Goal: Use online tool/utility: Utilize a website feature to perform a specific function

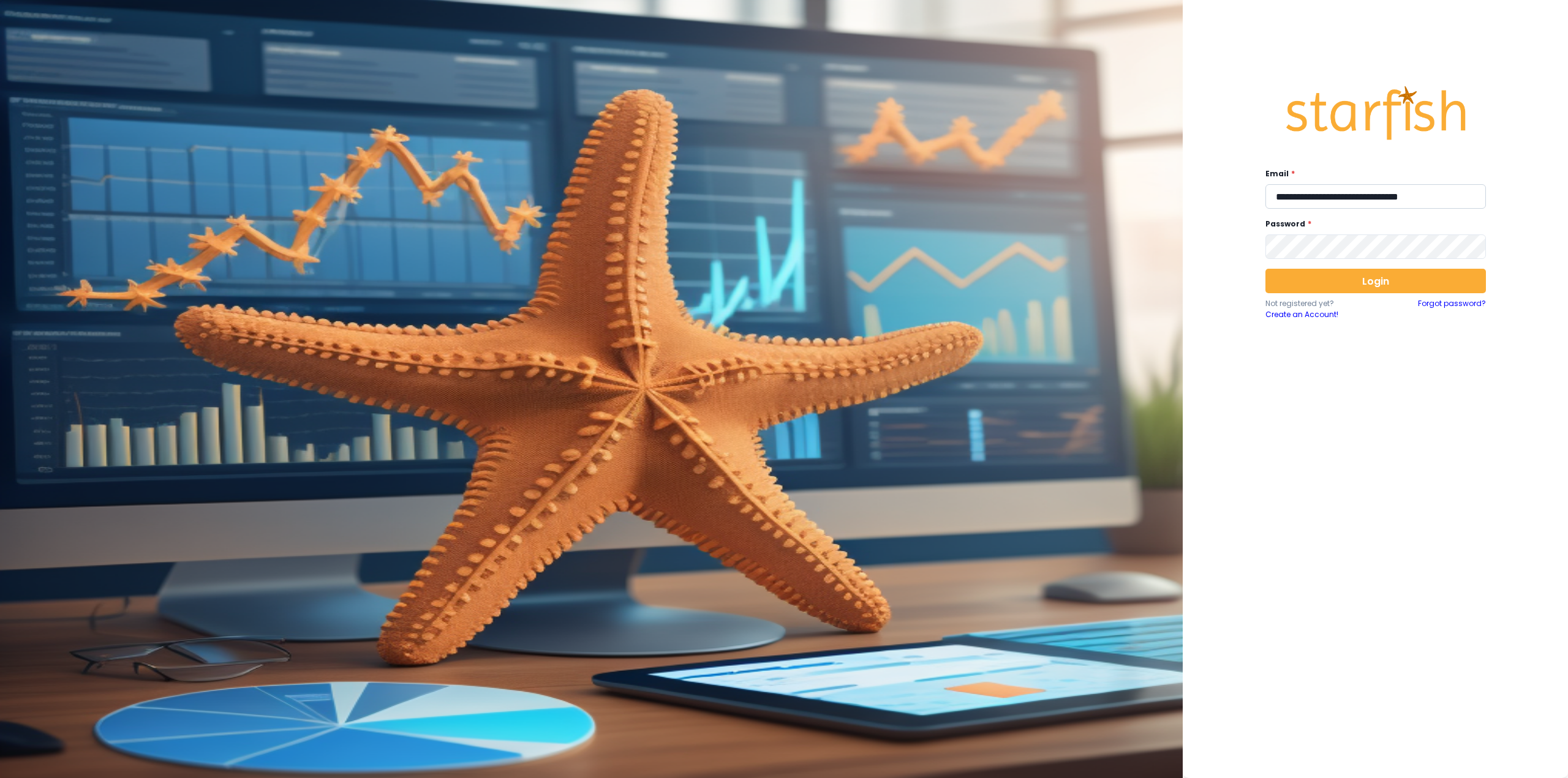
click at [1360, 192] on input "**********" at bounding box center [1375, 197] width 221 height 25
type input "**********"
click at [1335, 271] on button "Login" at bounding box center [1375, 281] width 221 height 25
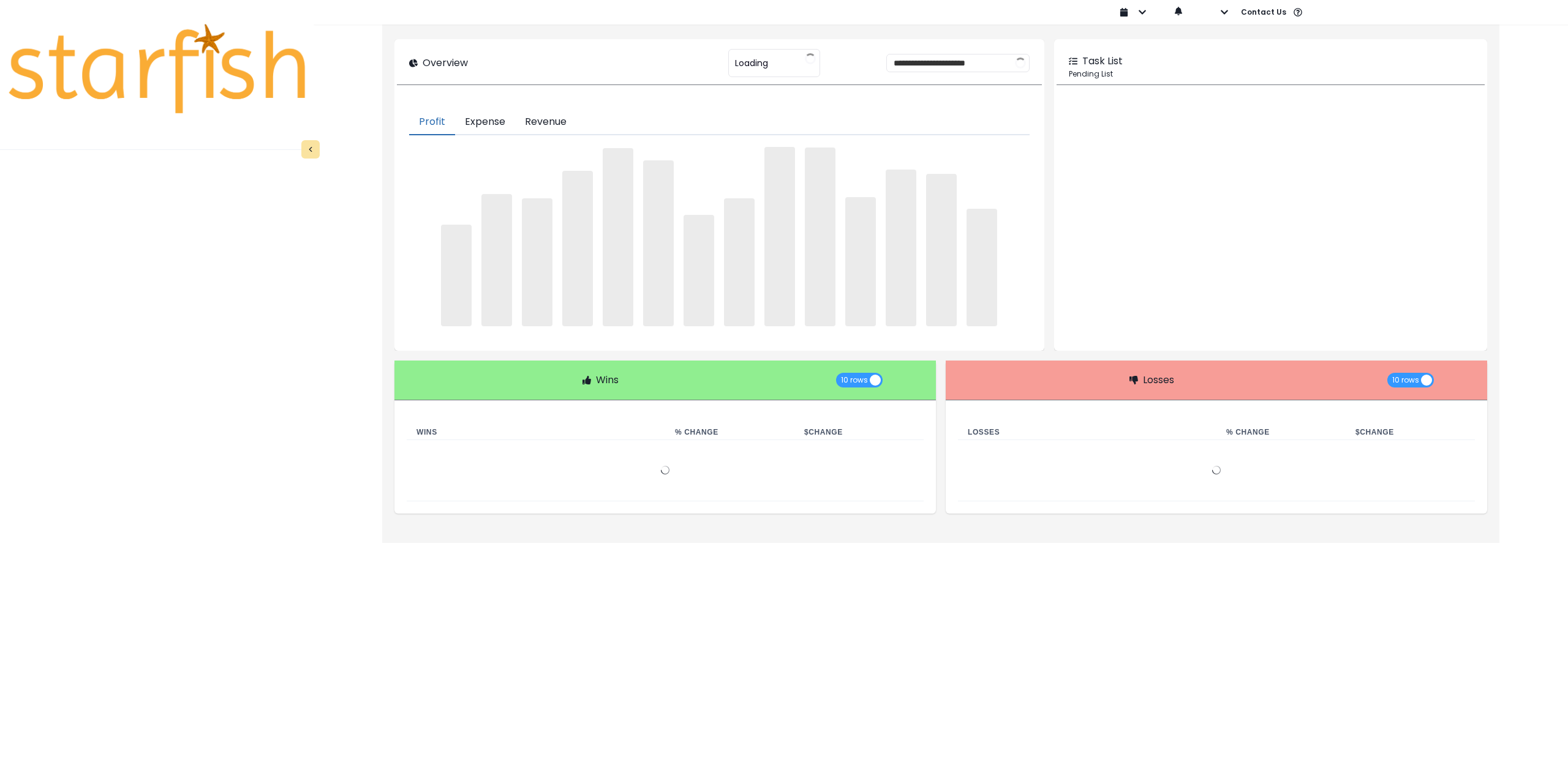
type input "********"
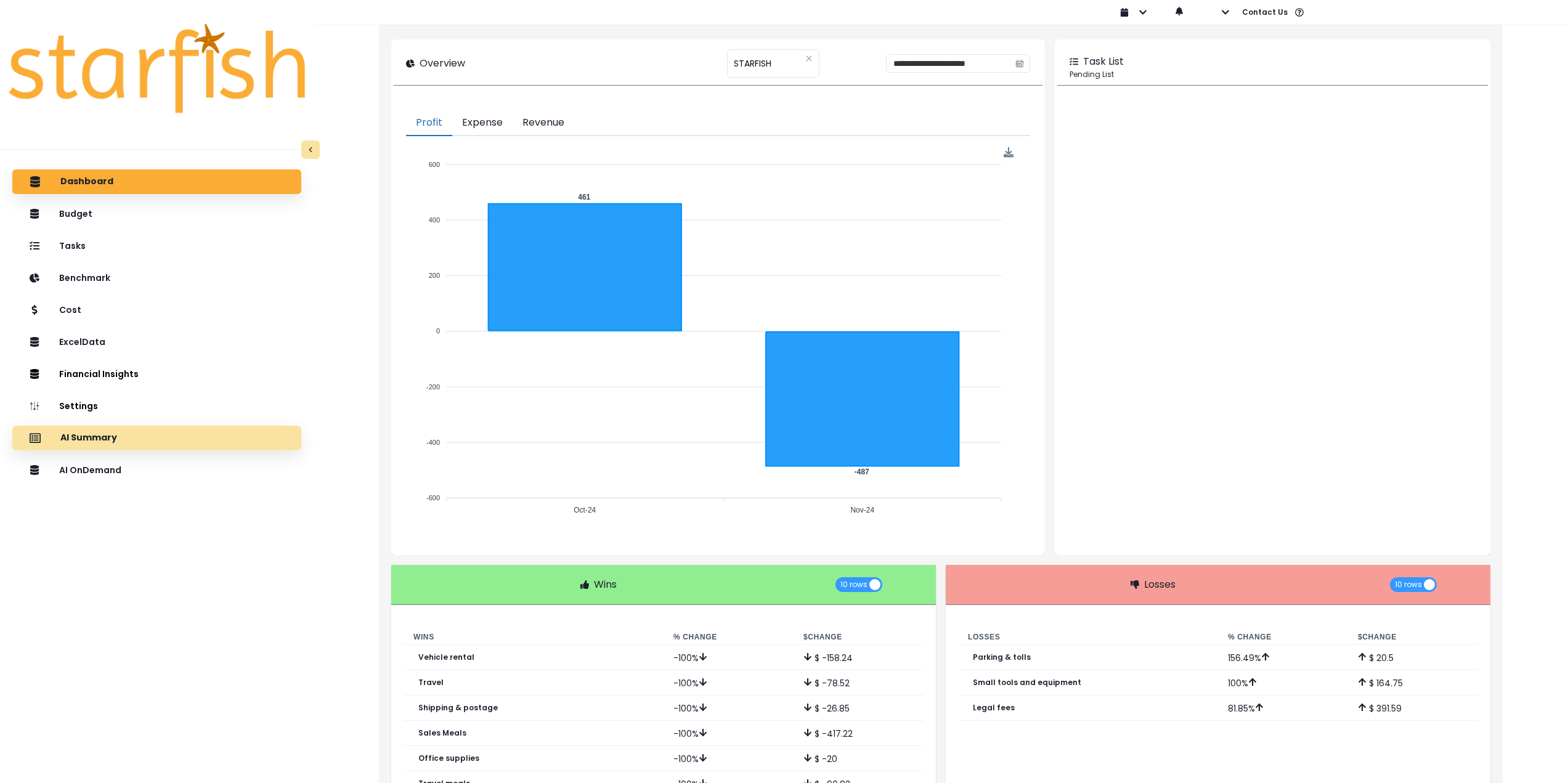
click at [124, 440] on div "AI Summary" at bounding box center [157, 438] width 269 height 26
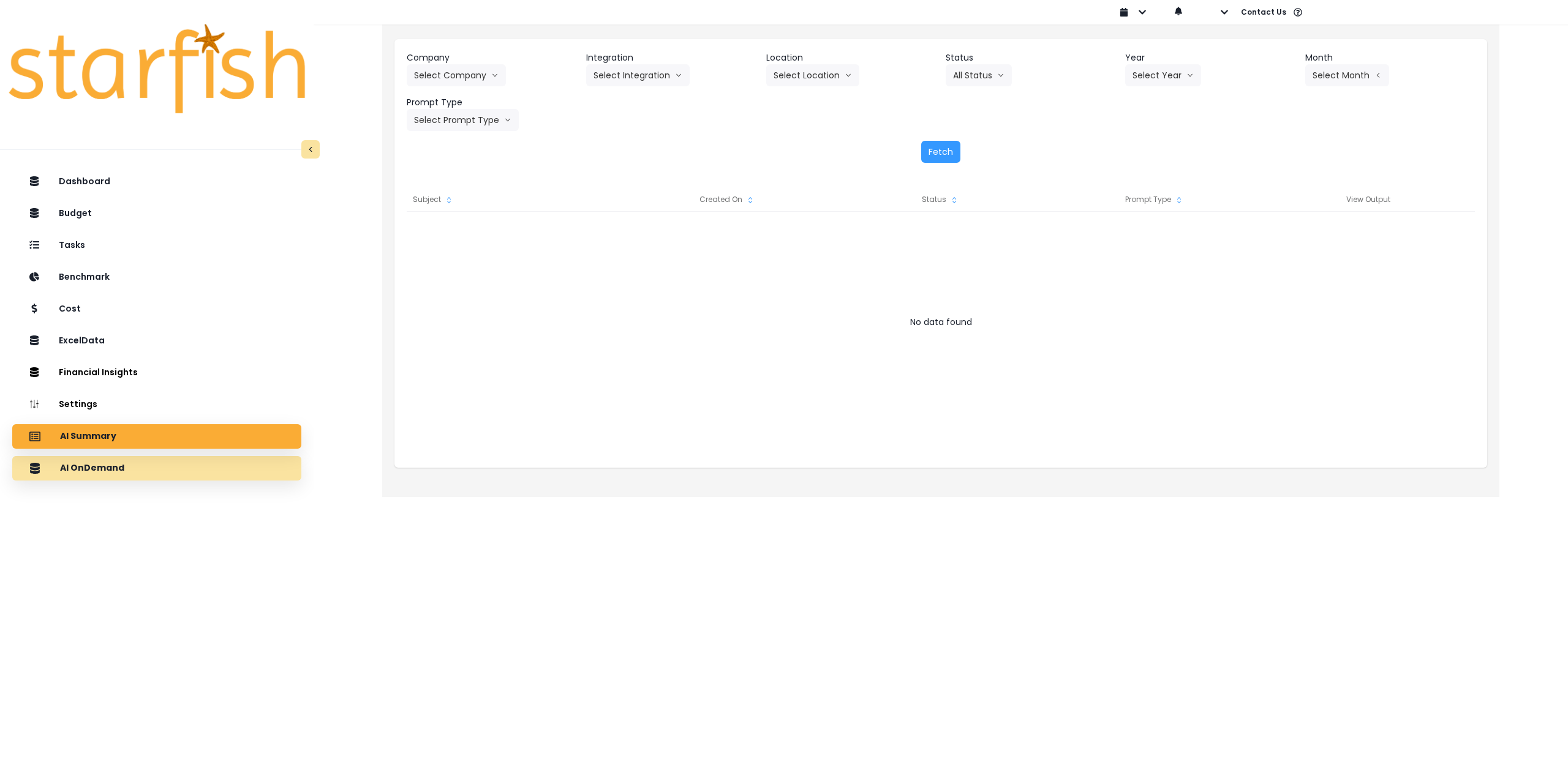
click at [236, 461] on div "AI OnDemand" at bounding box center [156, 468] width 270 height 25
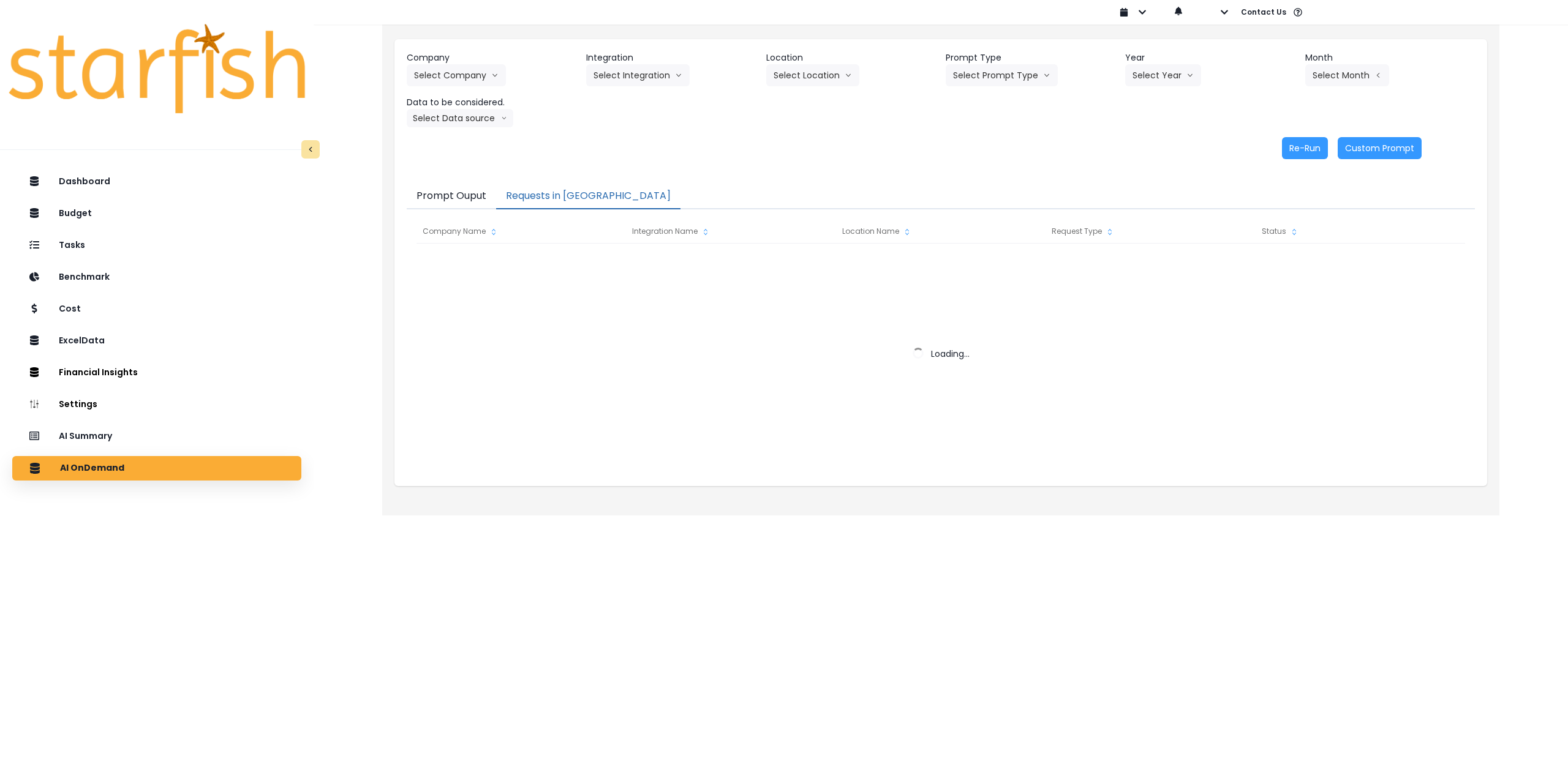
click at [576, 191] on button "Requests in [GEOGRAPHIC_DATA]" at bounding box center [588, 196] width 185 height 25
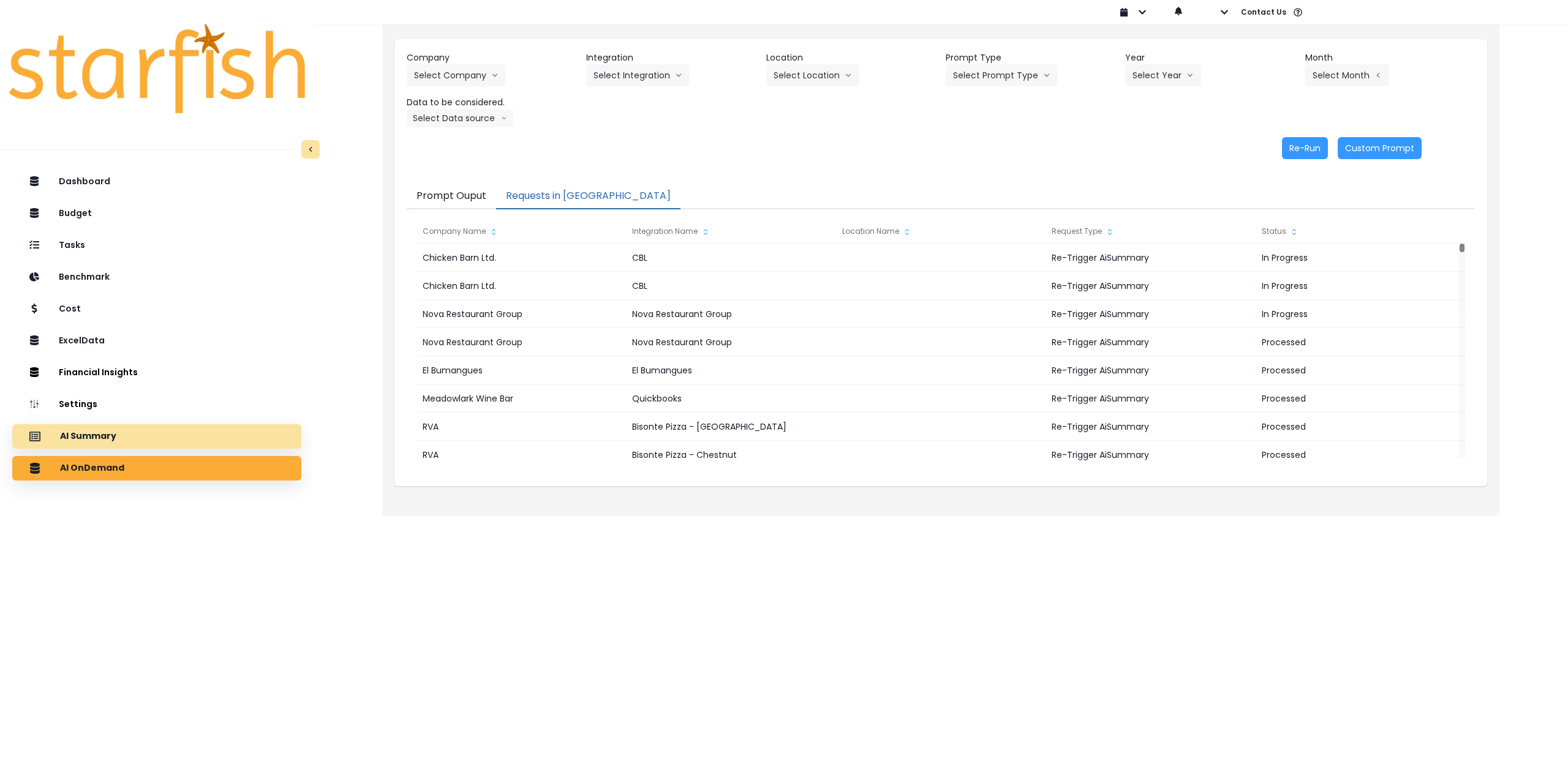
click at [182, 431] on div "AI Summary" at bounding box center [156, 436] width 270 height 25
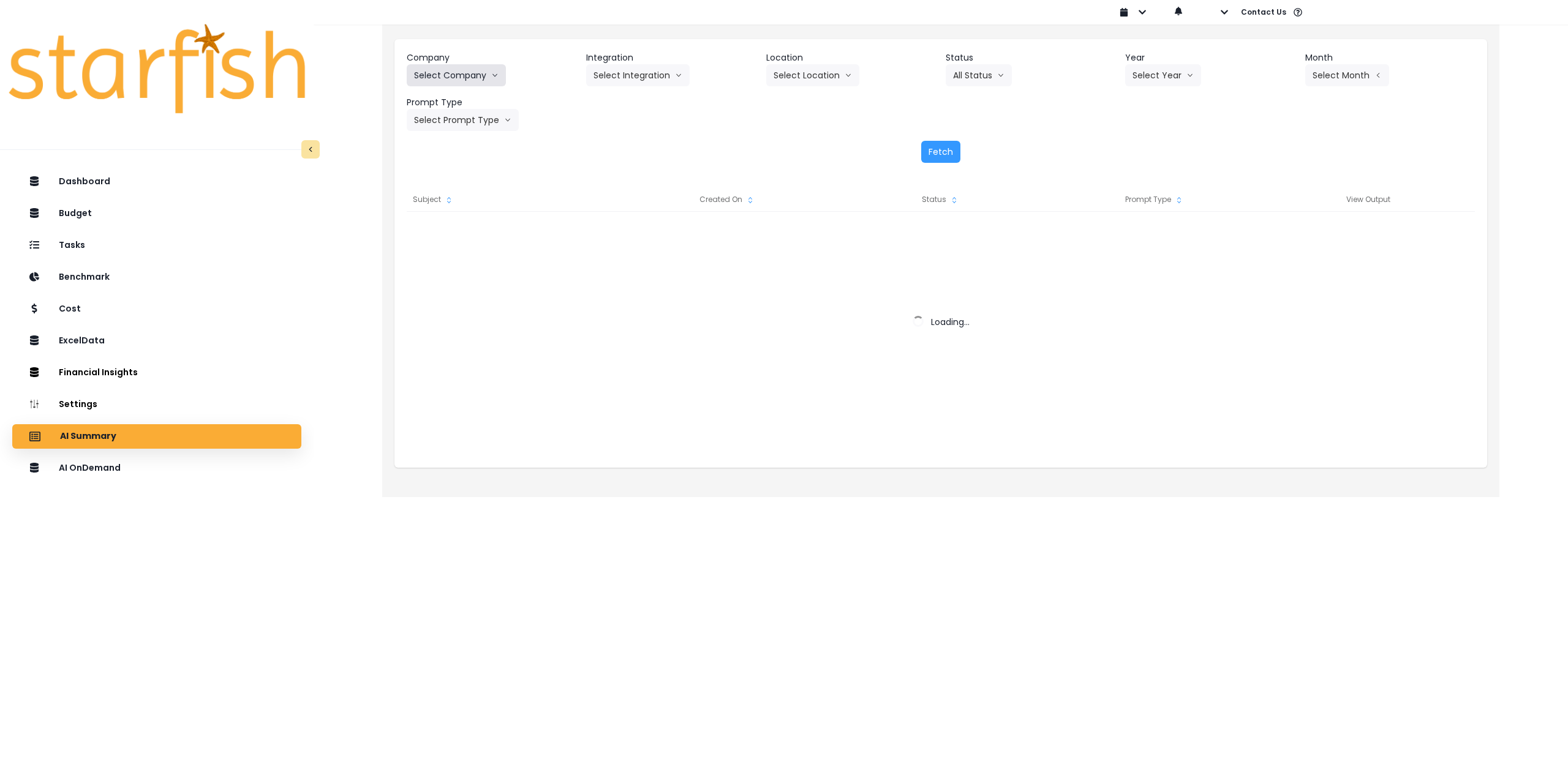
click at [460, 81] on button "Select Company" at bounding box center [456, 75] width 99 height 22
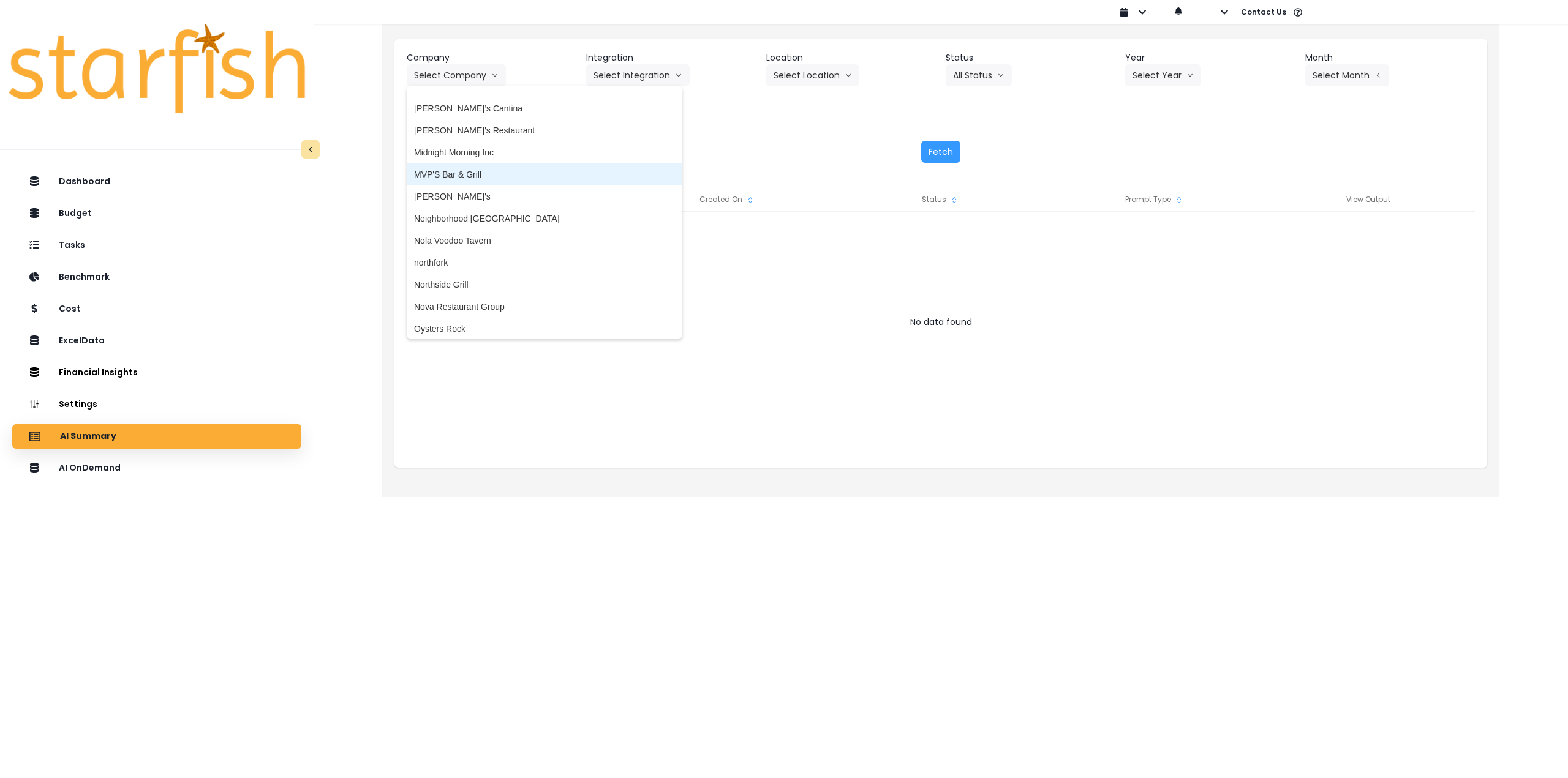
scroll to position [2083, 0]
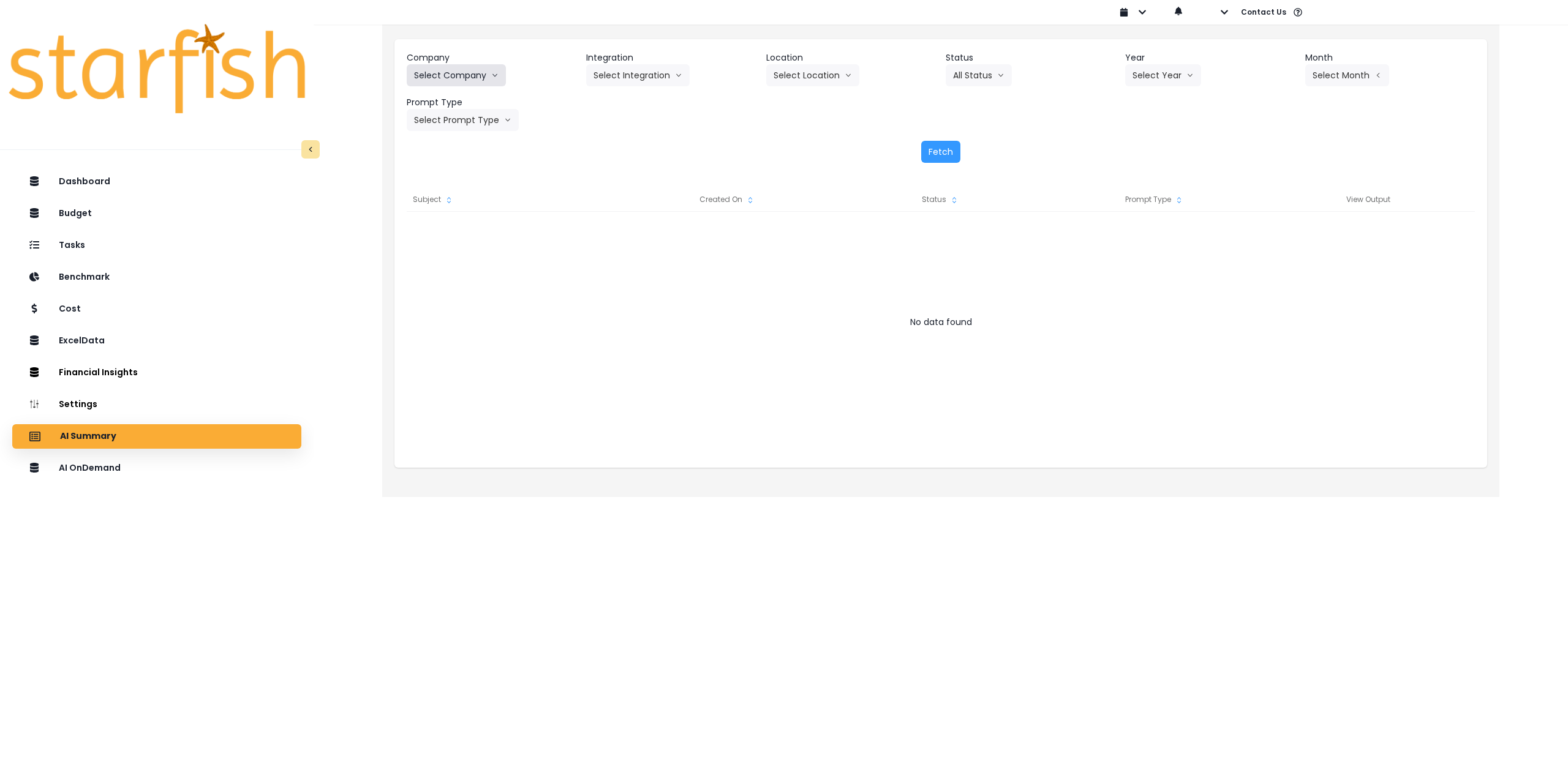
click at [467, 76] on button "Select Company" at bounding box center [456, 75] width 99 height 22
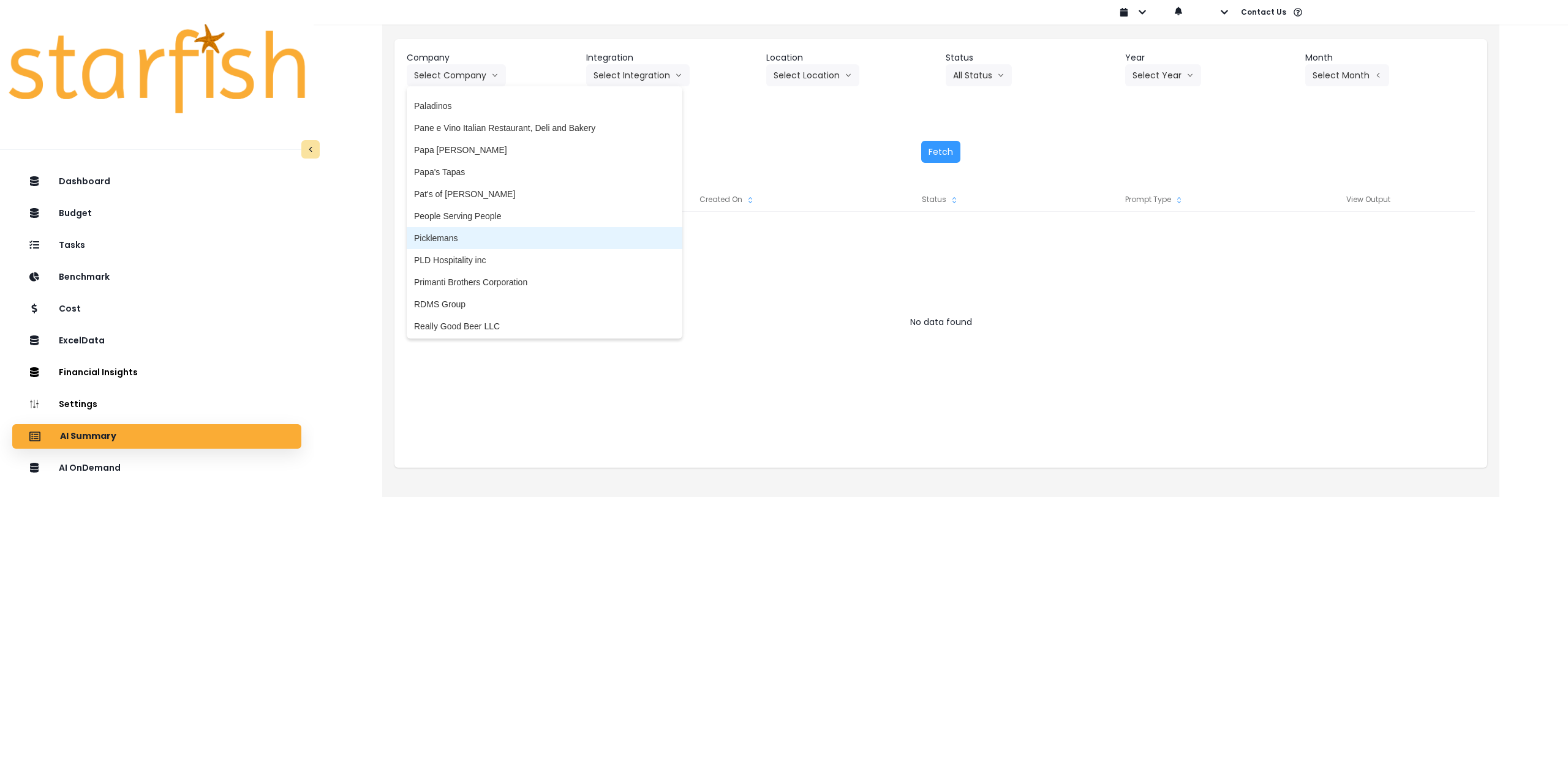
scroll to position [2143, 0]
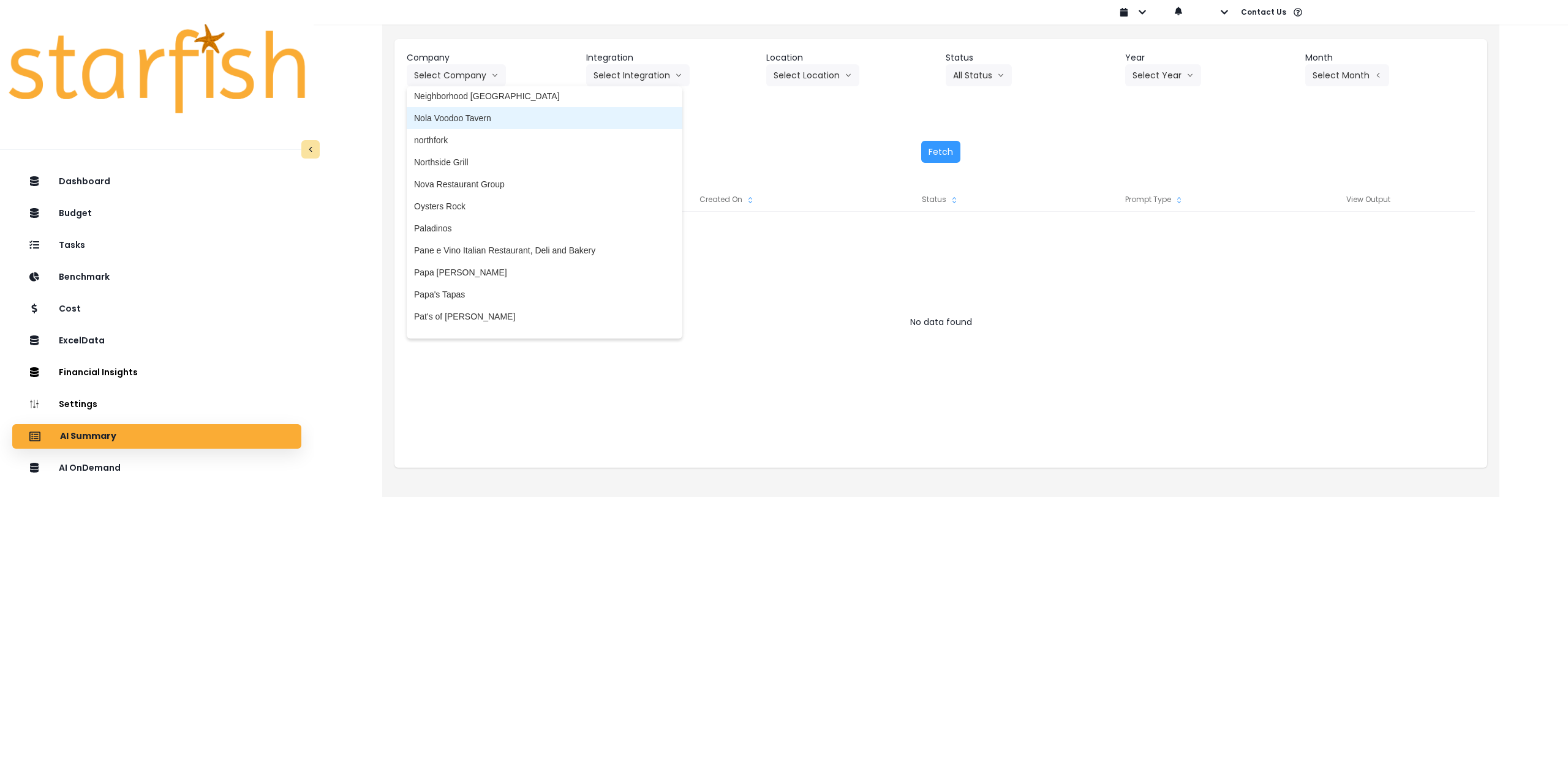
click at [478, 118] on span "Nola Voodoo Tavern" at bounding box center [544, 118] width 261 height 12
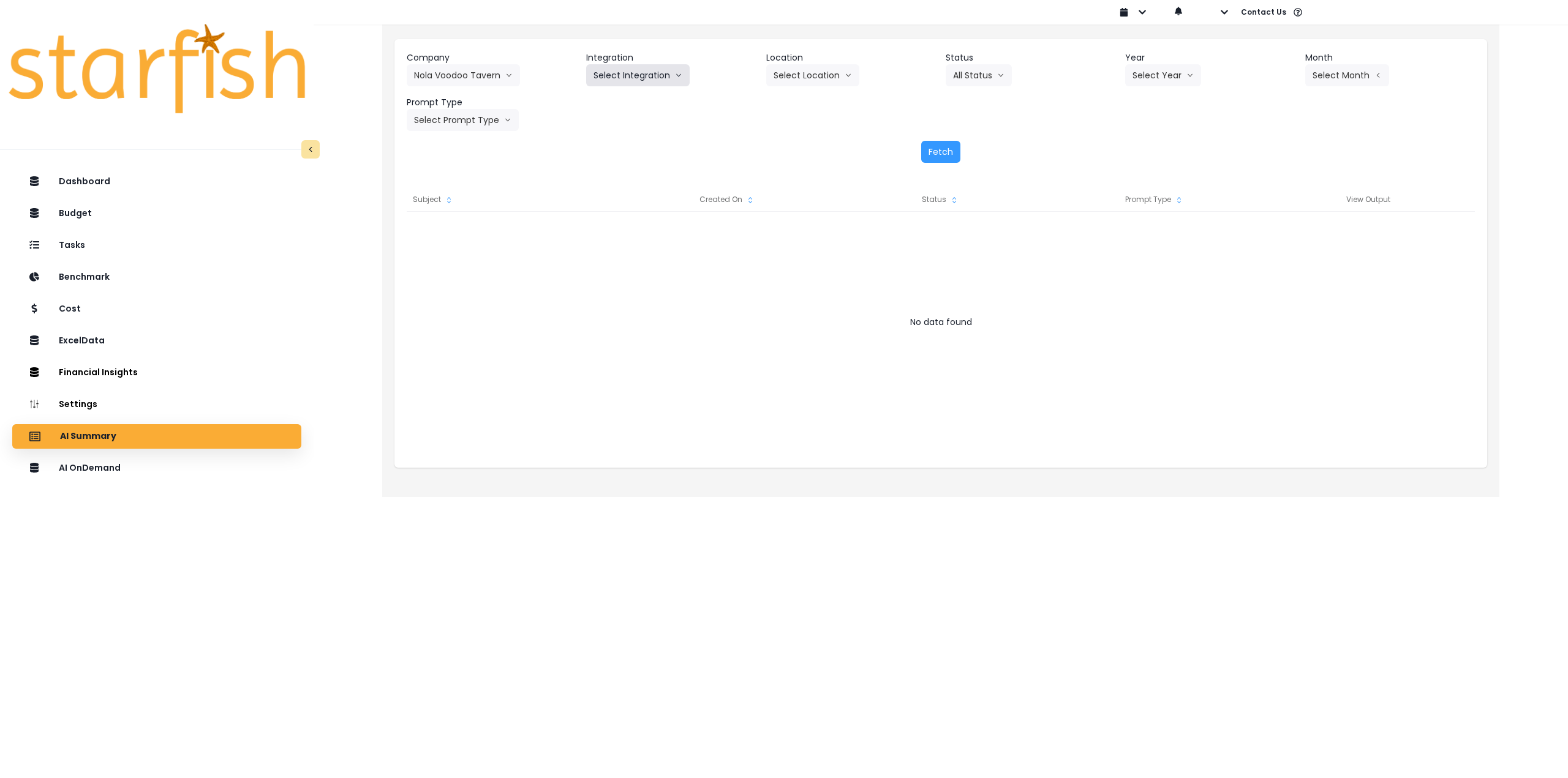
click at [656, 77] on button "Select Integration" at bounding box center [638, 75] width 104 height 22
click at [609, 106] on span "[PERSON_NAME] !" at bounding box center [631, 101] width 76 height 12
click at [806, 80] on button "Select Location" at bounding box center [813, 75] width 93 height 22
click at [795, 100] on span "All Locations" at bounding box center [797, 101] width 48 height 12
click at [988, 79] on button "All Status" at bounding box center [978, 75] width 66 height 22
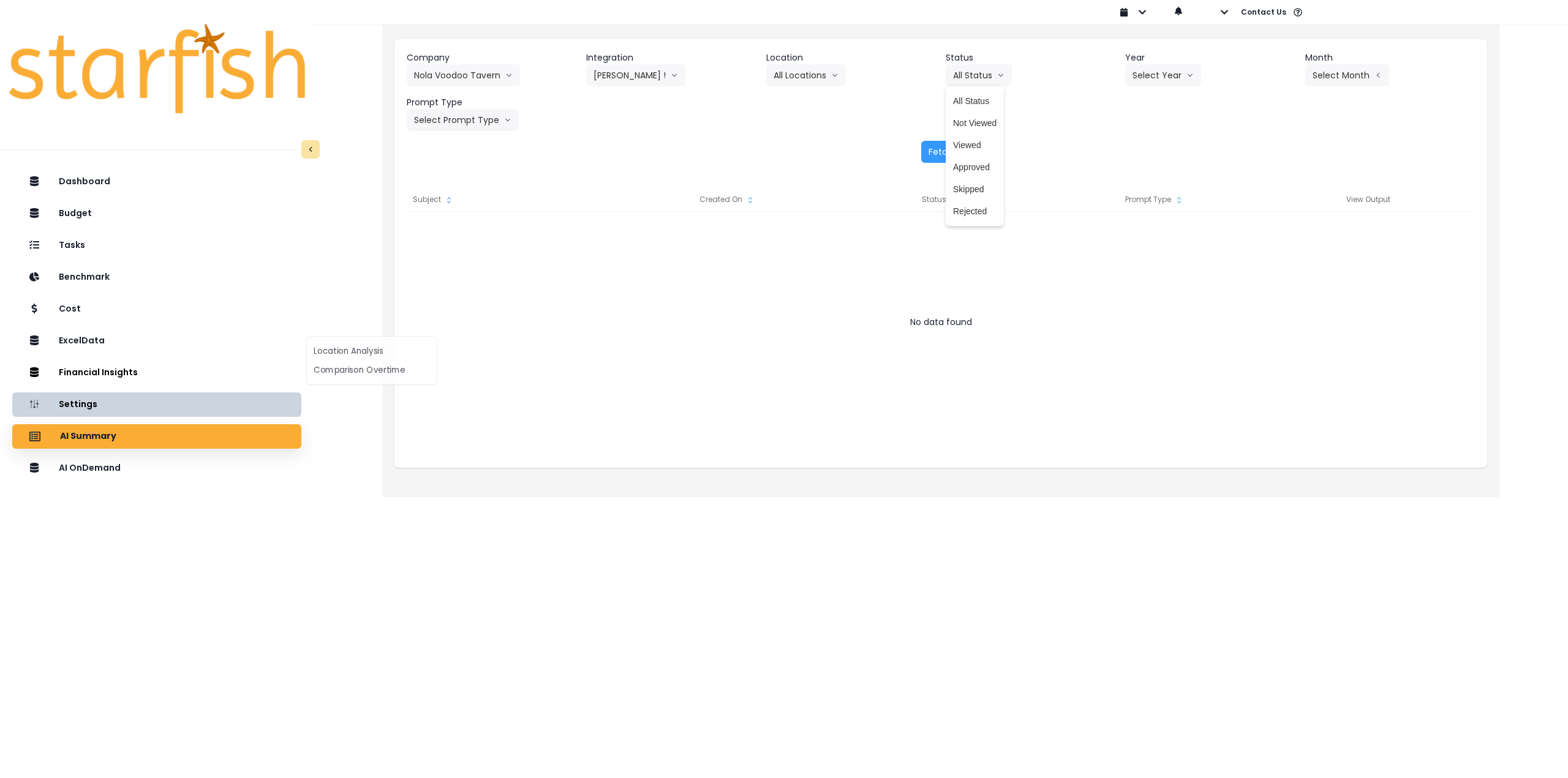
drag, startPoint x: 199, startPoint y: 445, endPoint x: 192, endPoint y: 449, distance: 8.1
click at [192, 449] on div "AI Summary" at bounding box center [156, 436] width 270 height 25
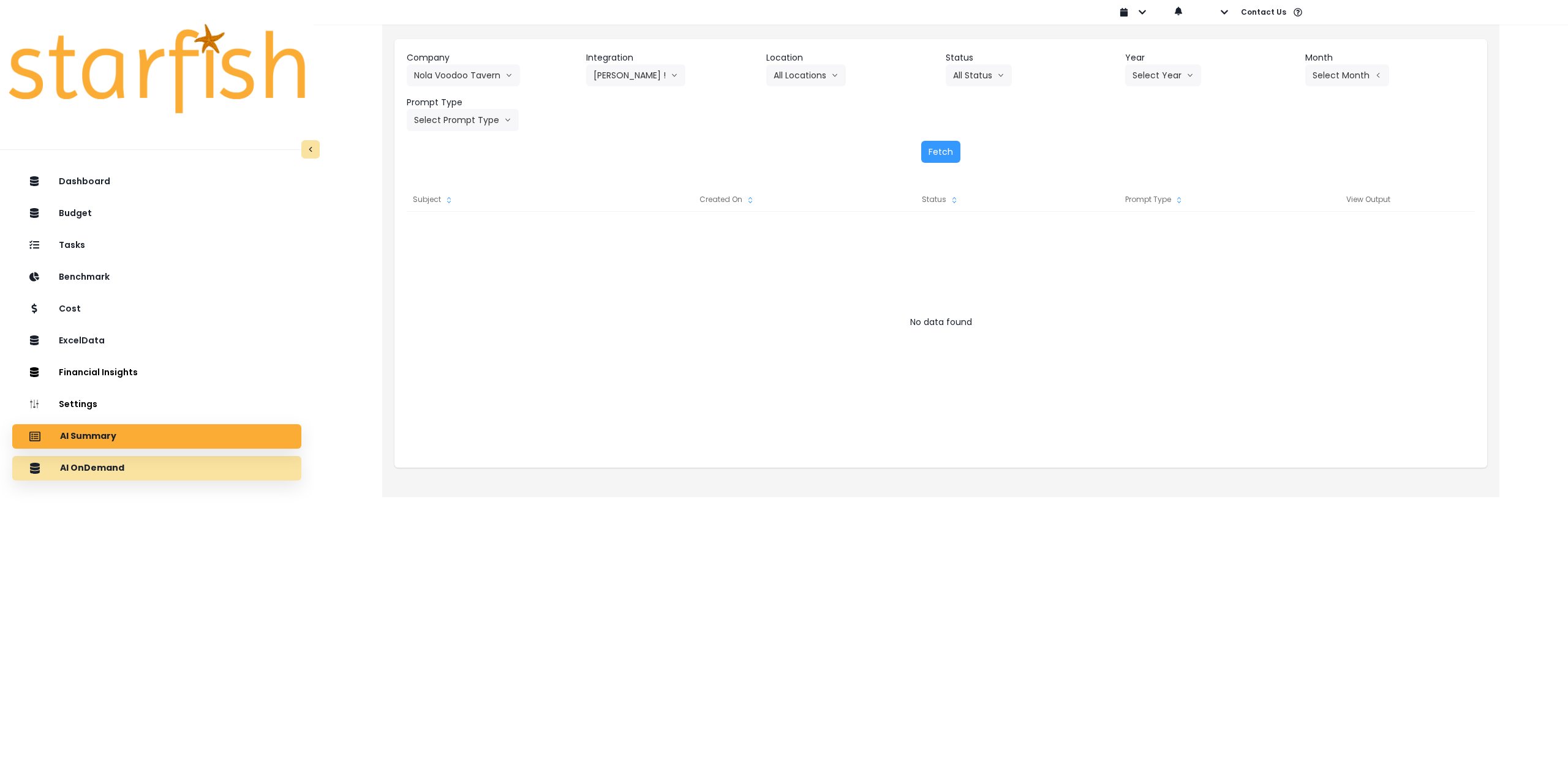
click at [179, 455] on div "AI OnDemand" at bounding box center [156, 468] width 270 height 25
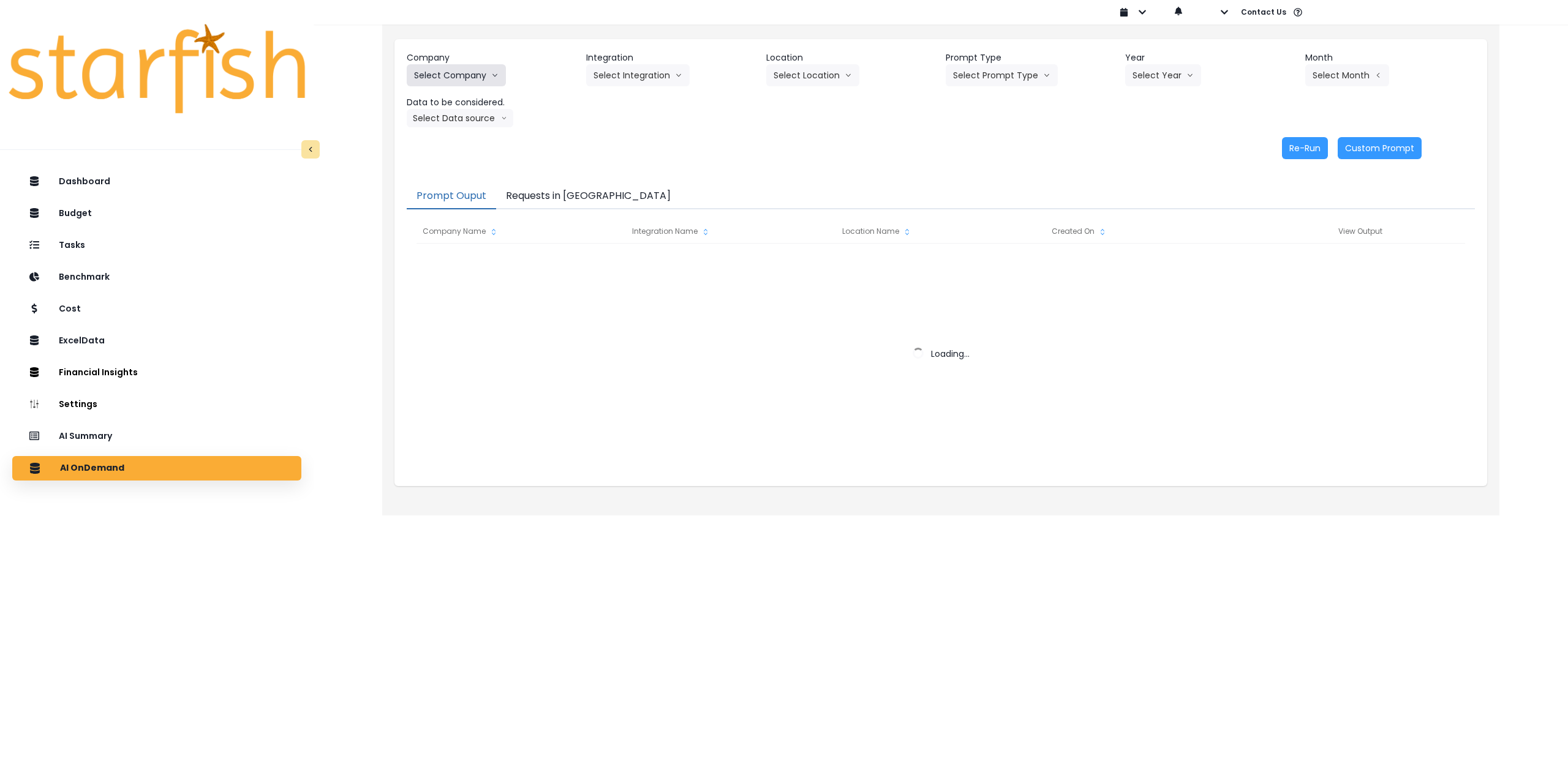
click at [465, 78] on button "Select Company" at bounding box center [456, 75] width 99 height 22
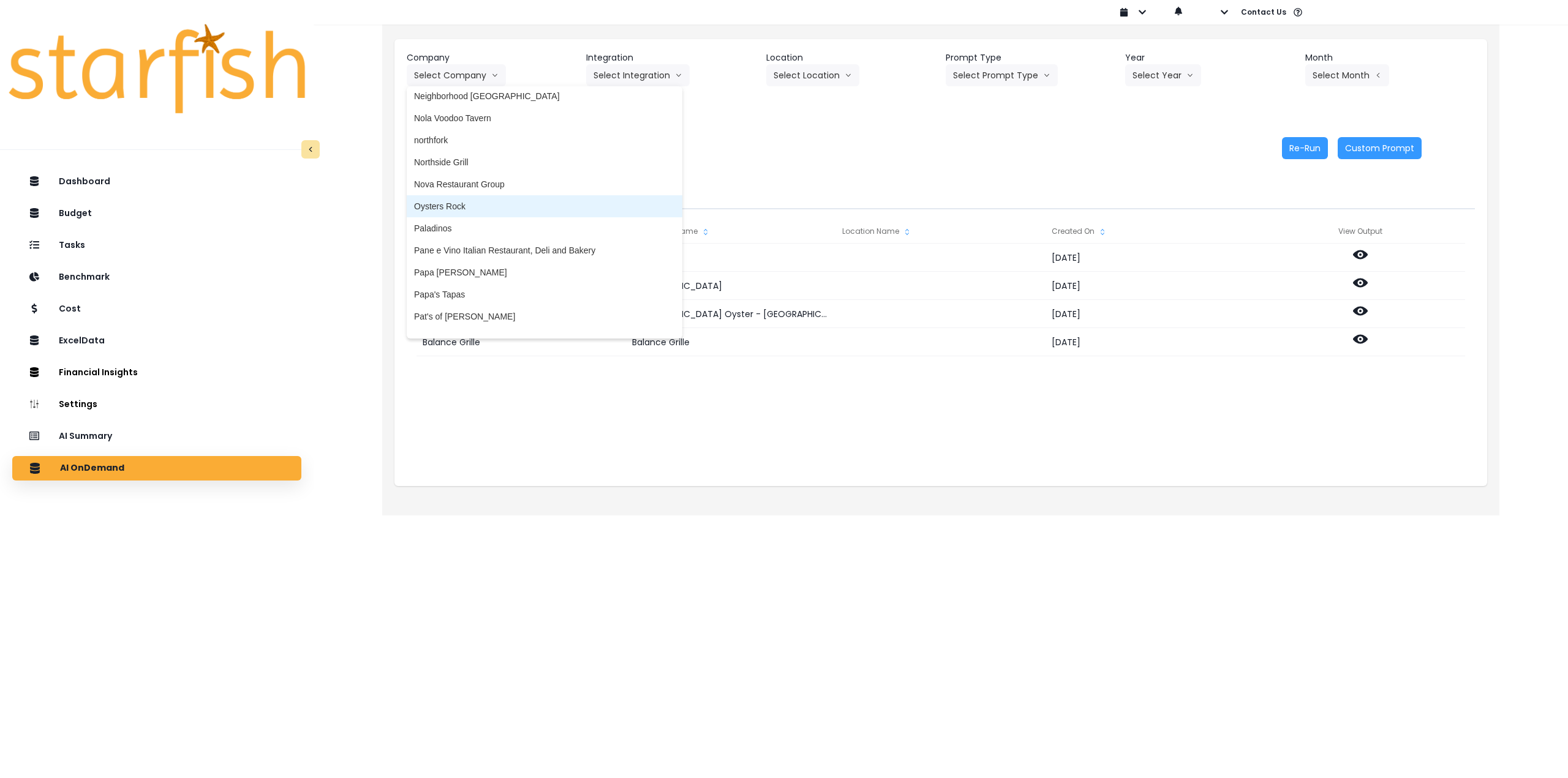
scroll to position [2083, 0]
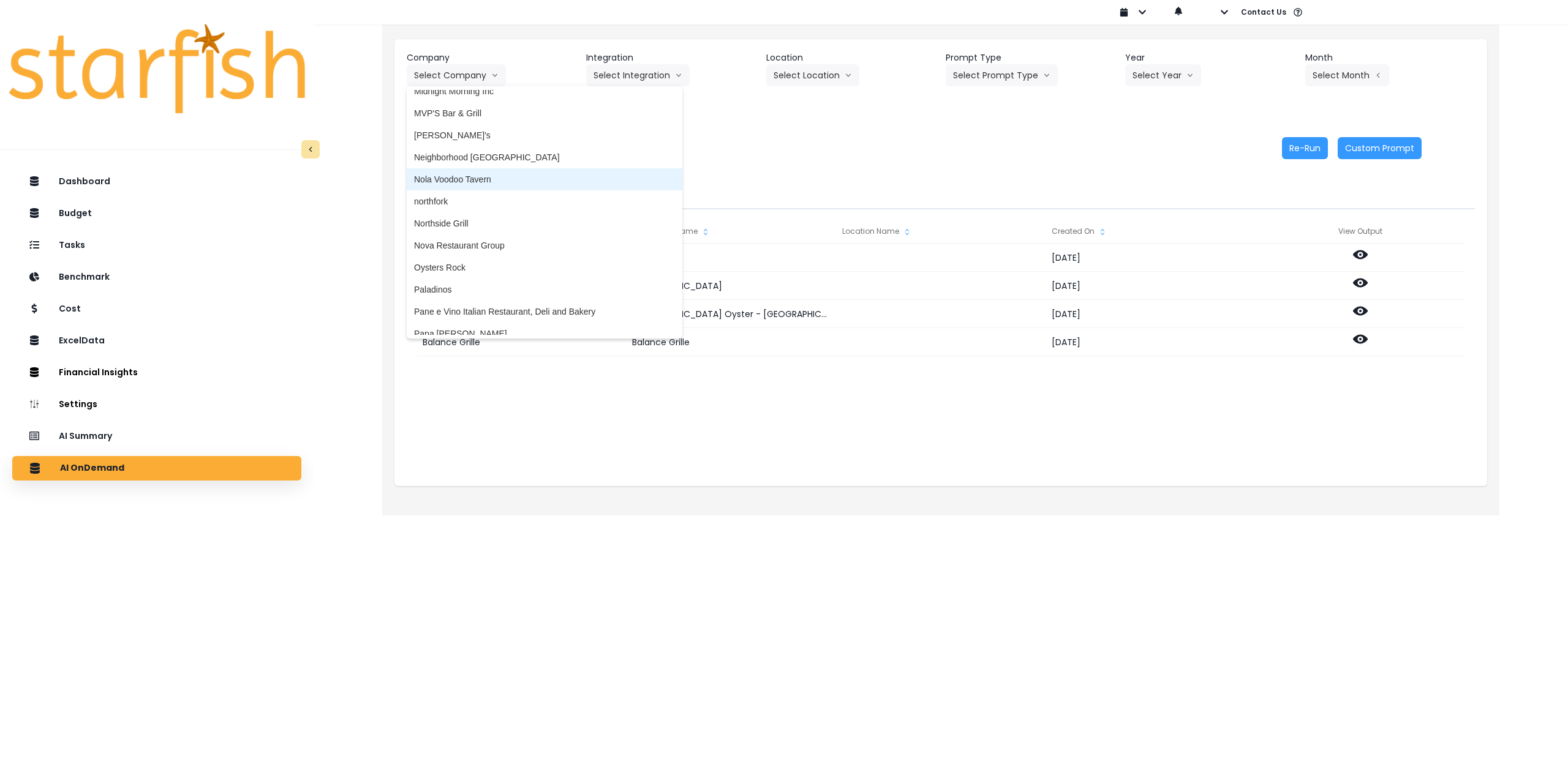
click at [494, 185] on span "Nola Voodoo Tavern" at bounding box center [544, 179] width 261 height 12
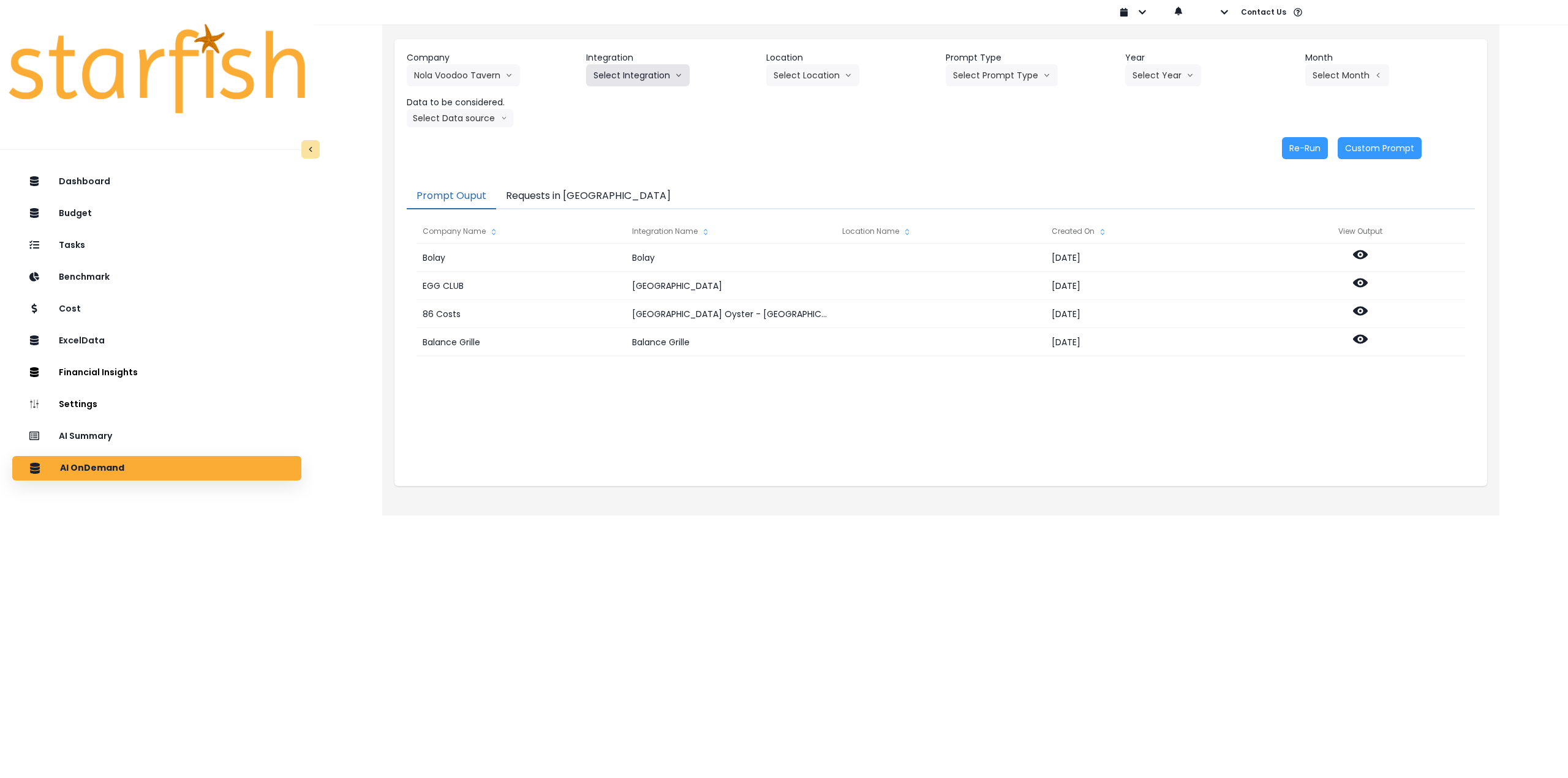
click at [631, 74] on button "Select Integration" at bounding box center [638, 75] width 104 height 22
click at [604, 98] on span "[PERSON_NAME] !" at bounding box center [631, 101] width 76 height 12
click at [814, 78] on button "Select Location" at bounding box center [813, 75] width 93 height 22
click at [803, 100] on span "All Locations" at bounding box center [797, 101] width 48 height 12
click at [997, 76] on button "Select Prompt Type" at bounding box center [1001, 75] width 112 height 22
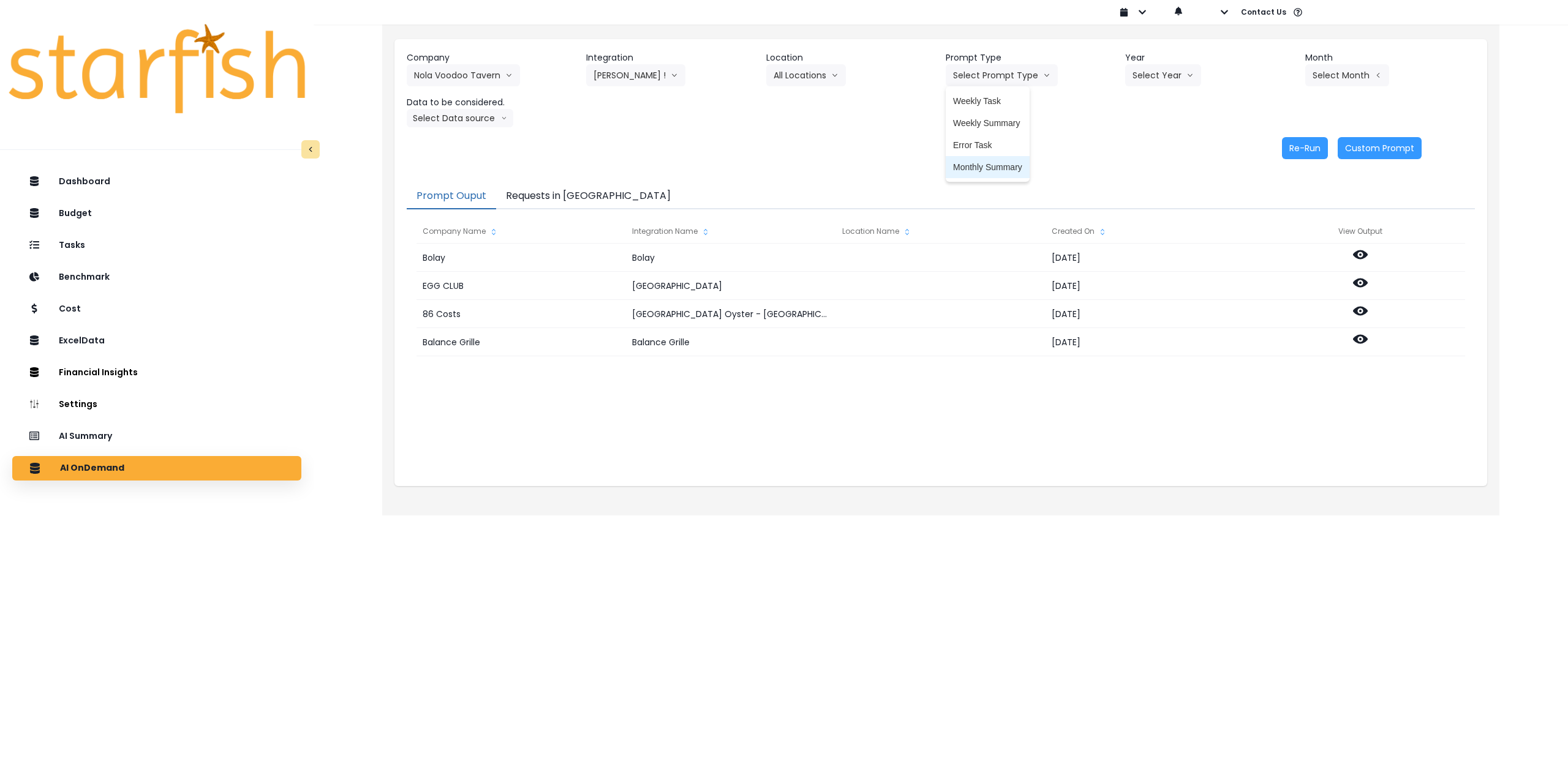
click at [986, 164] on span "Monthly Summary" at bounding box center [987, 167] width 69 height 12
click at [1143, 75] on button "Select Year" at bounding box center [1163, 75] width 76 height 22
click at [1144, 154] on li "2025" at bounding box center [1142, 145] width 33 height 22
click at [1354, 76] on button "Select Month" at bounding box center [1347, 75] width 83 height 22
click at [1282, 234] on span "Aug" at bounding box center [1285, 233] width 24 height 12
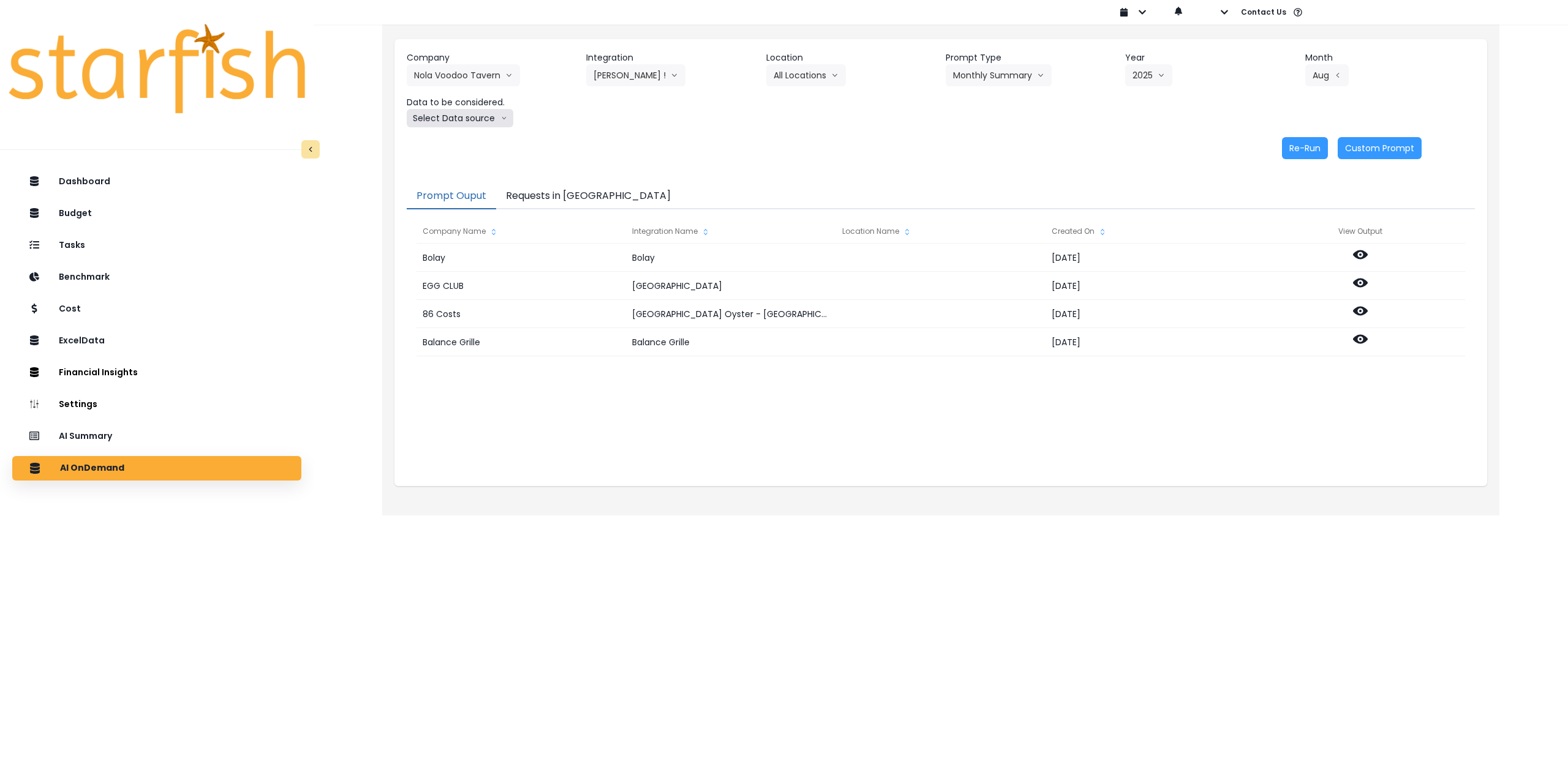
click at [471, 118] on button "Select Data source" at bounding box center [460, 118] width 106 height 18
click at [466, 141] on span "Comparison overtime" at bounding box center [454, 142] width 82 height 12
click at [1308, 150] on button "Re-Run" at bounding box center [1304, 148] width 46 height 22
click at [489, 113] on button "Comparison overtime" at bounding box center [466, 118] width 119 height 18
click at [462, 162] on span "Location Analysis" at bounding box center [454, 164] width 82 height 12
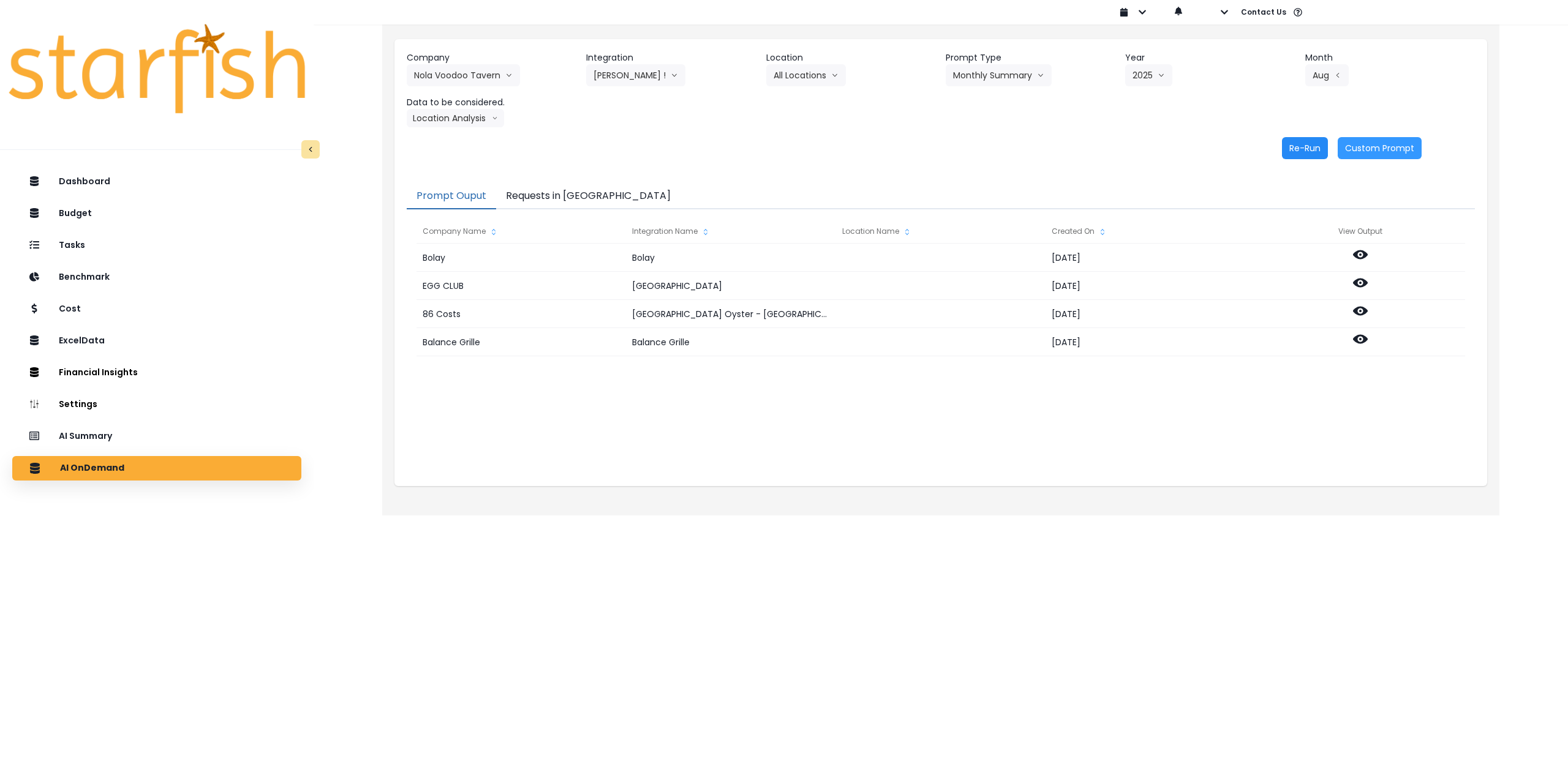
click at [1309, 156] on button "Re-Run" at bounding box center [1304, 148] width 46 height 22
click at [469, 73] on button "Nola Voodoo Tavern" at bounding box center [463, 75] width 113 height 22
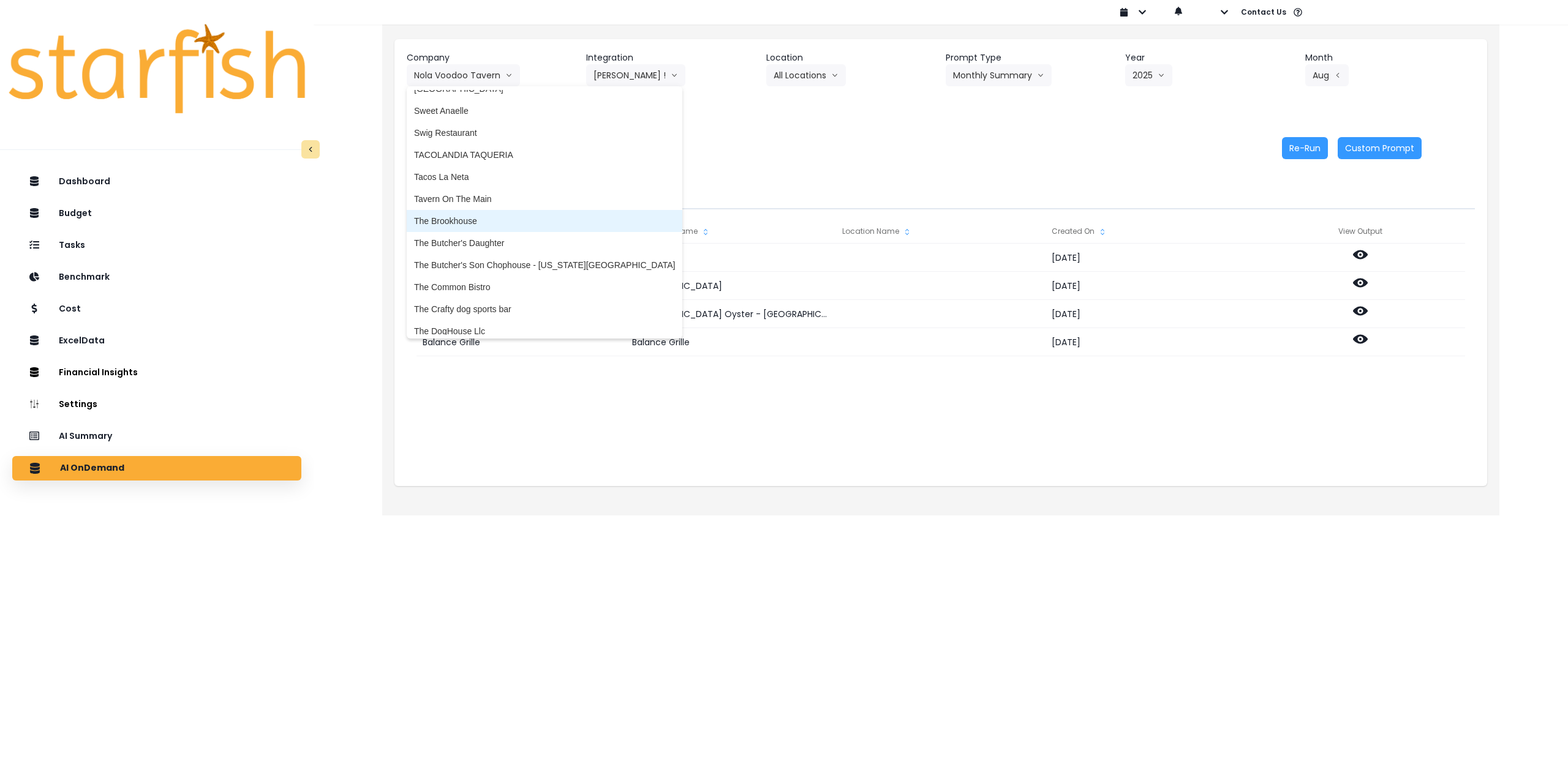
scroll to position [2940, 0]
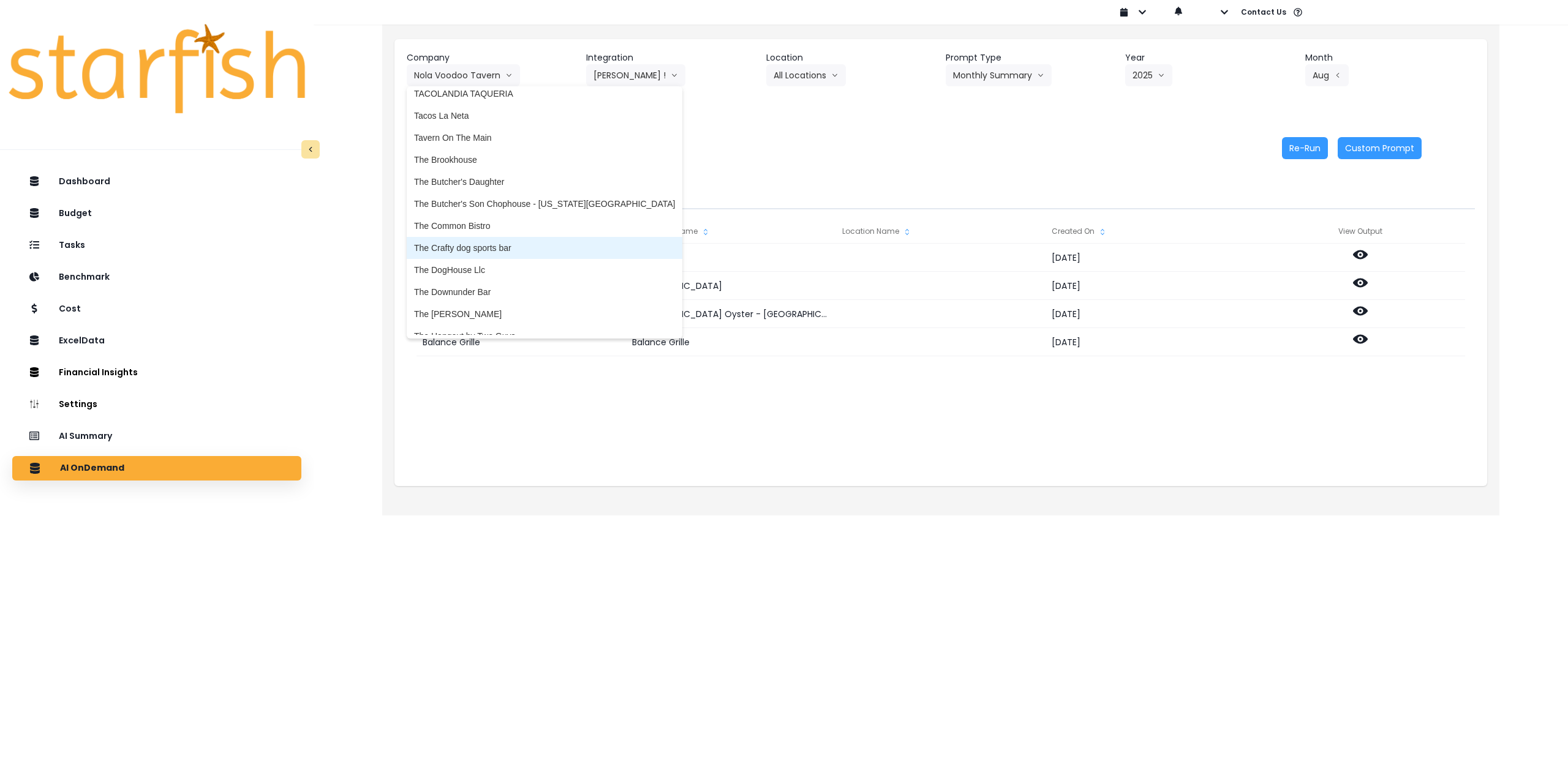
click at [526, 253] on span "The Crafty dog sports bar" at bounding box center [544, 248] width 261 height 12
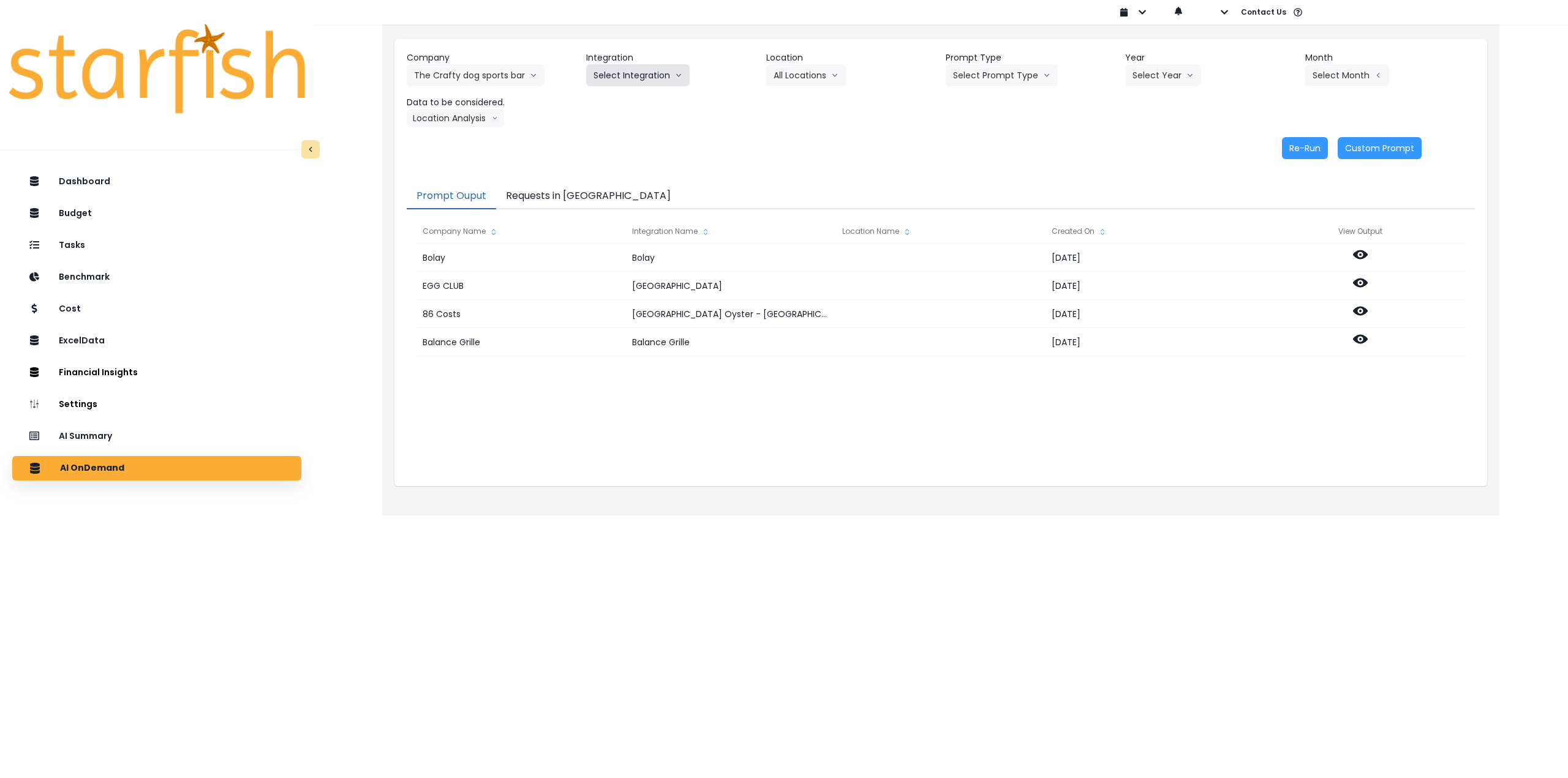
click at [641, 80] on button "Select Integration" at bounding box center [638, 75] width 104 height 22
click at [619, 97] on span "Quickbooks" at bounding box center [615, 101] width 45 height 12
click at [804, 75] on button "Select Location" at bounding box center [813, 75] width 93 height 22
click at [794, 99] on span "All Locations" at bounding box center [797, 101] width 48 height 12
click at [992, 81] on button "Select Prompt Type" at bounding box center [1001, 75] width 112 height 22
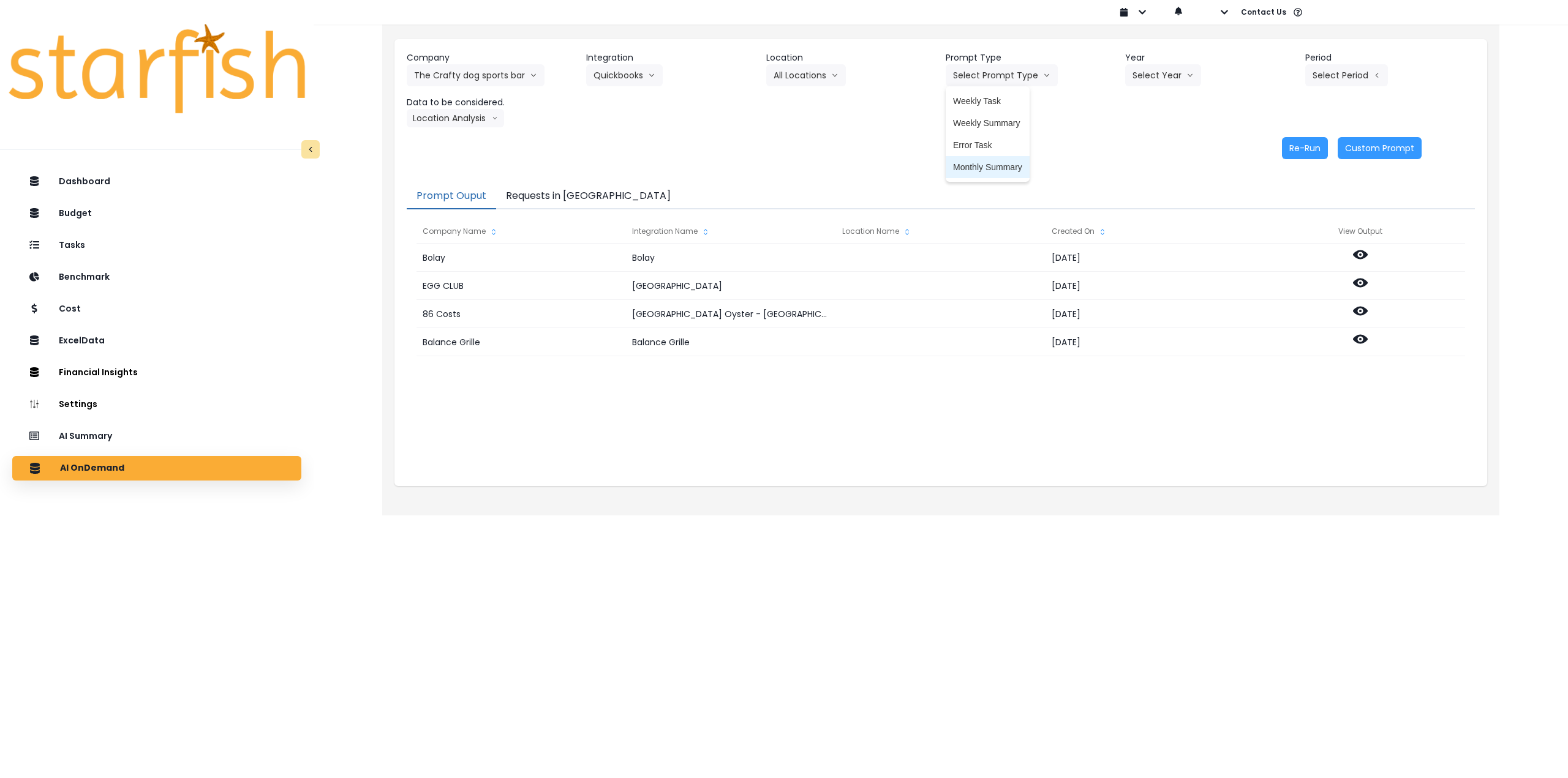
click at [974, 161] on span "Monthly Summary" at bounding box center [987, 167] width 69 height 12
click at [1144, 84] on button "Select Year" at bounding box center [1163, 75] width 76 height 22
click at [1143, 147] on span "2025" at bounding box center [1142, 145] width 19 height 12
click at [1343, 78] on button "Select Period" at bounding box center [1347, 75] width 83 height 22
click at [1282, 257] on span "P9" at bounding box center [1289, 256] width 15 height 12
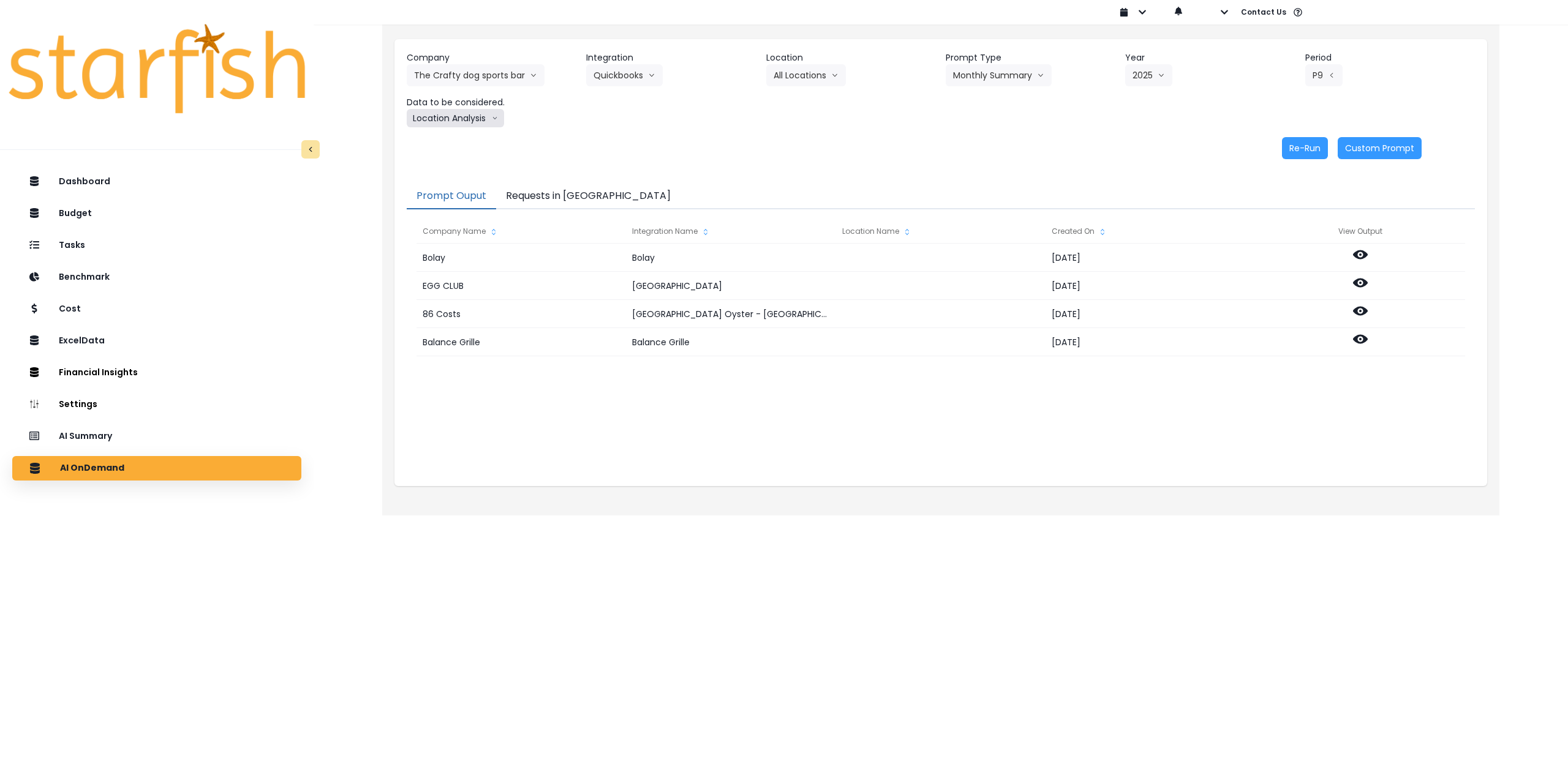
click at [451, 114] on button "Location Analysis" at bounding box center [455, 118] width 98 height 18
click at [458, 141] on span "Comparison overtime" at bounding box center [454, 142] width 82 height 12
click at [1305, 150] on button "Re-Run" at bounding box center [1304, 148] width 46 height 22
click at [457, 113] on button "Comparison overtime" at bounding box center [466, 118] width 119 height 18
click at [445, 162] on span "Location Analysis" at bounding box center [454, 164] width 82 height 12
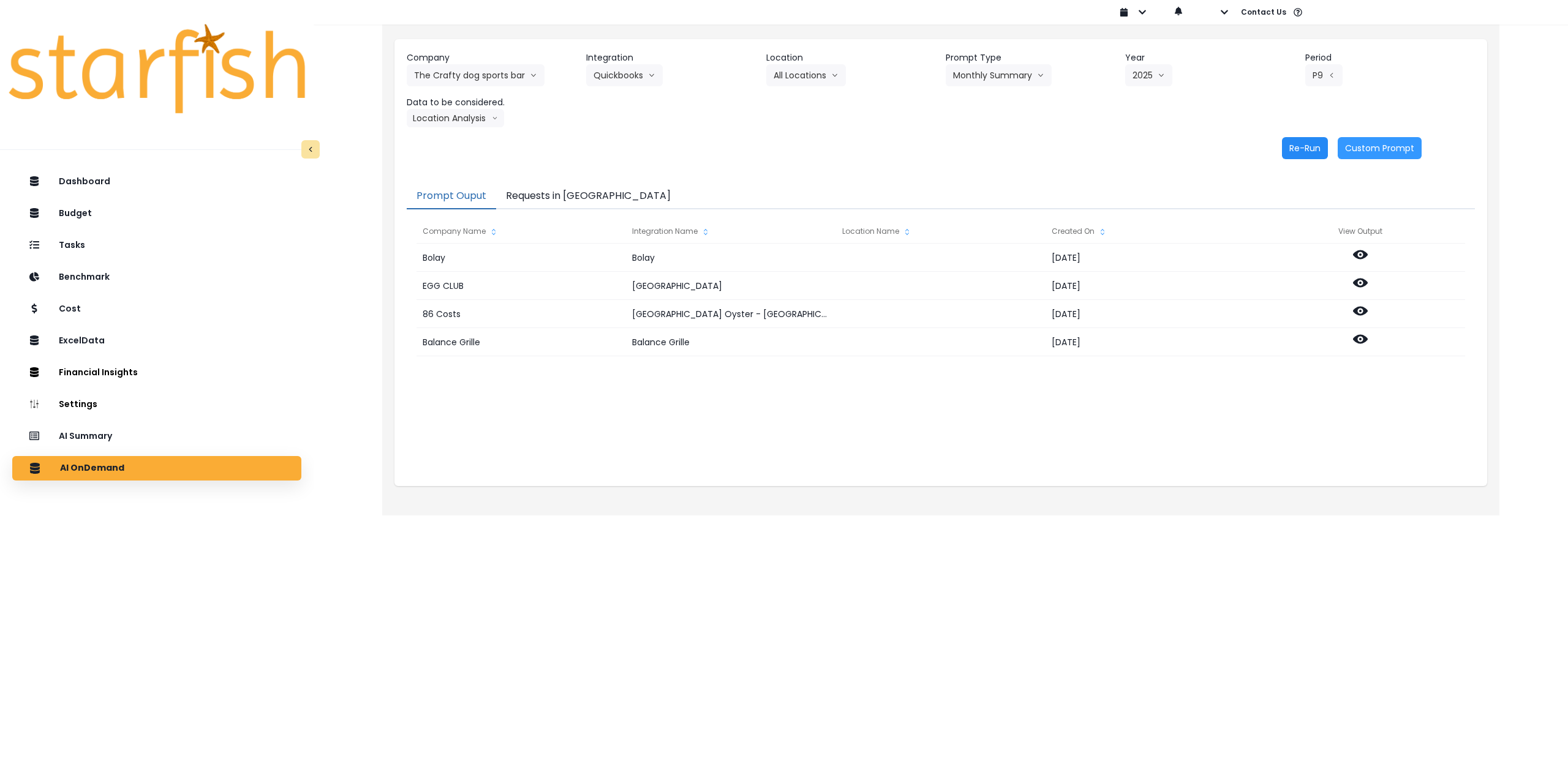
click at [1301, 156] on button "Re-Run" at bounding box center [1304, 148] width 46 height 22
click at [473, 84] on button "The Crafty dog sports bar" at bounding box center [475, 75] width 138 height 22
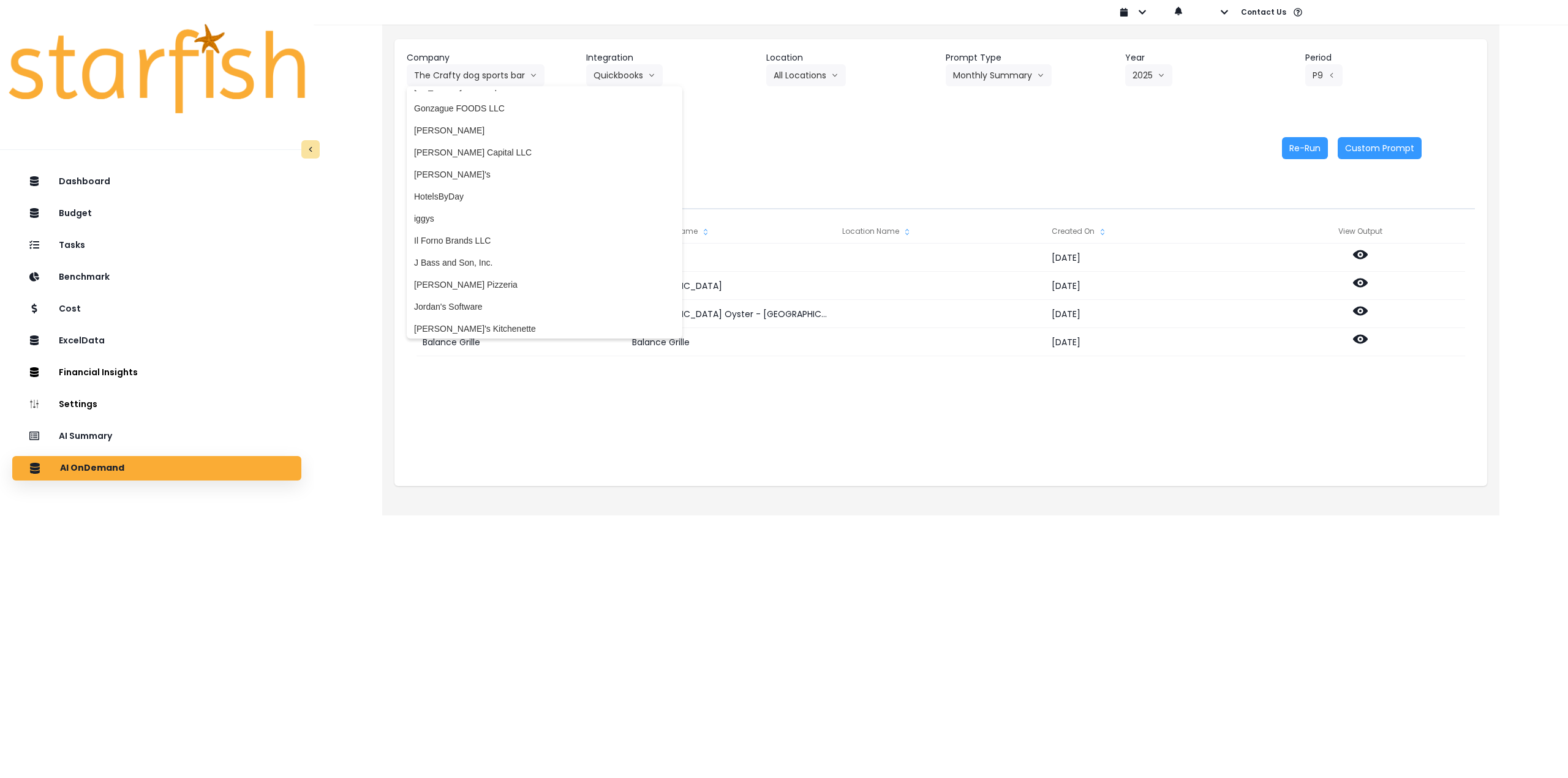
scroll to position [1531, 0]
click at [467, 292] on span "Knapp's City Garage" at bounding box center [544, 290] width 261 height 12
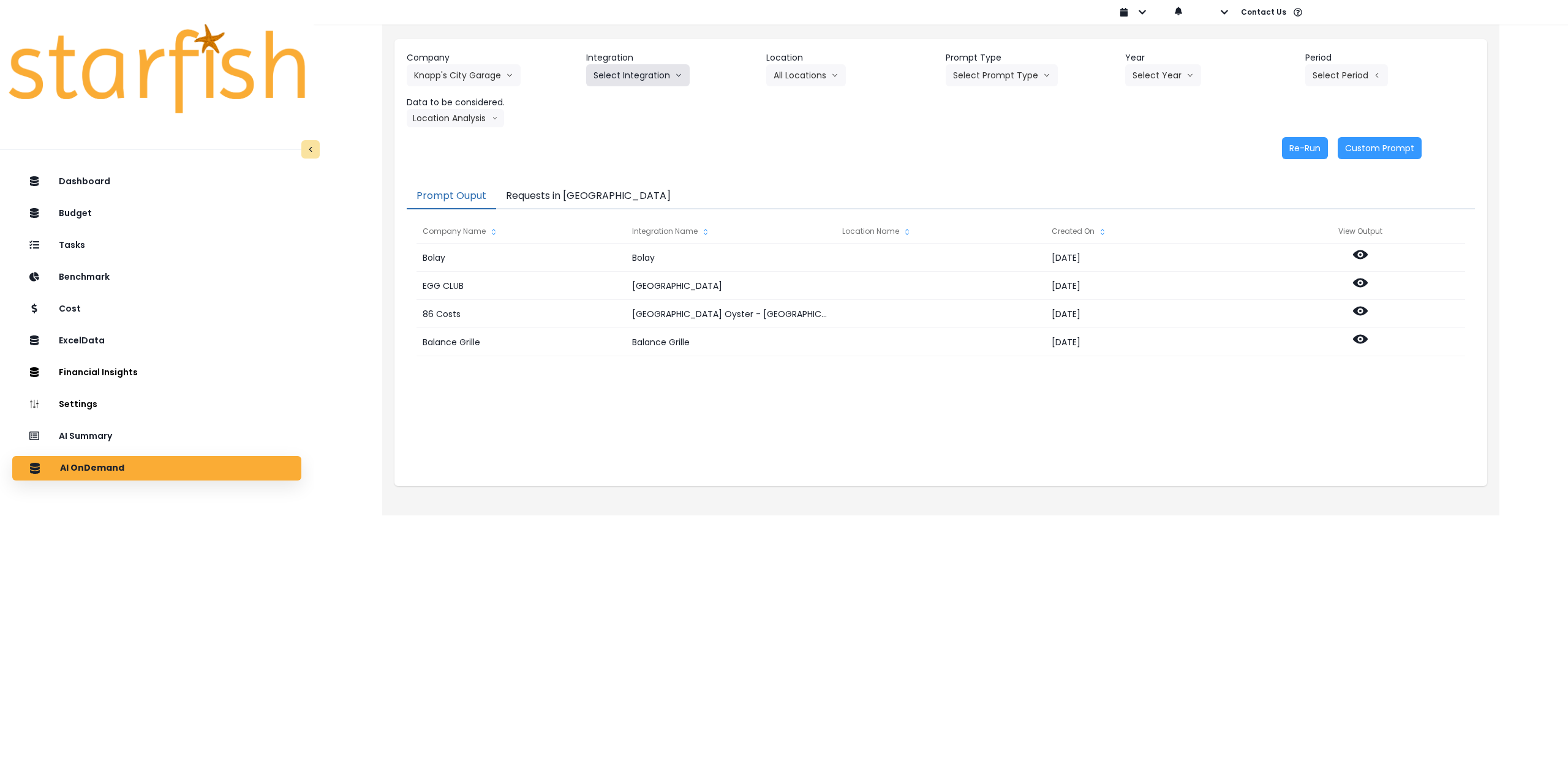
click at [640, 77] on button "Select Integration" at bounding box center [638, 75] width 104 height 22
click at [628, 98] on span "Quickbooks" at bounding box center [615, 101] width 45 height 12
click at [793, 82] on button "Select Location" at bounding box center [813, 75] width 93 height 22
drag, startPoint x: 793, startPoint y: 107, endPoint x: 803, endPoint y: 106, distance: 10.0
click at [794, 107] on li "All Locations" at bounding box center [798, 100] width 63 height 22
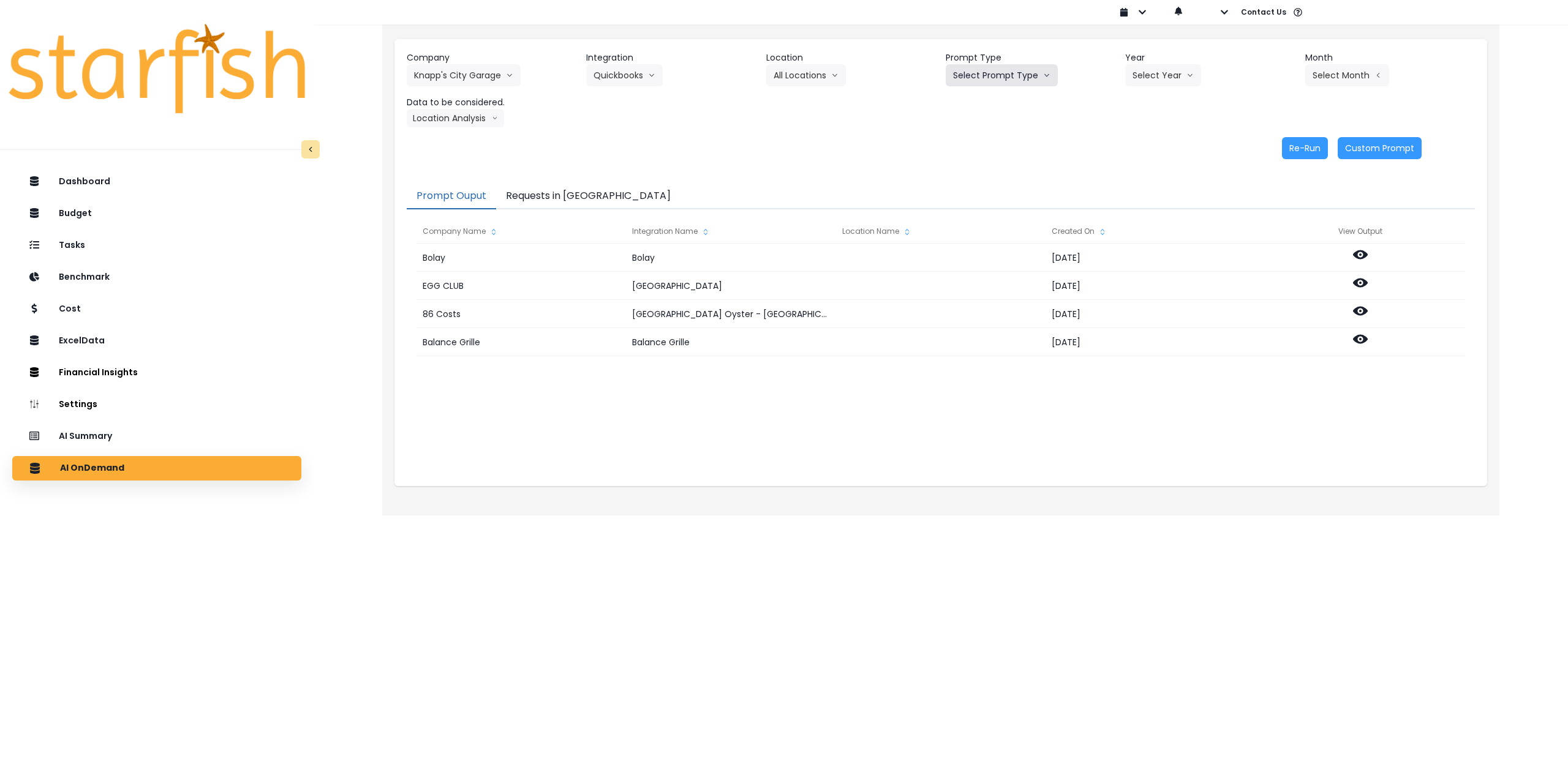
click at [1002, 75] on button "Select Prompt Type" at bounding box center [1001, 75] width 112 height 22
click at [980, 163] on span "Monthly Summary" at bounding box center [987, 167] width 69 height 12
click at [1146, 74] on button "Select Year" at bounding box center [1163, 75] width 76 height 22
click at [1143, 142] on span "2025" at bounding box center [1142, 145] width 19 height 12
click at [1339, 69] on button "Select Month" at bounding box center [1347, 75] width 83 height 22
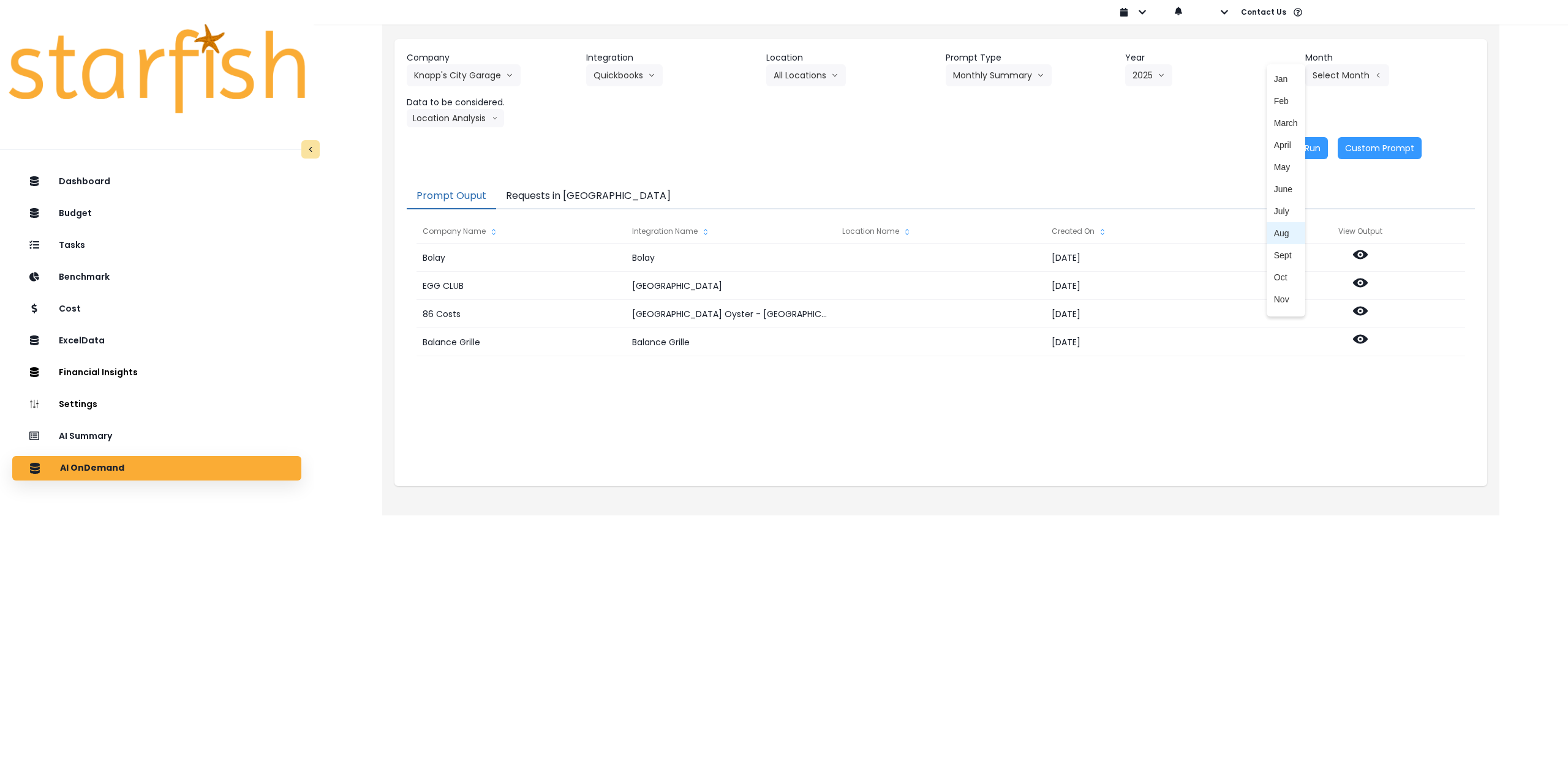
click at [1281, 234] on span "Aug" at bounding box center [1285, 233] width 24 height 12
click at [458, 114] on button "Location Analysis" at bounding box center [455, 118] width 98 height 18
click at [454, 138] on span "Comparison overtime" at bounding box center [454, 142] width 82 height 12
click at [1296, 150] on button "Re-Run" at bounding box center [1304, 148] width 46 height 22
drag, startPoint x: 464, startPoint y: 120, endPoint x: 455, endPoint y: 153, distance: 34.2
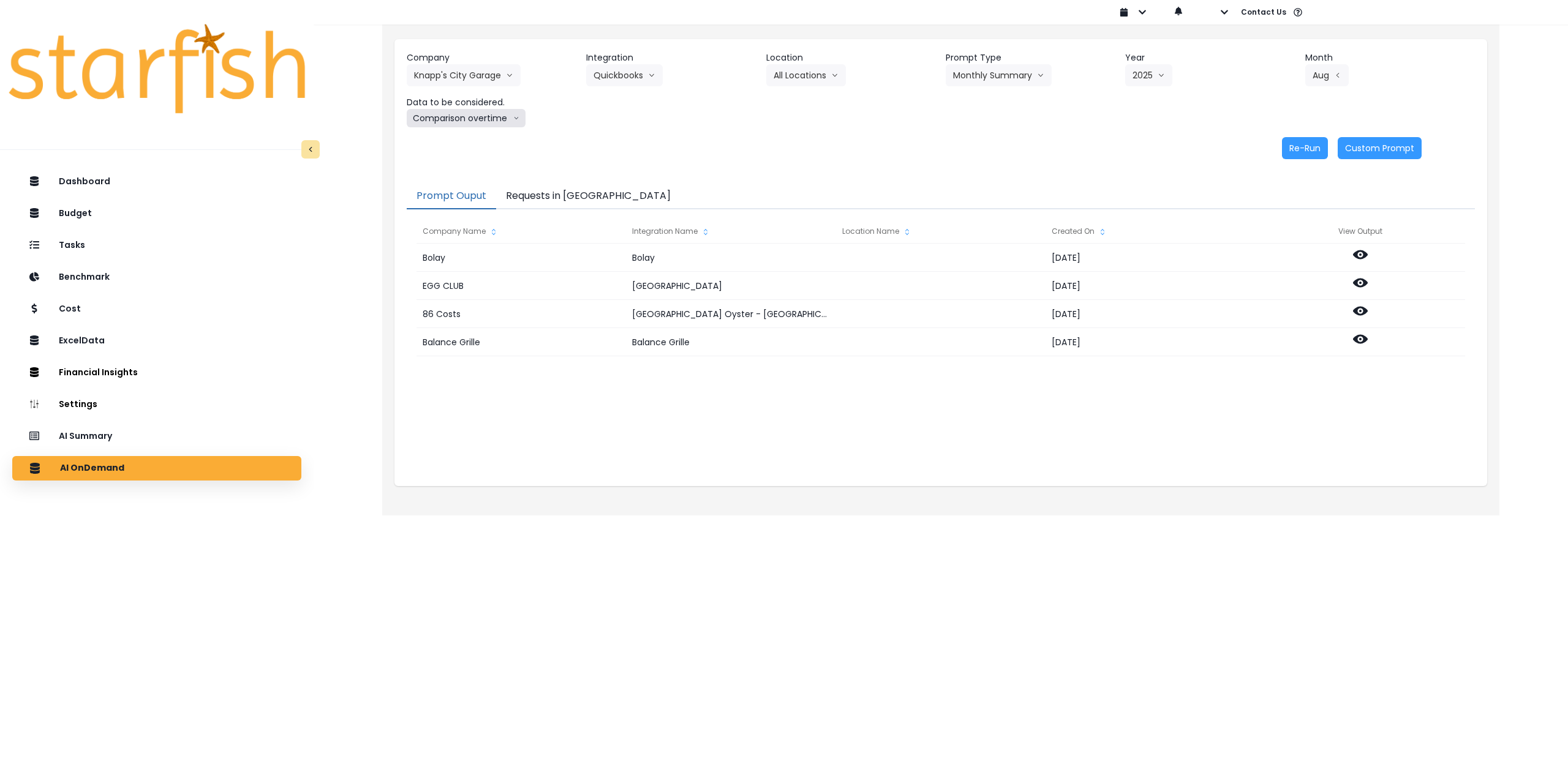
click at [463, 122] on button "Comparison overtime" at bounding box center [466, 118] width 119 height 18
drag, startPoint x: 452, startPoint y: 165, endPoint x: 516, endPoint y: 162, distance: 64.1
click at [453, 165] on span "Location Analysis" at bounding box center [454, 164] width 82 height 12
click at [1307, 152] on button "Re-Run" at bounding box center [1304, 148] width 46 height 22
click at [1331, 80] on button "Aug" at bounding box center [1326, 75] width 43 height 22
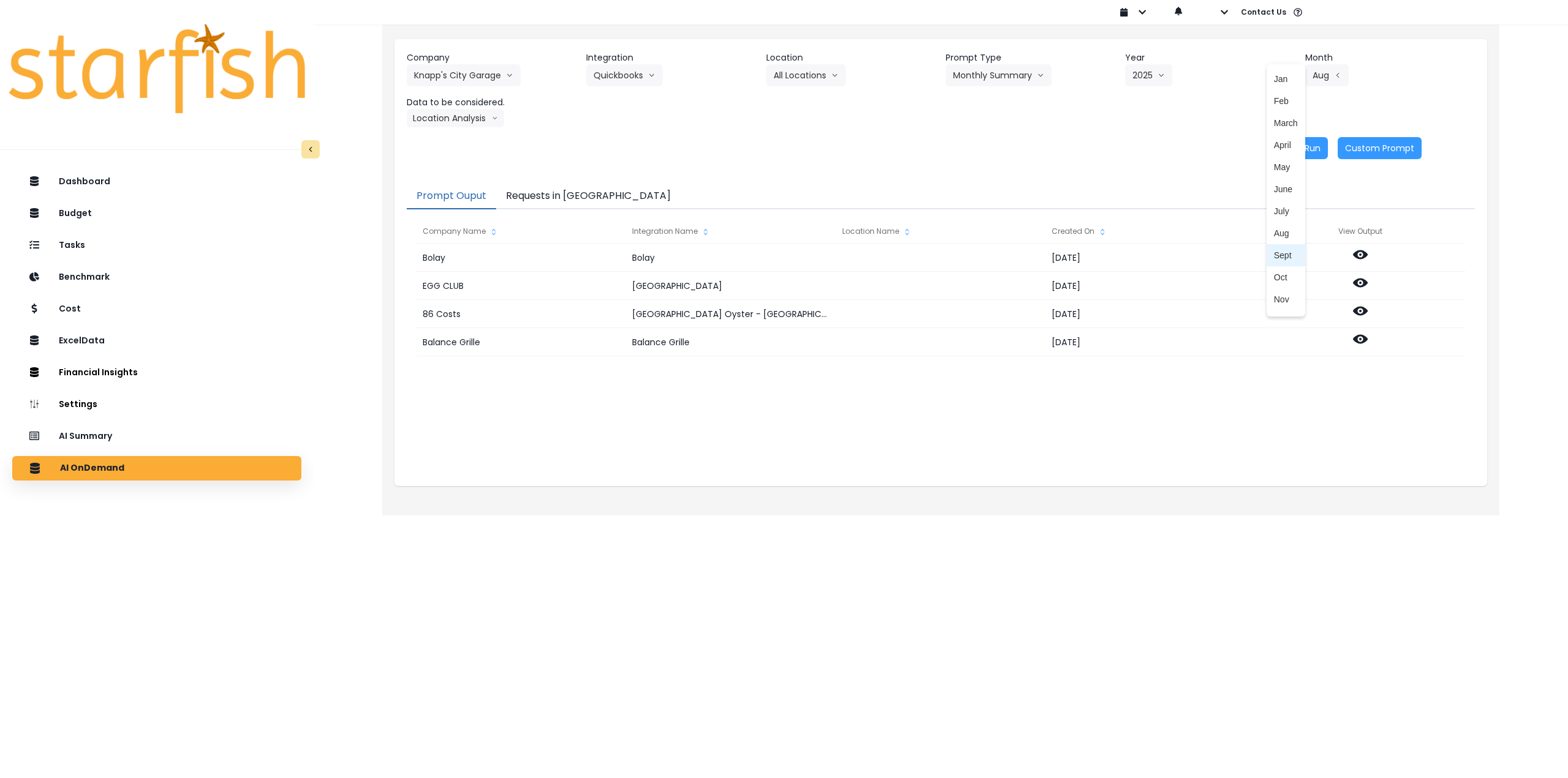
click at [1277, 256] on span "Sept" at bounding box center [1285, 256] width 24 height 12
click at [443, 120] on button "Location Analysis" at bounding box center [455, 118] width 98 height 18
drag, startPoint x: 449, startPoint y: 140, endPoint x: 858, endPoint y: 155, distance: 409.3
click at [450, 140] on span "Comparison overtime" at bounding box center [454, 142] width 82 height 12
click at [1310, 156] on button "Re-Run" at bounding box center [1304, 148] width 46 height 22
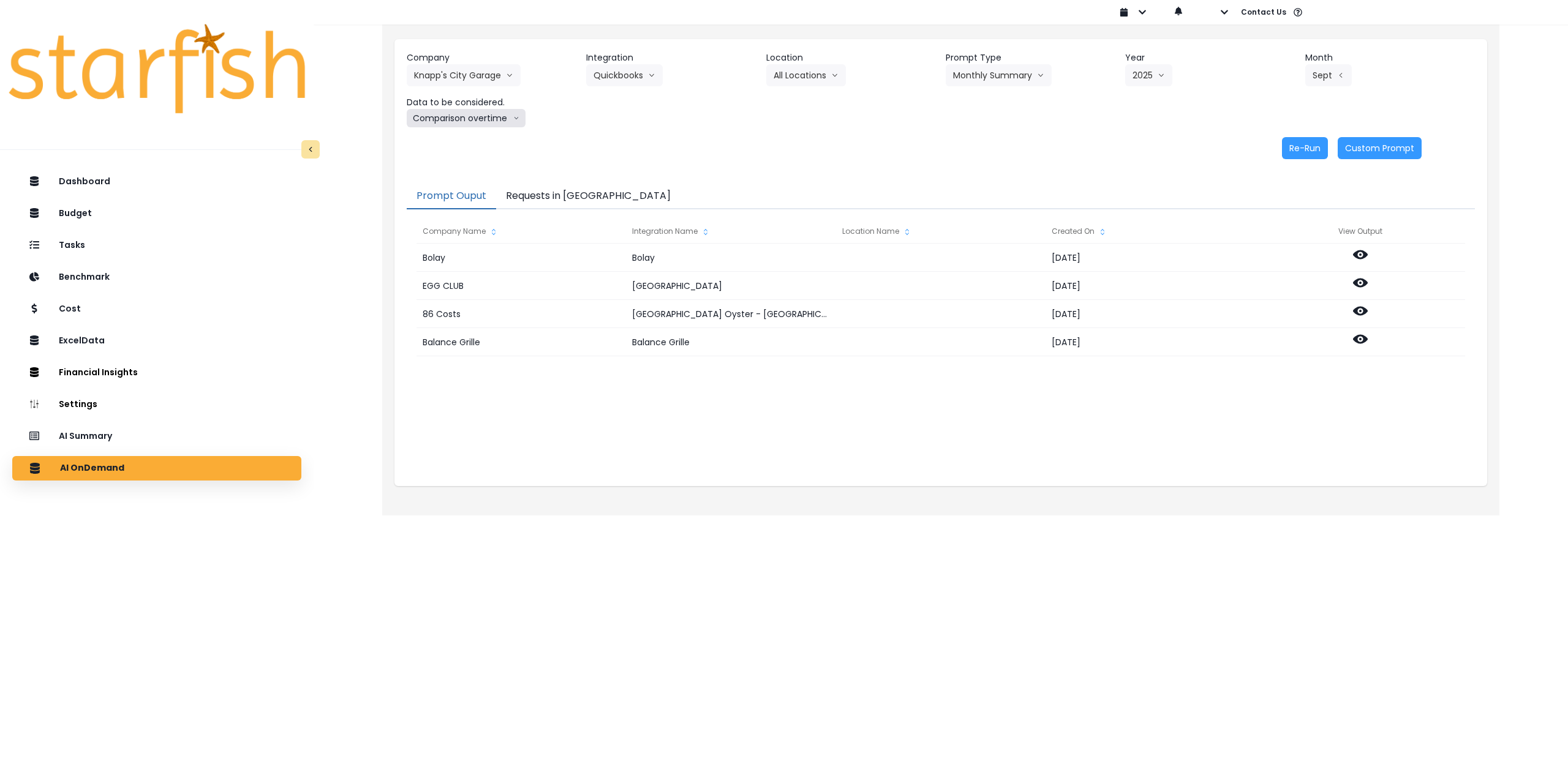
click at [451, 120] on button "Comparison overtime" at bounding box center [466, 118] width 119 height 18
click at [434, 164] on span "Location Analysis" at bounding box center [454, 164] width 82 height 12
click at [1301, 149] on button "Re-Run" at bounding box center [1304, 148] width 46 height 22
click at [476, 63] on header "Company" at bounding box center [491, 58] width 170 height 13
click at [473, 76] on button "Knapp's City Garage" at bounding box center [464, 75] width 114 height 22
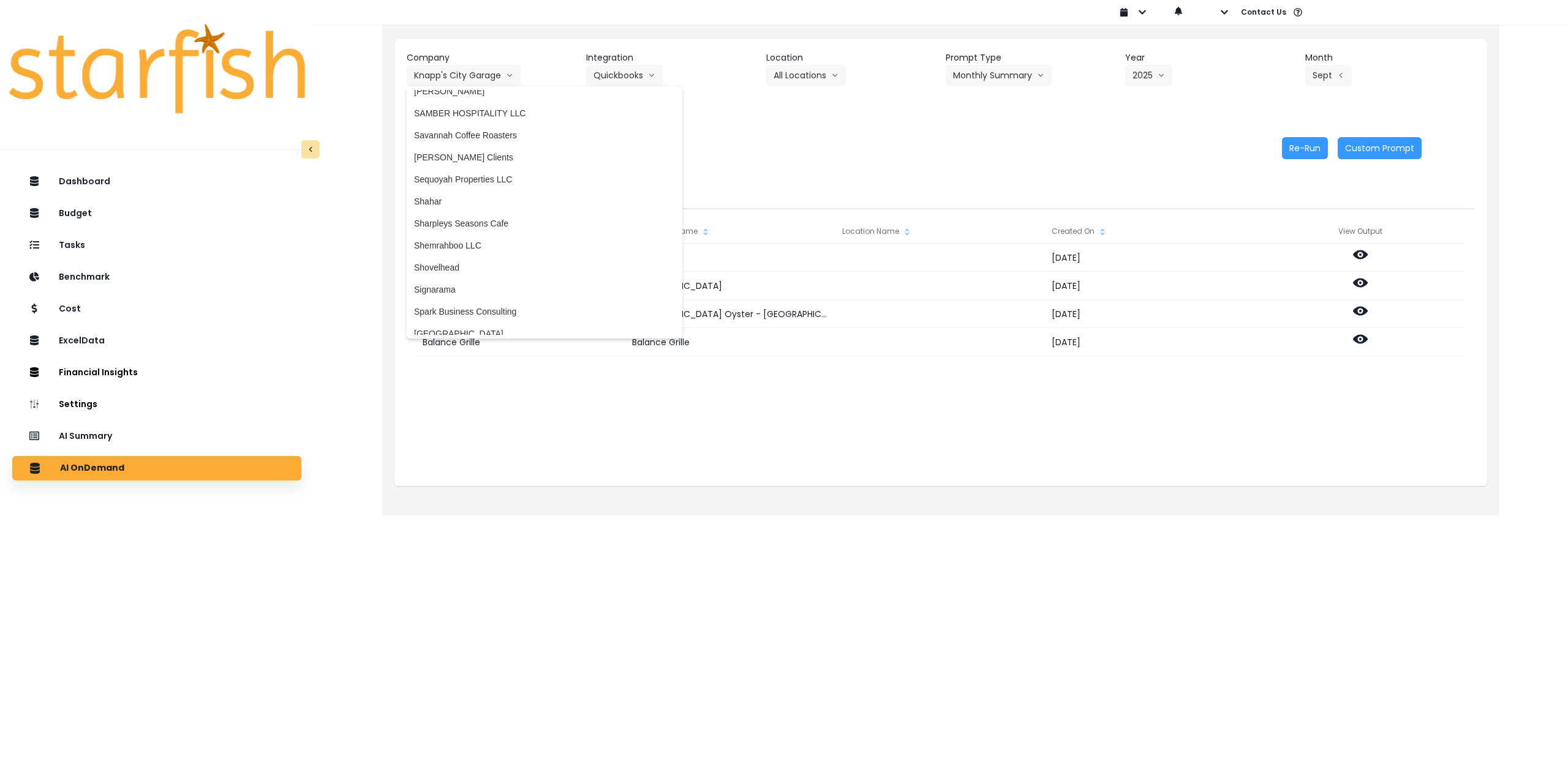
scroll to position [2694, 0]
click at [474, 289] on span "Sweet Anaelle" at bounding box center [544, 294] width 261 height 12
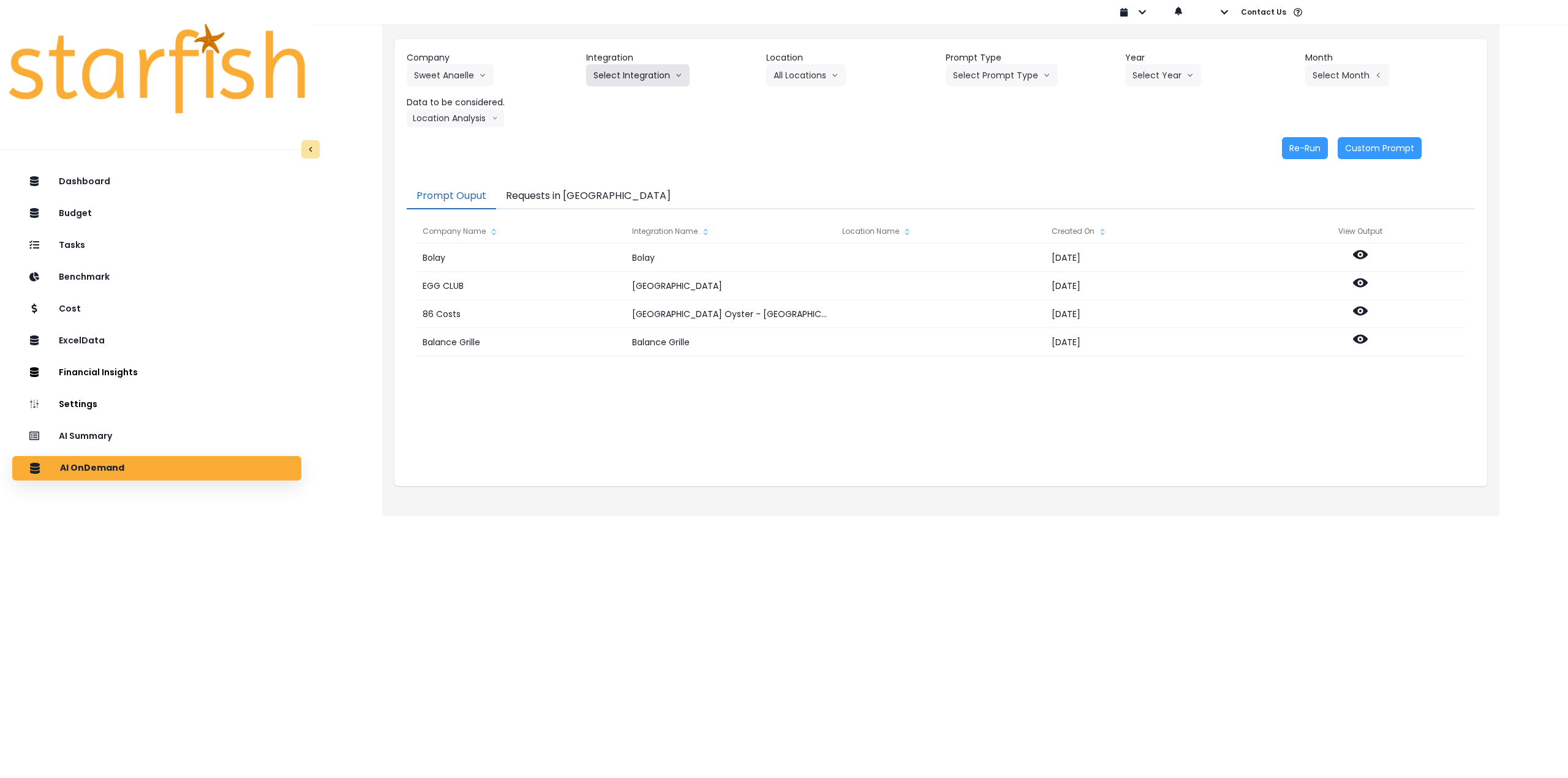
click at [633, 82] on button "Select Integration" at bounding box center [638, 75] width 104 height 22
click at [633, 100] on span "Quickbooks" at bounding box center [615, 101] width 45 height 12
click at [826, 87] on div "Company Sweet Anaelle 86 Costs Asti Bagel Cafe Balance Grille Bald Ginger Bar B…" at bounding box center [940, 90] width 1068 height 76
click at [821, 85] on button "Select Location" at bounding box center [813, 75] width 93 height 22
click at [817, 105] on span "All Locations" at bounding box center [797, 101] width 48 height 12
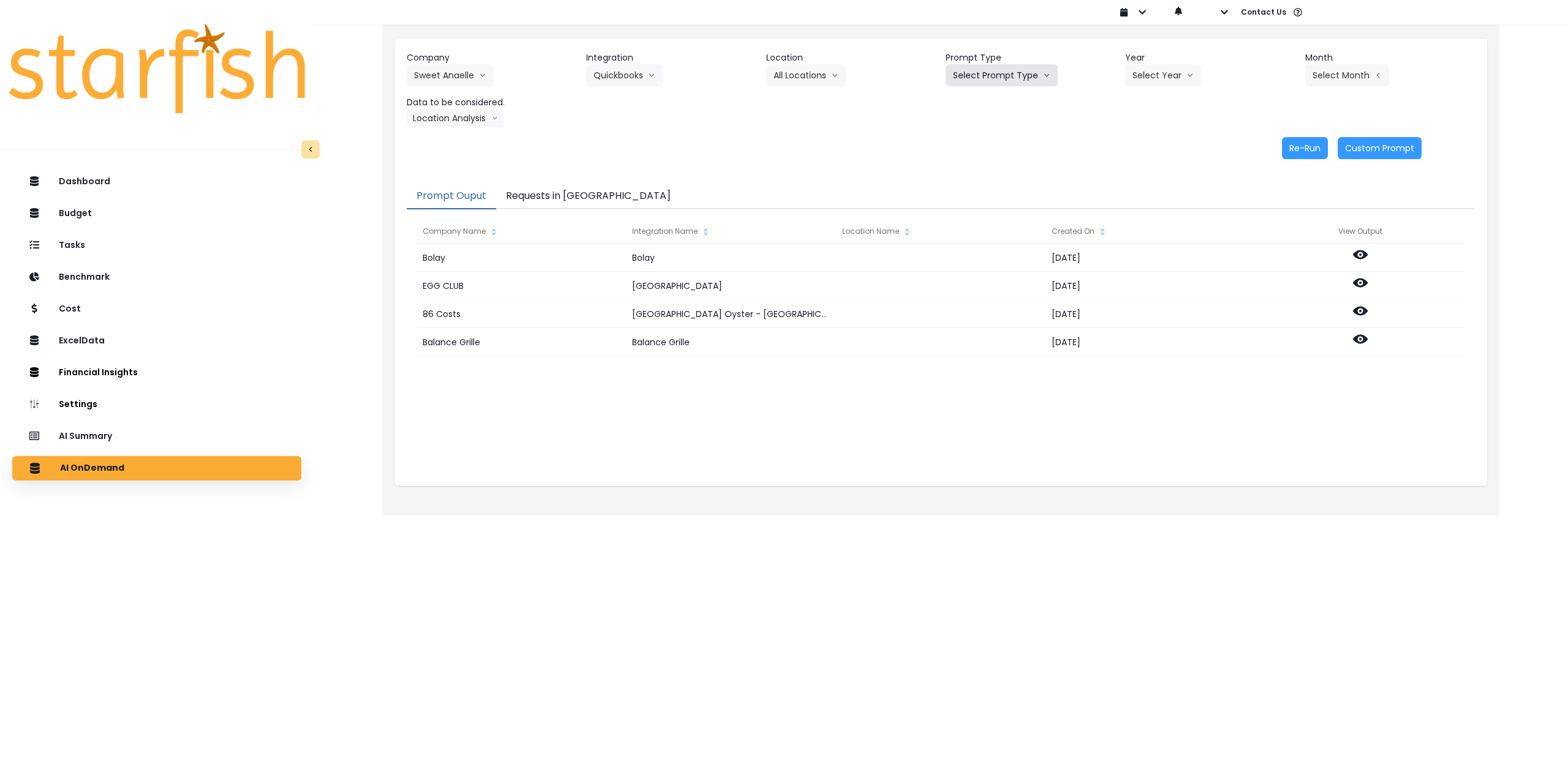
click at [987, 84] on button "Select Prompt Type" at bounding box center [1001, 75] width 112 height 22
click at [969, 159] on li "Monthly Summary" at bounding box center [987, 167] width 83 height 22
click at [1158, 77] on button "Select Year" at bounding box center [1163, 75] width 76 height 22
click at [1136, 142] on span "2025" at bounding box center [1142, 145] width 19 height 12
click at [1330, 82] on button "Select Month" at bounding box center [1347, 75] width 83 height 22
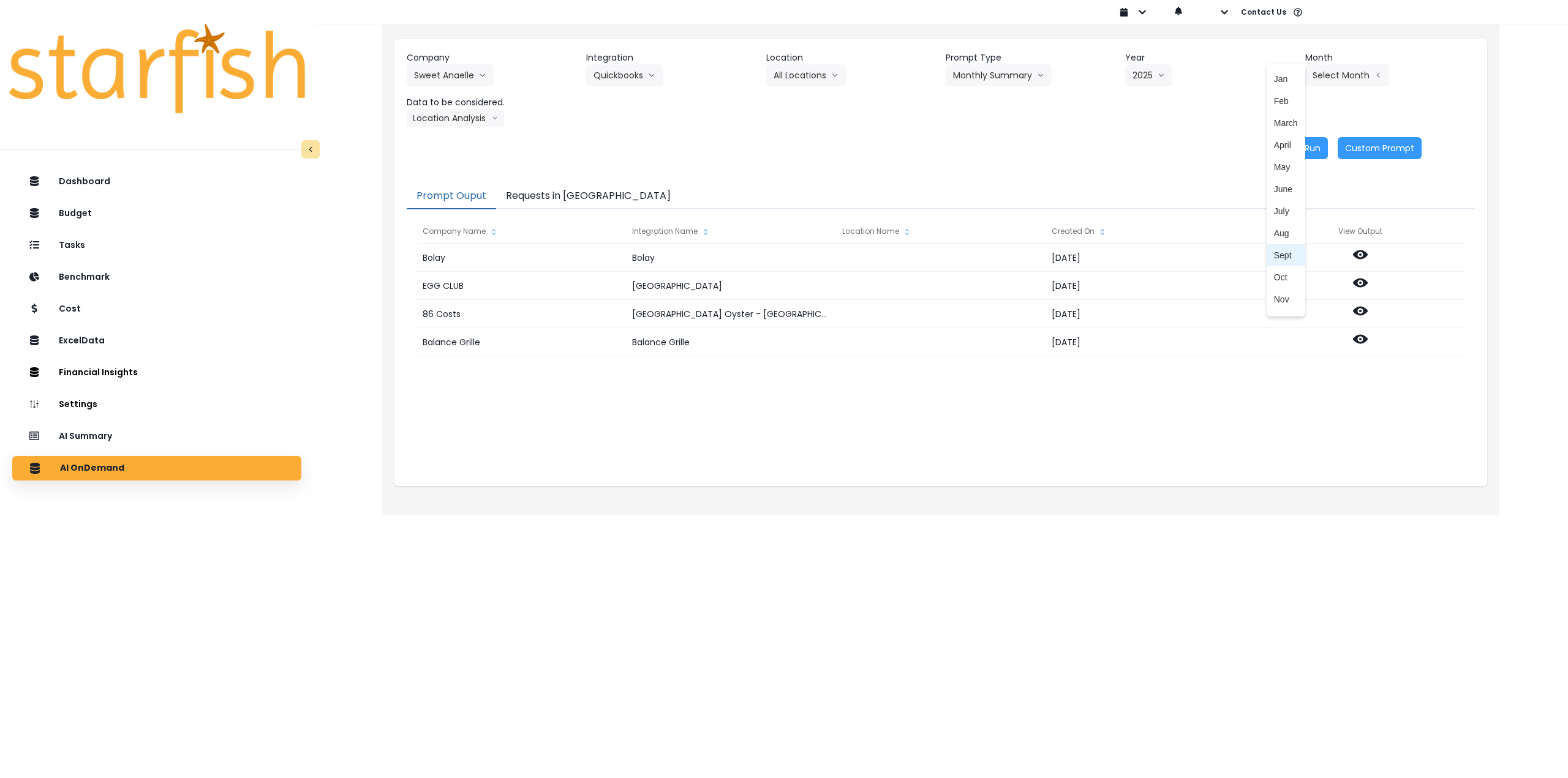
click at [1283, 250] on span "Sept" at bounding box center [1285, 256] width 24 height 12
click at [439, 124] on button "Location Analysis" at bounding box center [455, 118] width 98 height 18
click at [440, 137] on span "Comparison overtime" at bounding box center [454, 142] width 82 height 12
click at [1310, 144] on button "Re-Run" at bounding box center [1304, 148] width 46 height 22
click at [484, 120] on button "Comparison overtime" at bounding box center [466, 118] width 119 height 18
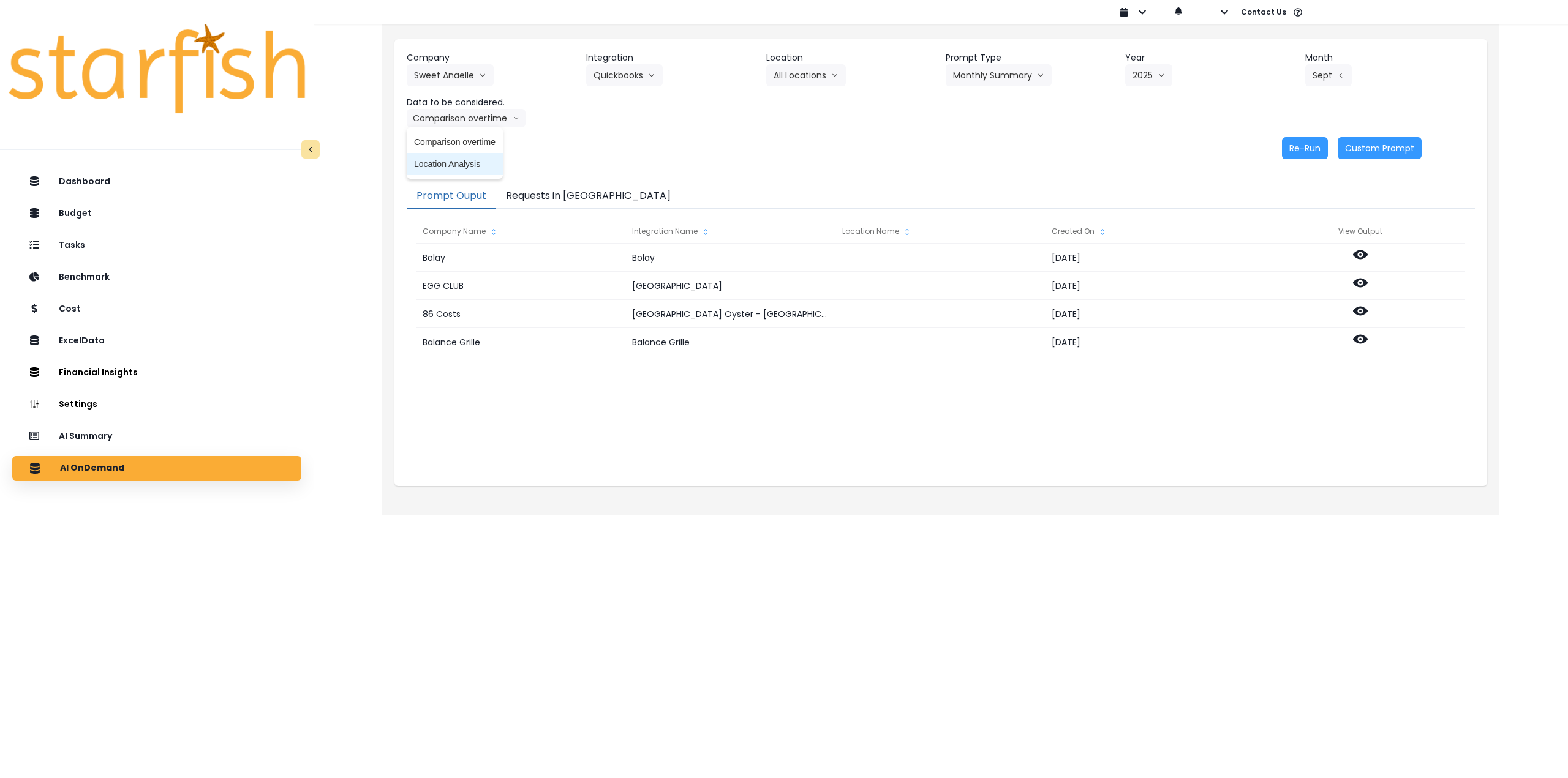
click at [461, 158] on span "Location Analysis" at bounding box center [454, 164] width 82 height 12
click at [1305, 150] on button "Re-Run" at bounding box center [1304, 148] width 46 height 22
click at [536, 197] on button "Requests in [GEOGRAPHIC_DATA]" at bounding box center [588, 196] width 185 height 25
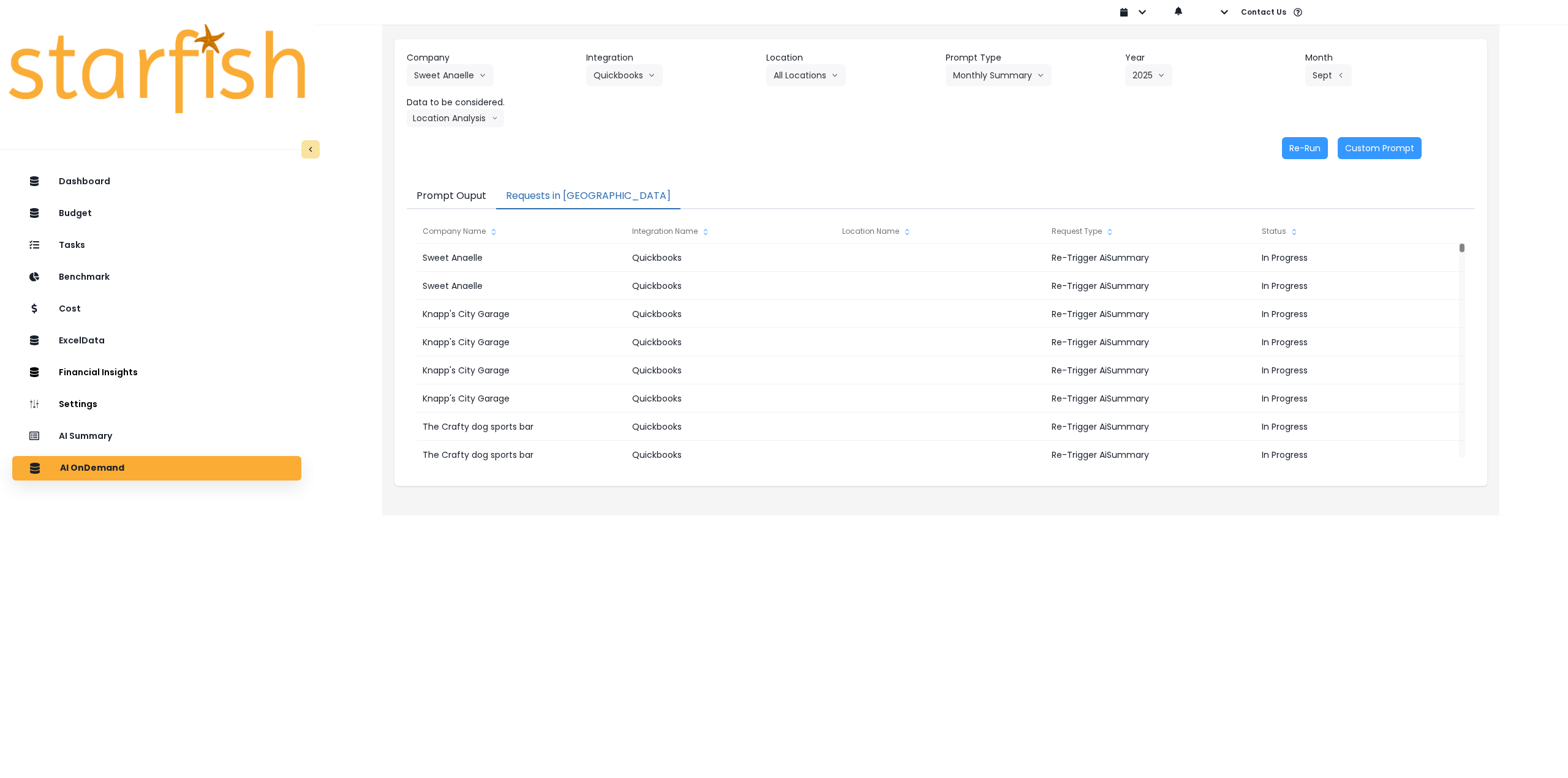
click at [454, 196] on button "Prompt Ouput" at bounding box center [452, 196] width 90 height 25
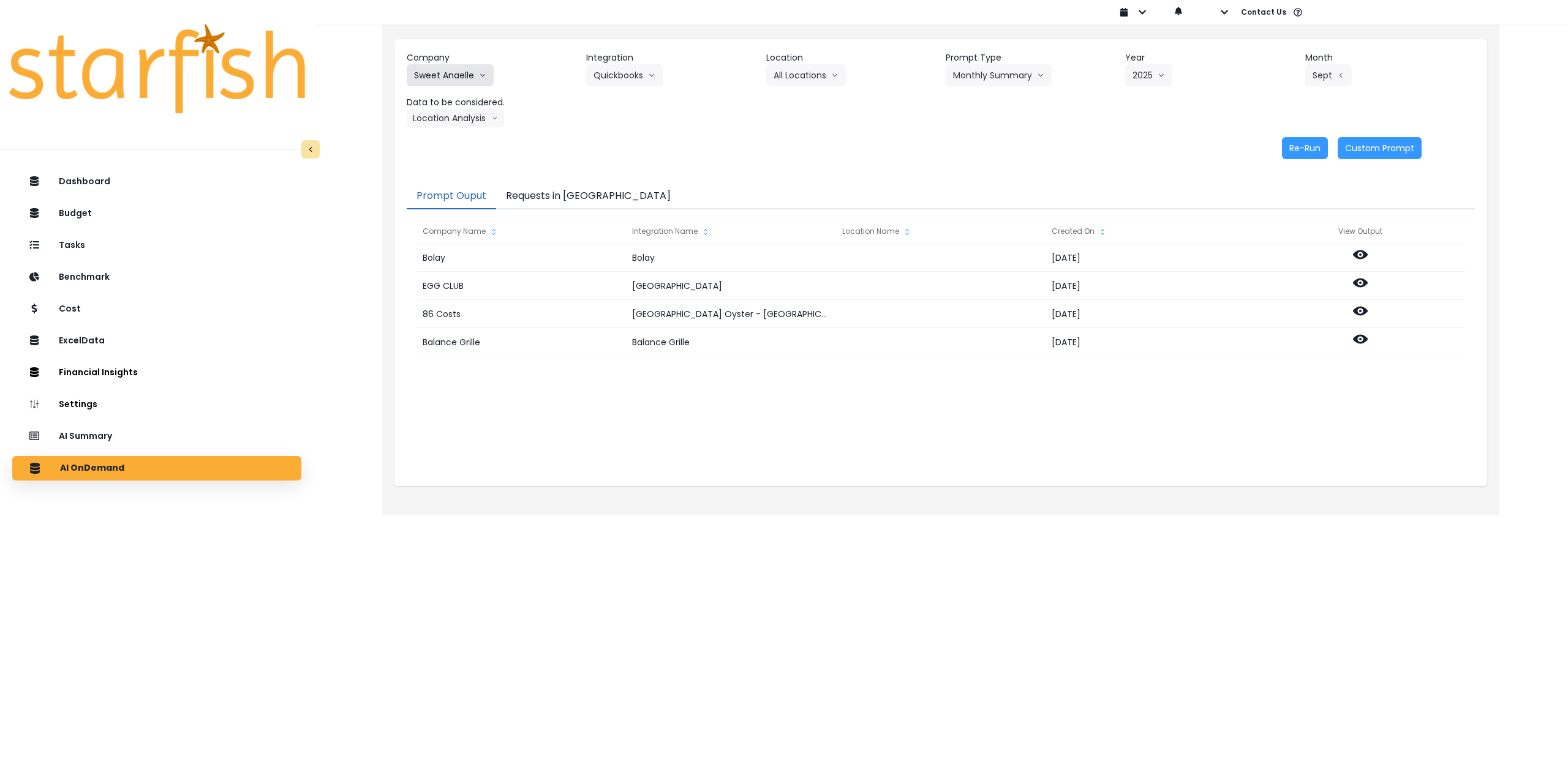
click at [439, 74] on button "Sweet Anaelle" at bounding box center [450, 75] width 87 height 22
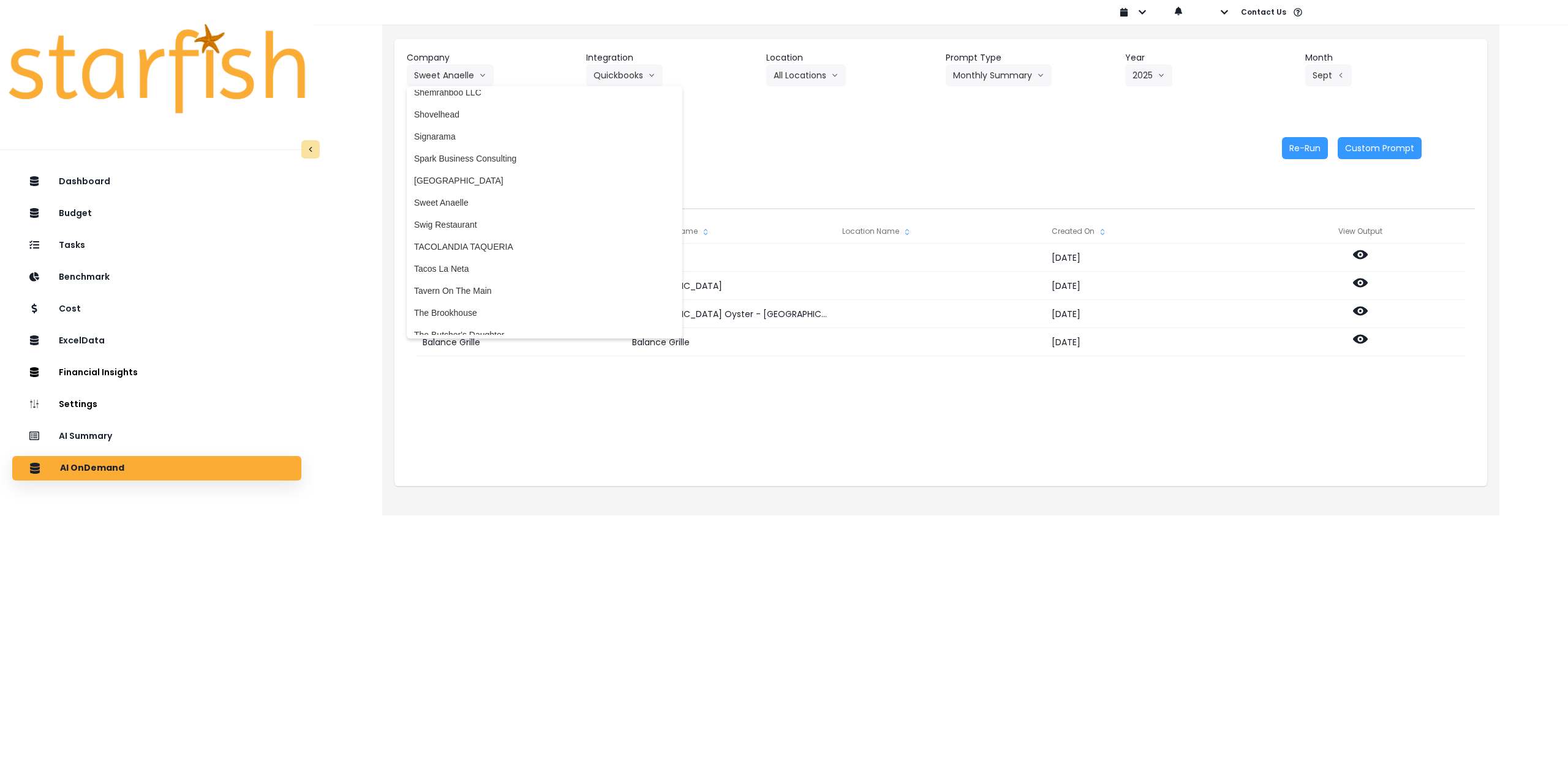
scroll to position [2953, 0]
click at [470, 284] on span "The Downunder Bar" at bounding box center [544, 279] width 261 height 12
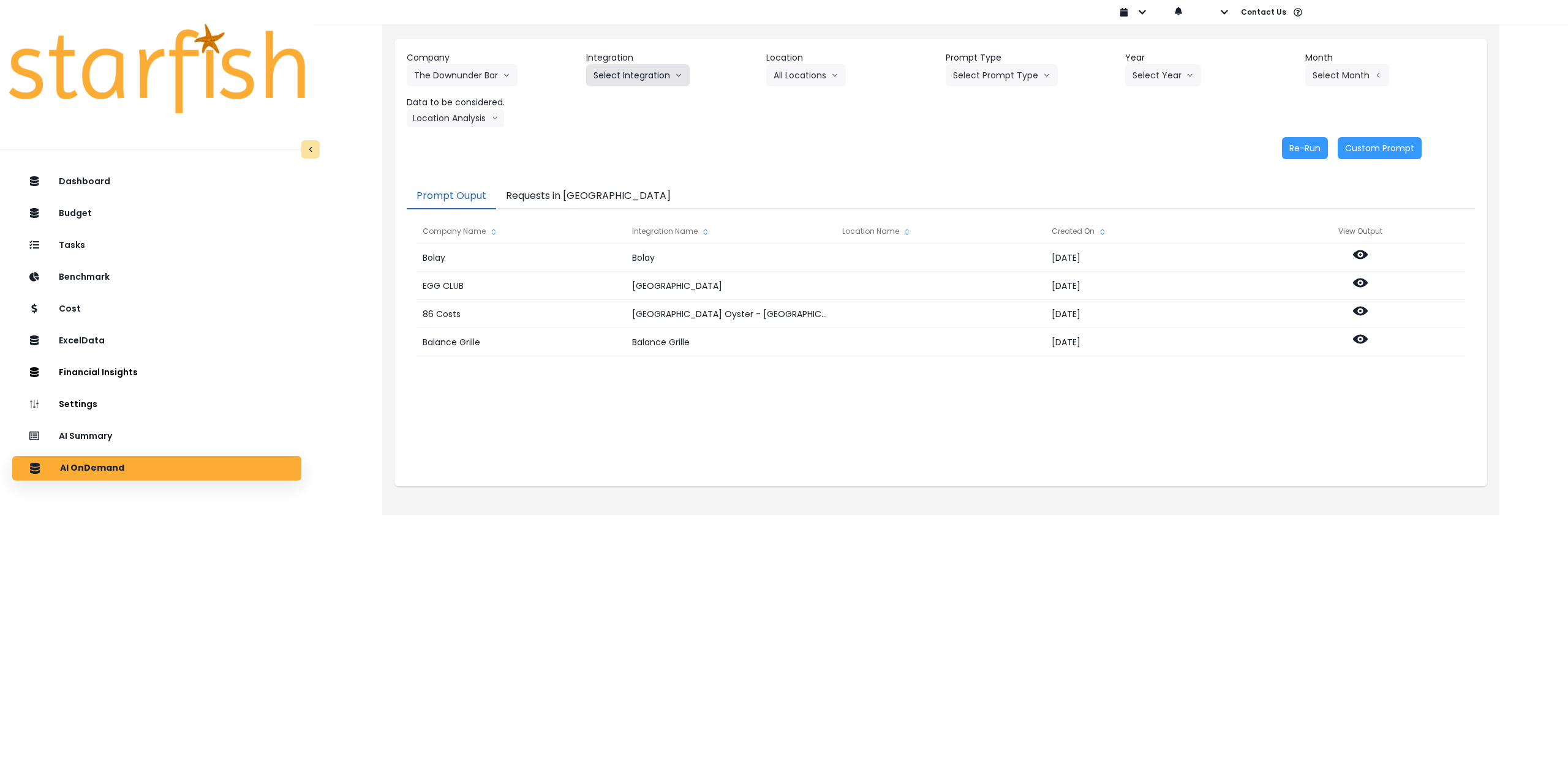
click at [630, 76] on button "Select Integration" at bounding box center [638, 75] width 104 height 22
click at [621, 102] on span "The Downunder Bar" at bounding box center [631, 101] width 76 height 12
click at [822, 69] on button "Select Location" at bounding box center [813, 75] width 93 height 22
click at [815, 99] on span "All Locations" at bounding box center [797, 101] width 48 height 12
click at [964, 76] on button "Select Prompt Type" at bounding box center [1001, 75] width 112 height 22
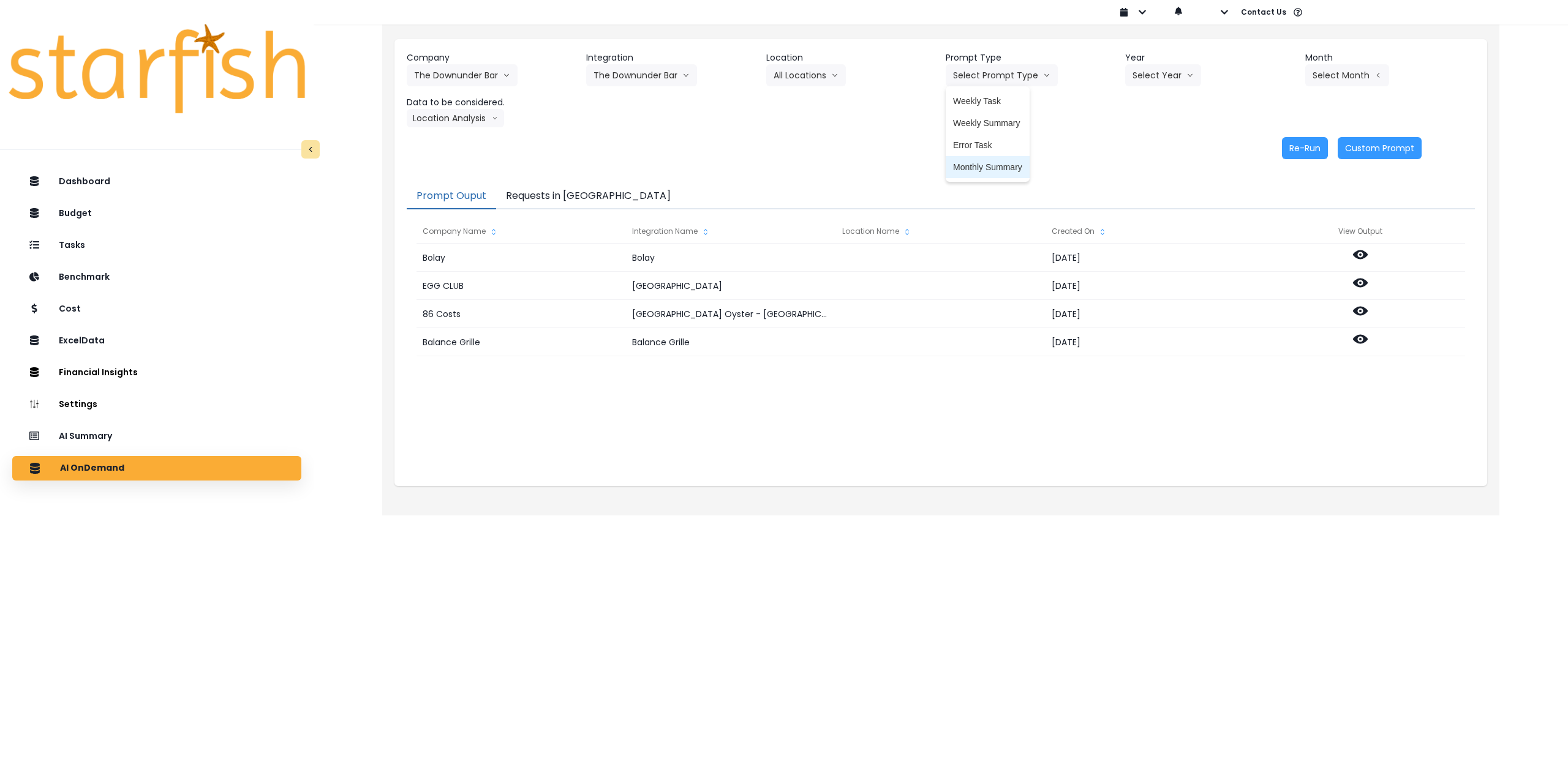
click at [962, 169] on span "Monthly Summary" at bounding box center [987, 167] width 69 height 12
click at [1150, 86] on button "Select Year" at bounding box center [1163, 75] width 76 height 22
click at [1143, 151] on li "2025" at bounding box center [1142, 145] width 33 height 22
click at [1339, 66] on button "Select Month" at bounding box center [1347, 75] width 83 height 22
click at [1274, 256] on span "Sept" at bounding box center [1285, 256] width 24 height 12
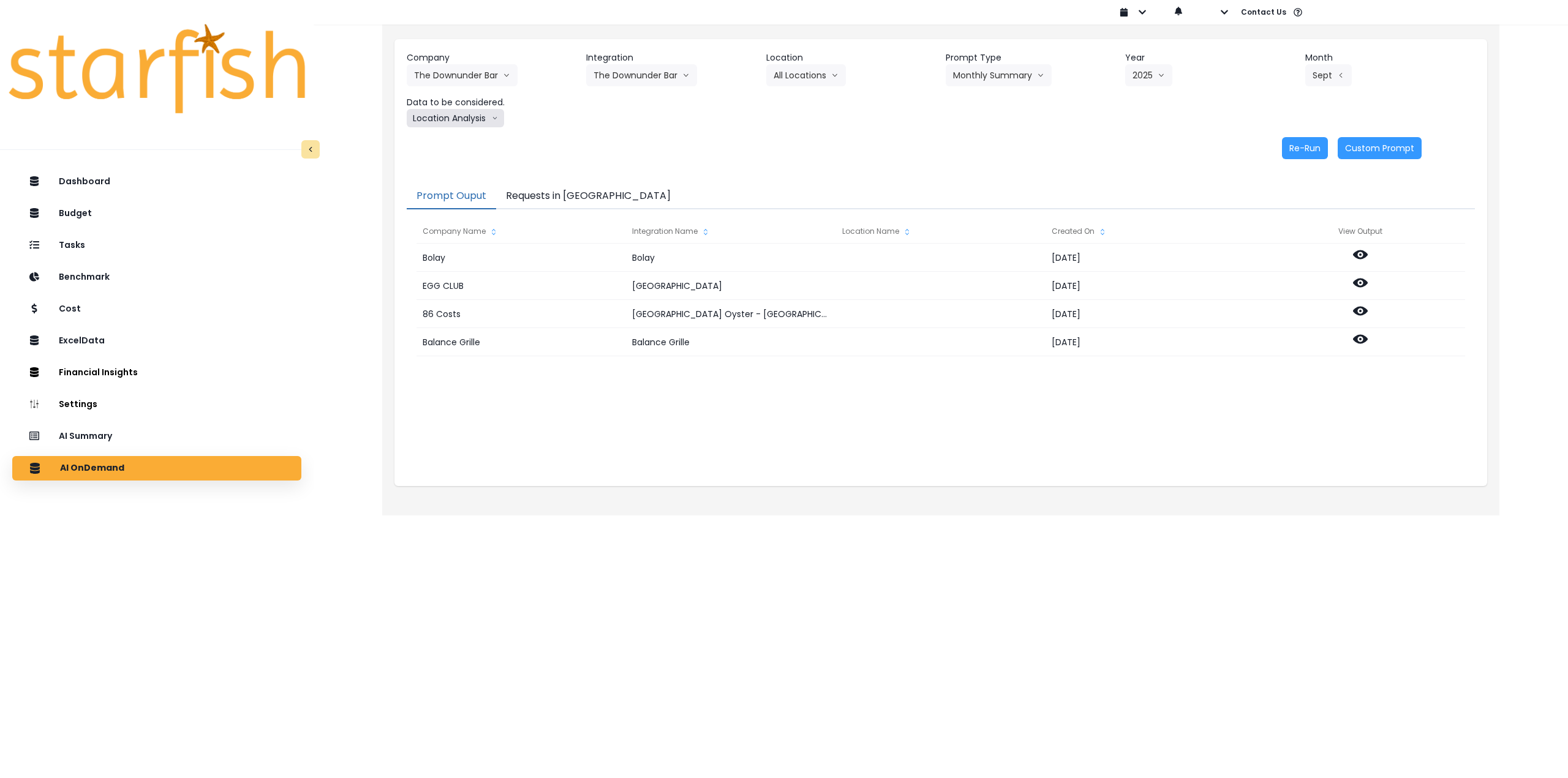
click at [454, 120] on button "Location Analysis" at bounding box center [455, 118] width 98 height 18
click at [457, 142] on span "Comparison overtime" at bounding box center [454, 142] width 82 height 12
click at [1305, 150] on button "Re-Run" at bounding box center [1304, 148] width 46 height 22
click at [471, 114] on button "Comparison overtime" at bounding box center [466, 118] width 119 height 18
click at [451, 163] on span "Location Analysis" at bounding box center [454, 164] width 82 height 12
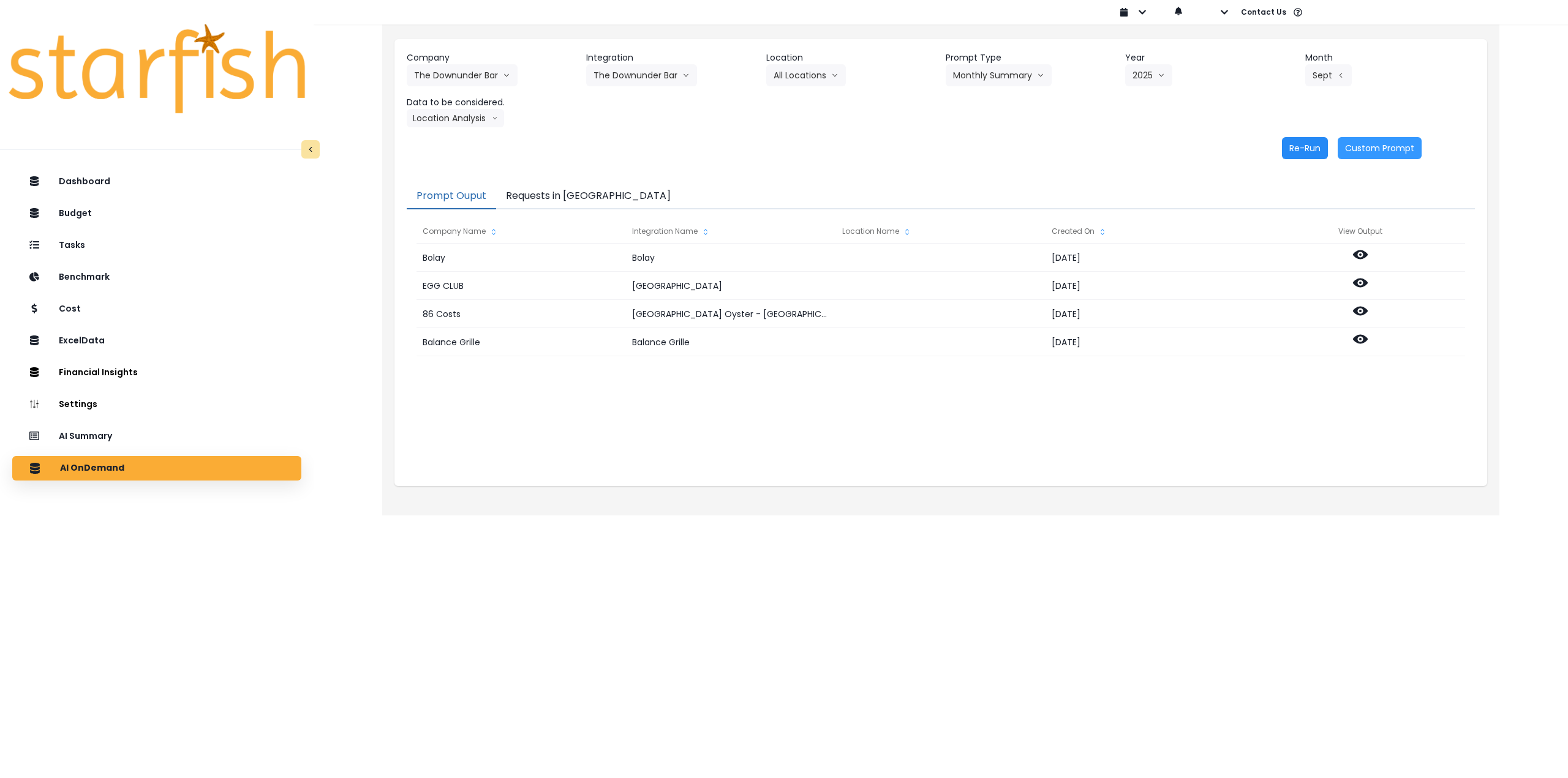
click at [1287, 149] on button "Re-Run" at bounding box center [1304, 148] width 46 height 22
click at [447, 76] on button "The Downunder Bar" at bounding box center [462, 75] width 111 height 22
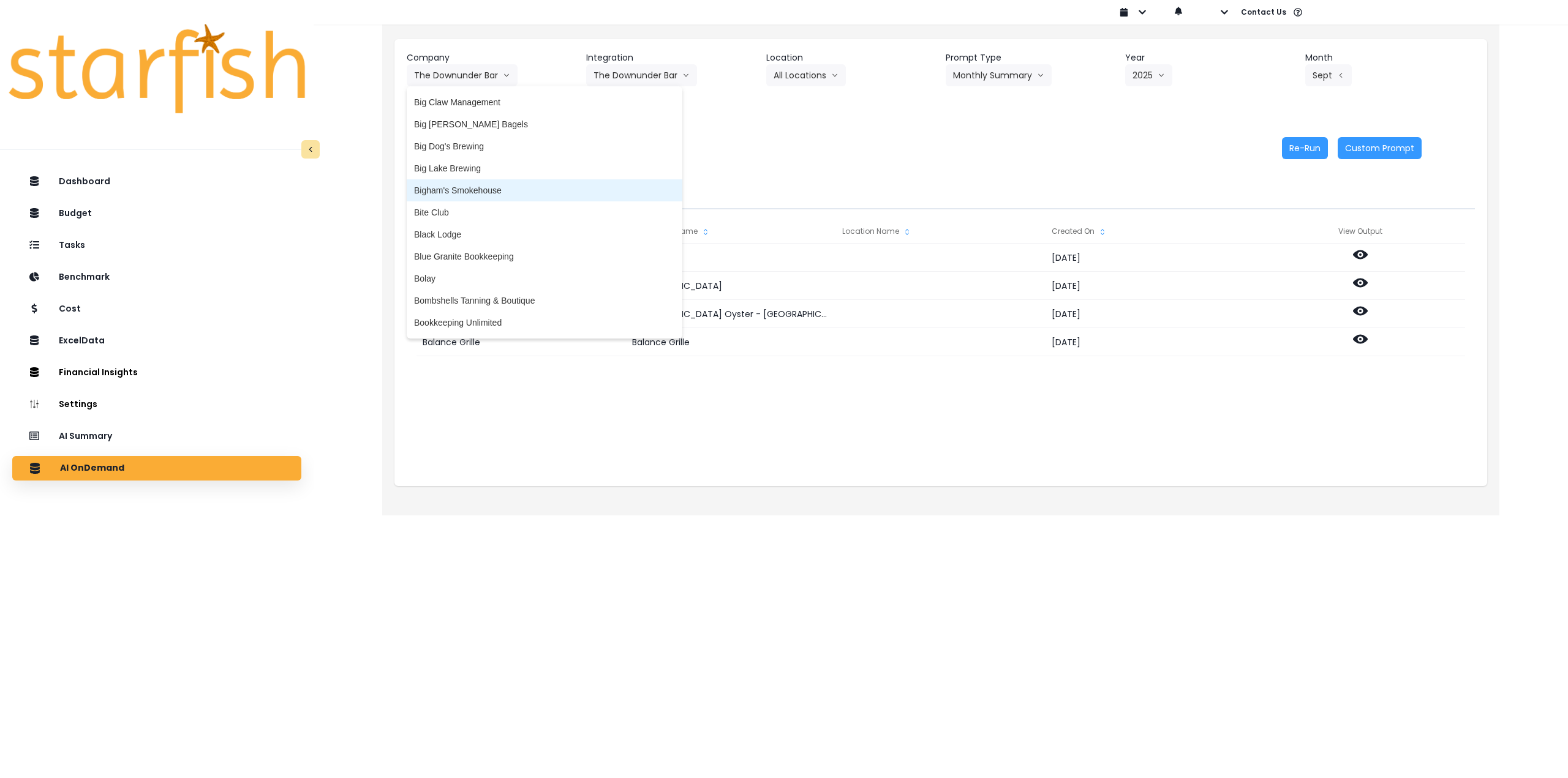
scroll to position [258, 0]
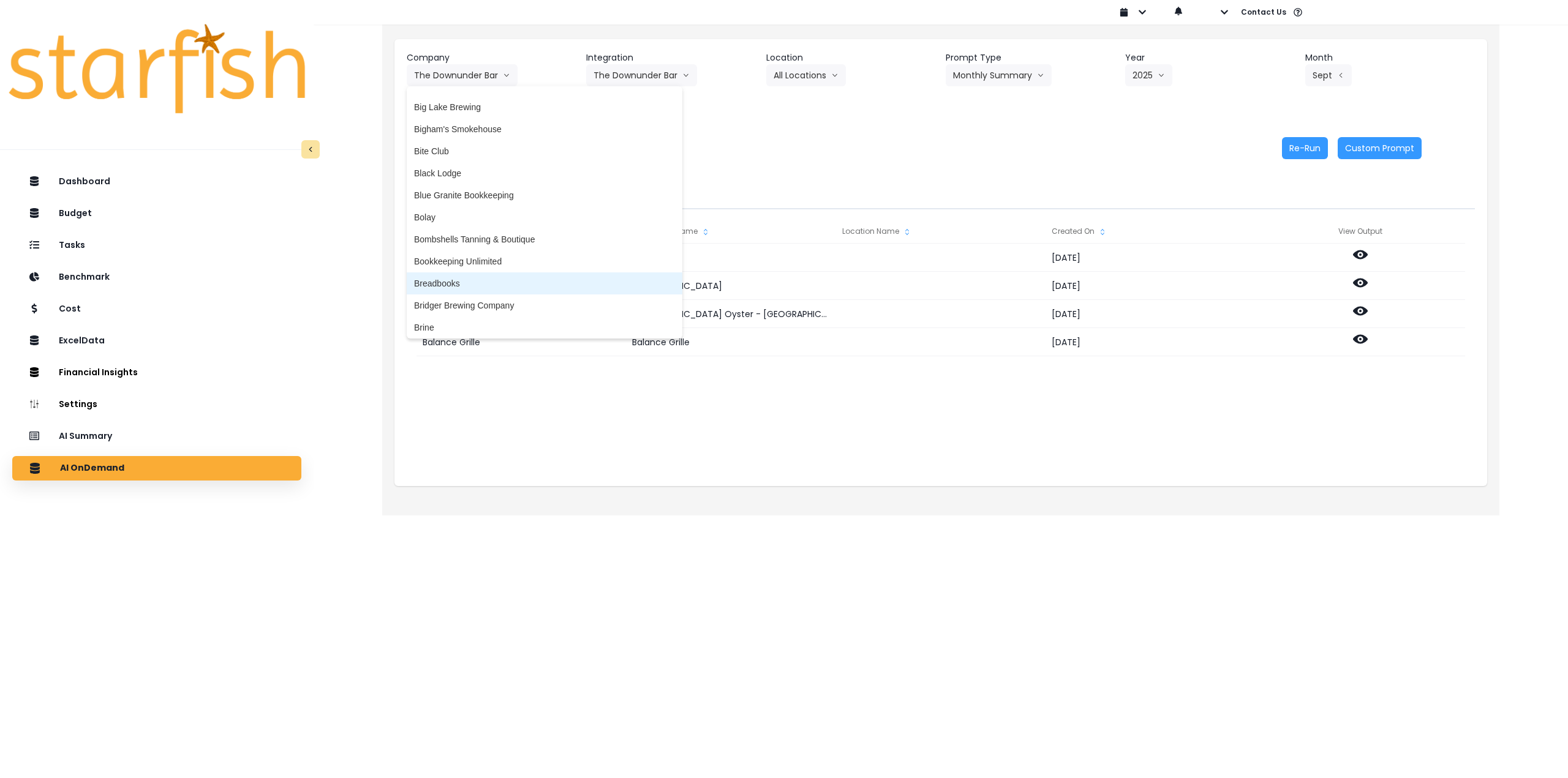
click at [438, 286] on span "Breadbooks" at bounding box center [544, 284] width 261 height 12
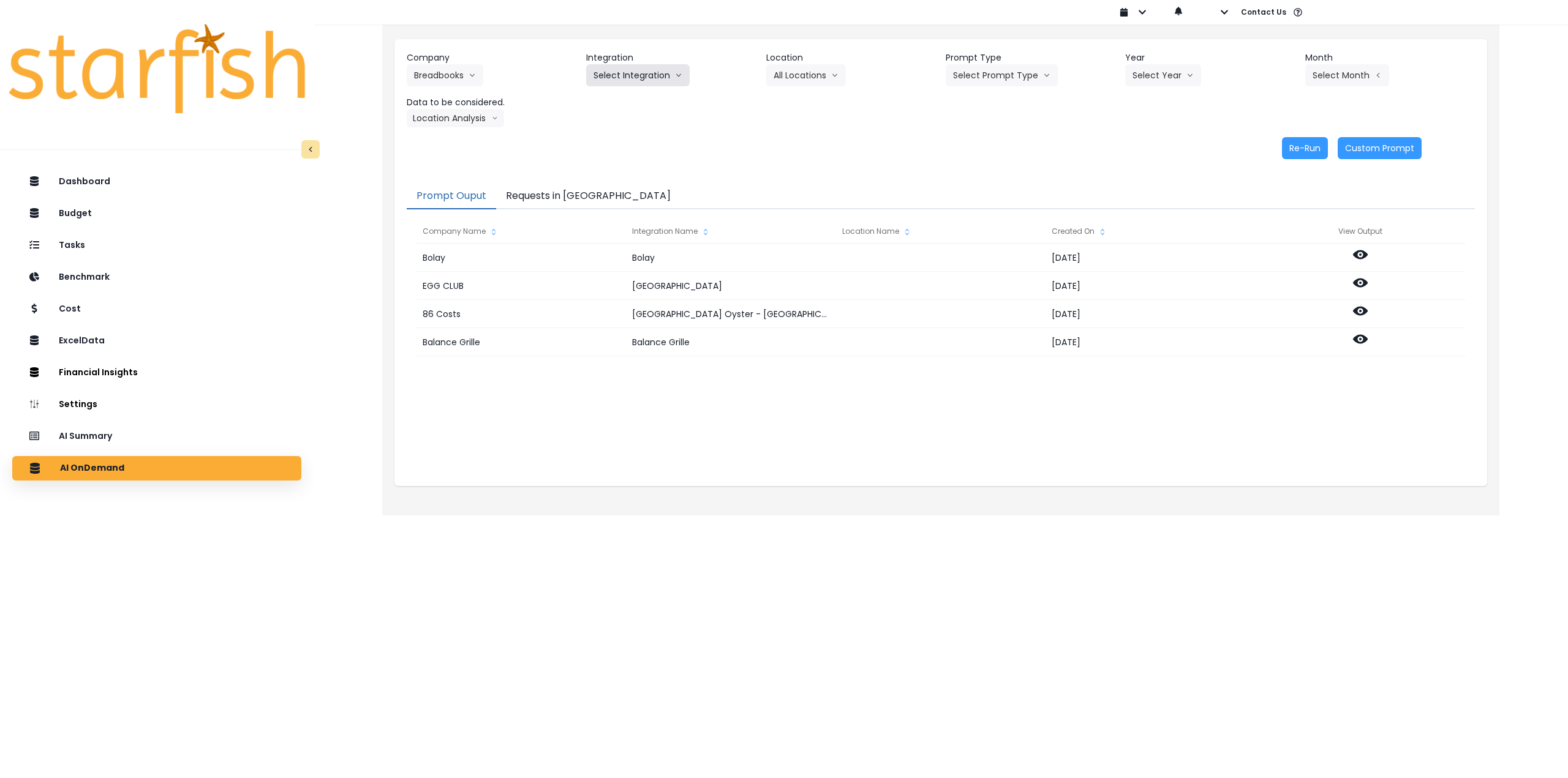
click at [637, 76] on button "Select Integration" at bounding box center [638, 75] width 104 height 22
click at [612, 101] on span "Pie Girl" at bounding box center [607, 101] width 28 height 12
click at [828, 80] on button "Select Location" at bounding box center [813, 75] width 93 height 22
click at [803, 105] on span "All Locations" at bounding box center [797, 101] width 48 height 12
click at [1021, 72] on button "Select Prompt Type" at bounding box center [1001, 75] width 112 height 22
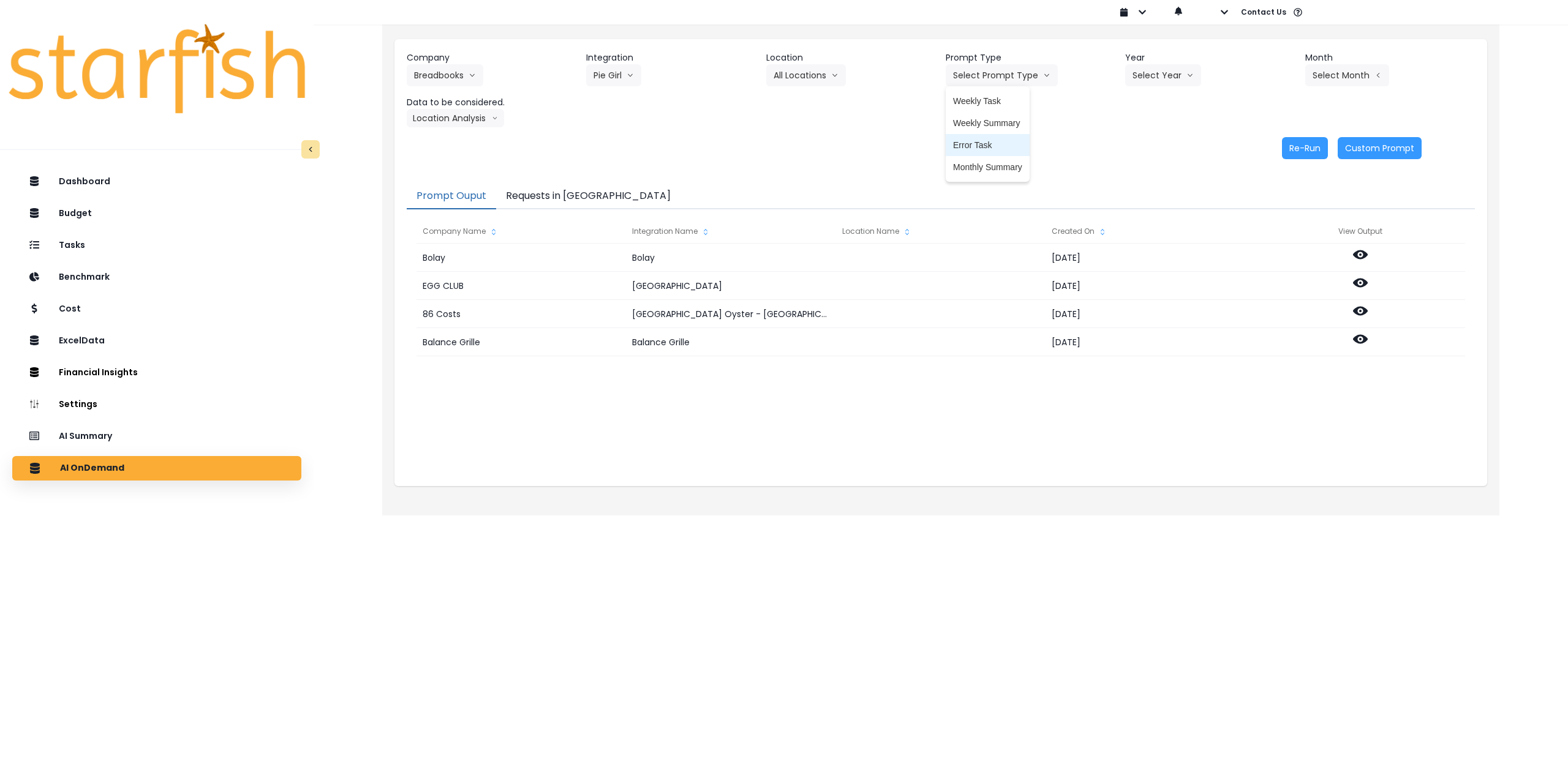
click at [984, 167] on span "Monthly Summary" at bounding box center [987, 167] width 69 height 12
click at [1144, 84] on button "Select Year" at bounding box center [1163, 75] width 76 height 22
click at [1146, 148] on span "2025" at bounding box center [1142, 145] width 19 height 12
click at [1338, 77] on button "Select Month" at bounding box center [1347, 75] width 83 height 22
drag, startPoint x: 1277, startPoint y: 251, endPoint x: 1123, endPoint y: 243, distance: 154.2
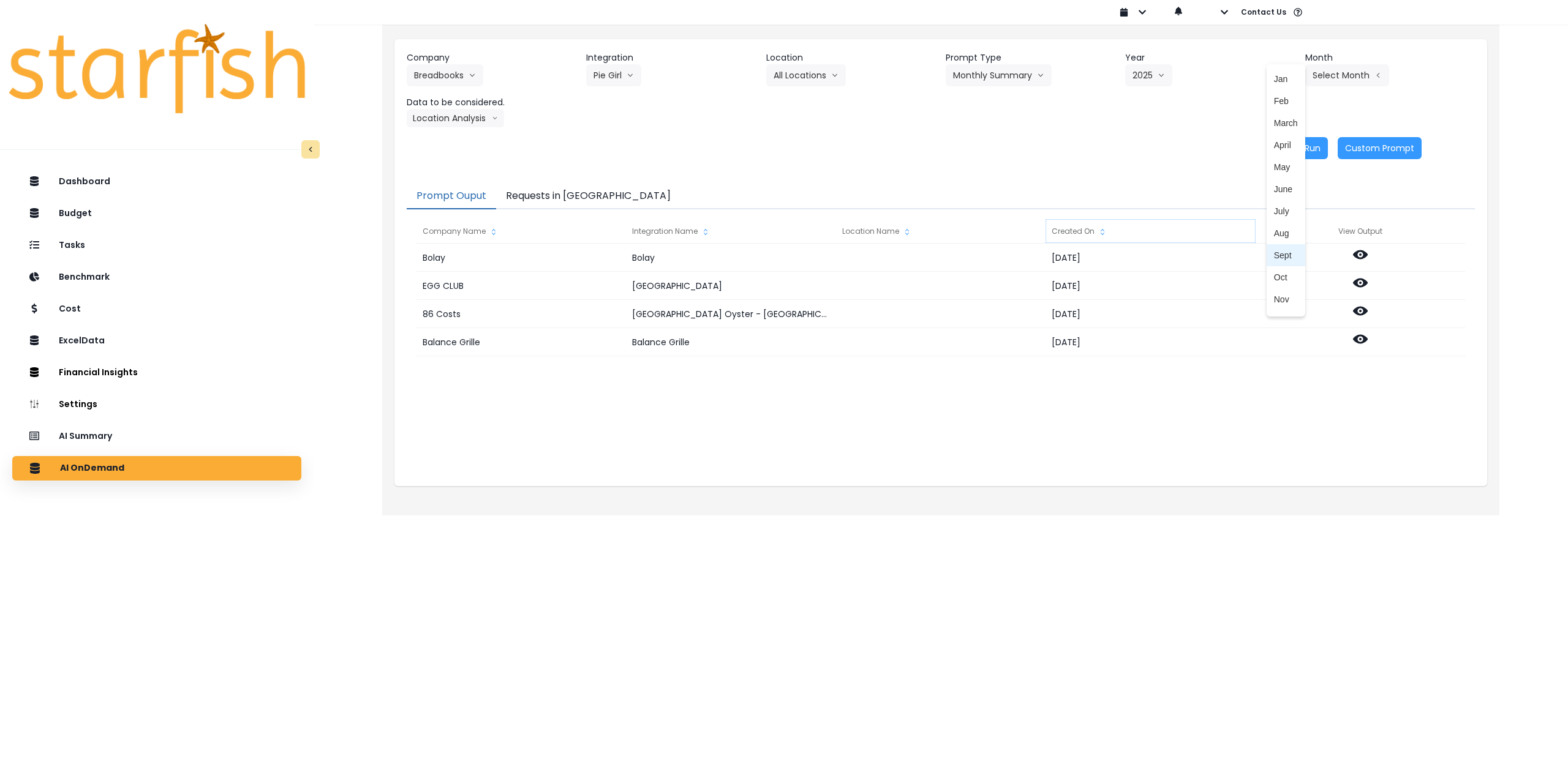
click at [1276, 251] on span "Sept" at bounding box center [1285, 256] width 24 height 12
click at [450, 118] on button "Location Analysis" at bounding box center [455, 118] width 98 height 18
click at [450, 140] on span "Comparison overtime" at bounding box center [454, 142] width 82 height 12
drag, startPoint x: 1301, startPoint y: 142, endPoint x: 1021, endPoint y: 145, distance: 280.0
click at [1299, 142] on button "Re-Run" at bounding box center [1304, 148] width 46 height 22
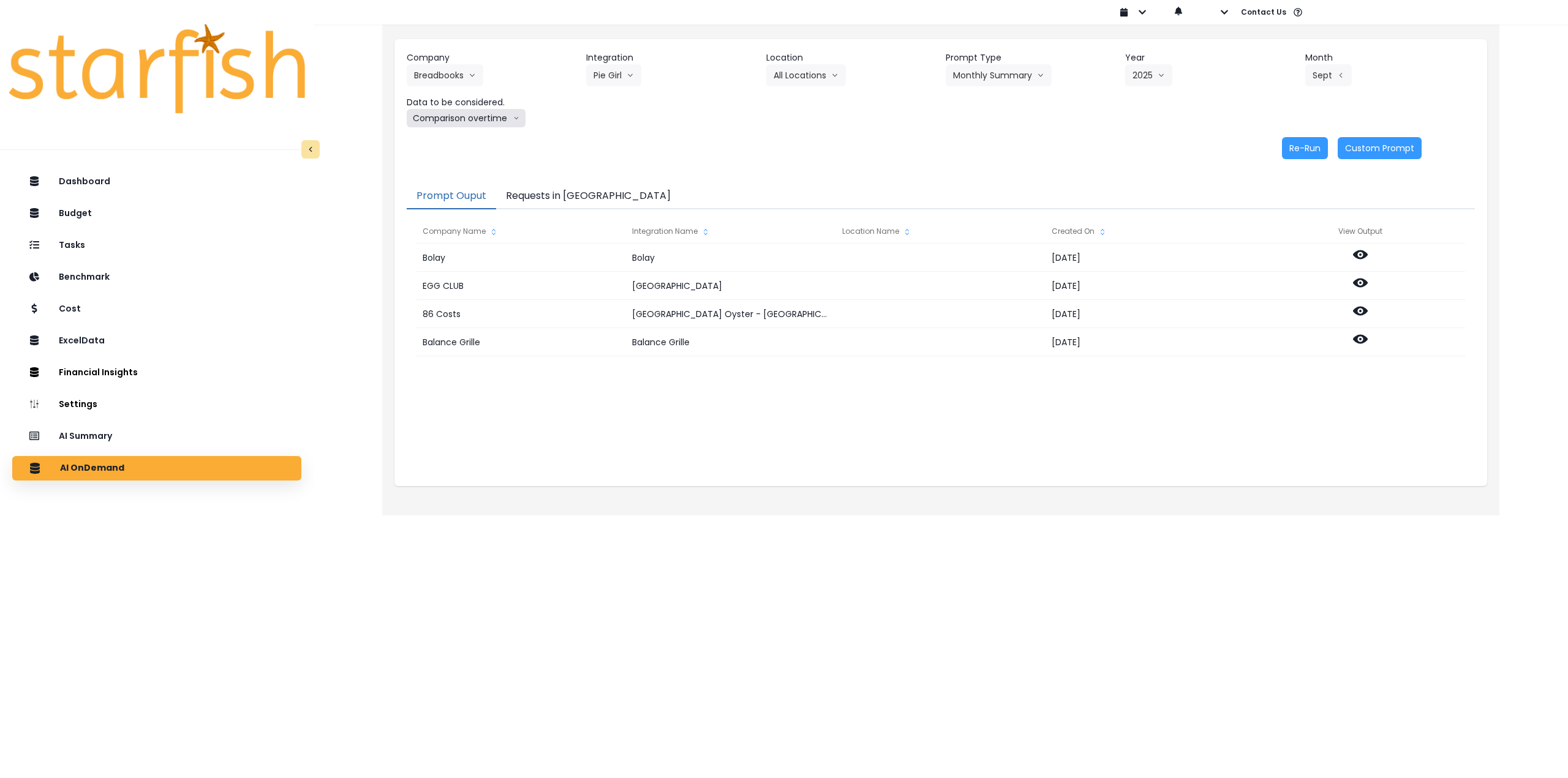
click at [469, 113] on button "Comparison overtime" at bounding box center [466, 118] width 119 height 18
click at [451, 164] on span "Location Analysis" at bounding box center [454, 164] width 82 height 12
click at [1303, 152] on button "Re-Run" at bounding box center [1304, 148] width 46 height 22
click at [439, 72] on button "Breadbooks" at bounding box center [445, 75] width 76 height 22
click at [447, 72] on button "Breadbooks" at bounding box center [445, 75] width 76 height 22
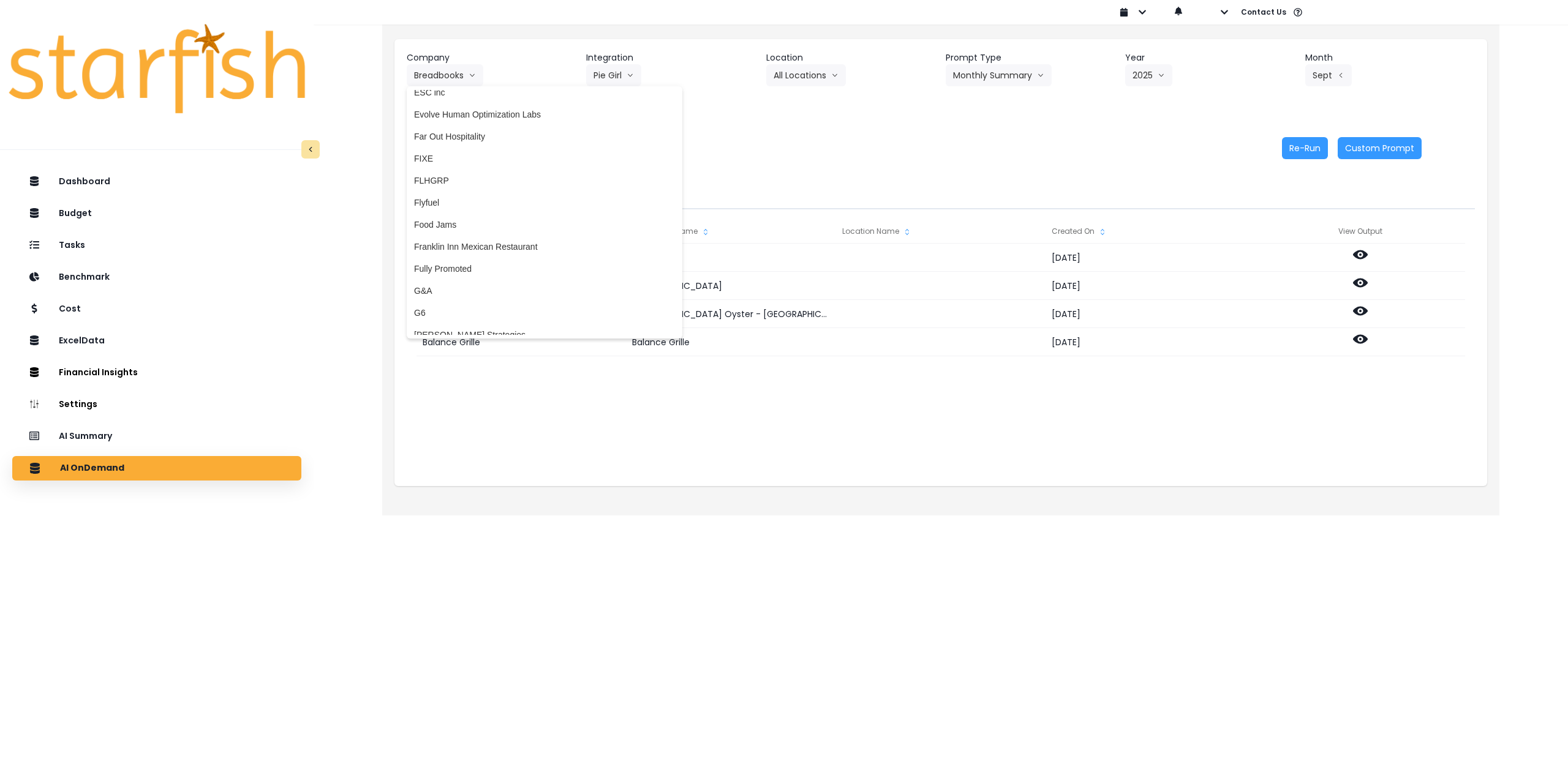
scroll to position [1239, 0]
click at [497, 186] on span "Franklin Inn Mexican Restaurant" at bounding box center [544, 185] width 261 height 12
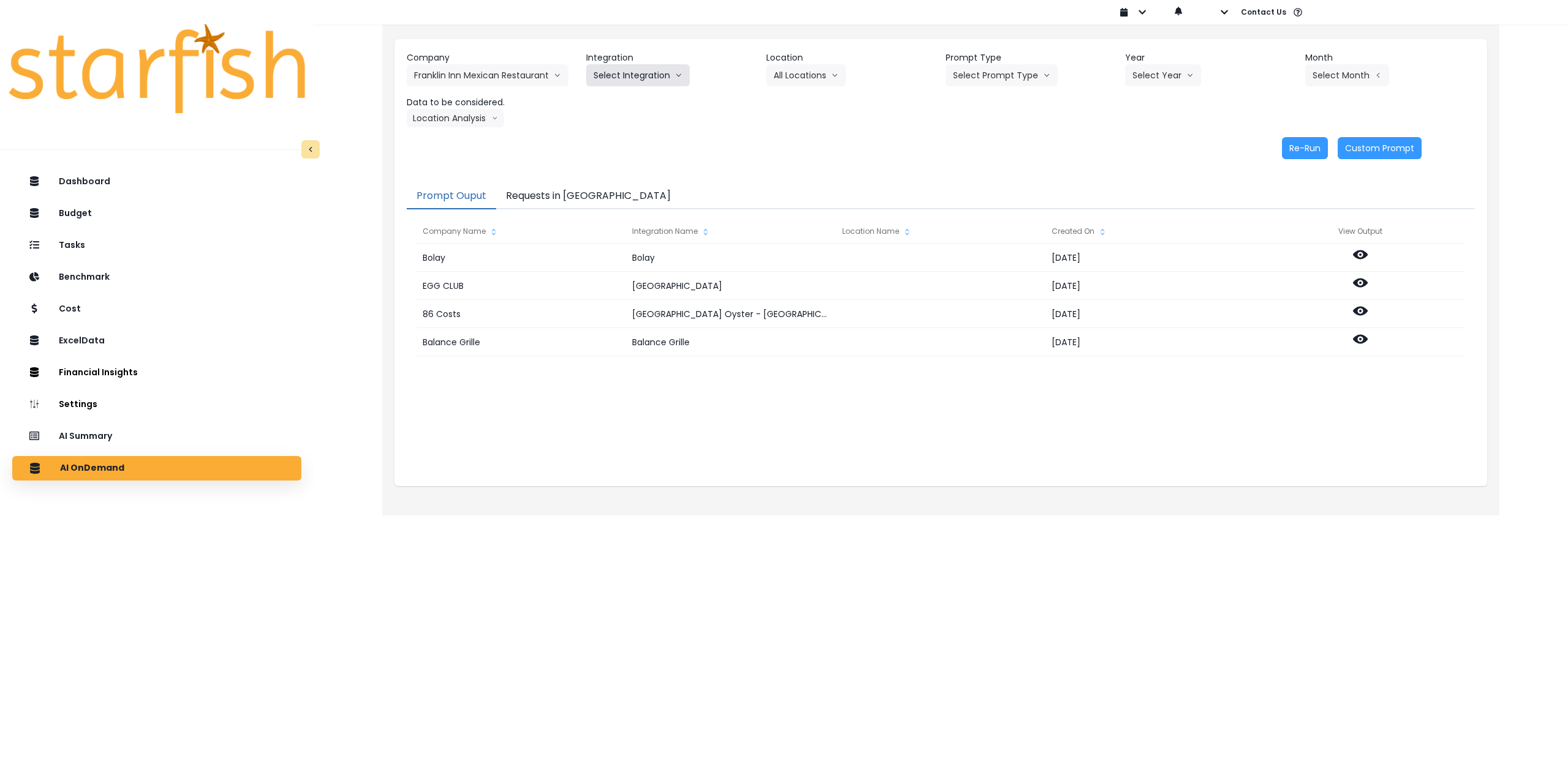
click at [639, 73] on button "Select Integration" at bounding box center [638, 75] width 104 height 22
drag, startPoint x: 630, startPoint y: 96, endPoint x: 637, endPoint y: 96, distance: 7.0
click at [631, 96] on span "Quickbooks Online" at bounding box center [629, 101] width 72 height 12
click at [818, 74] on button "Select Location" at bounding box center [813, 75] width 93 height 22
click at [812, 102] on span "All Locations" at bounding box center [797, 101] width 48 height 12
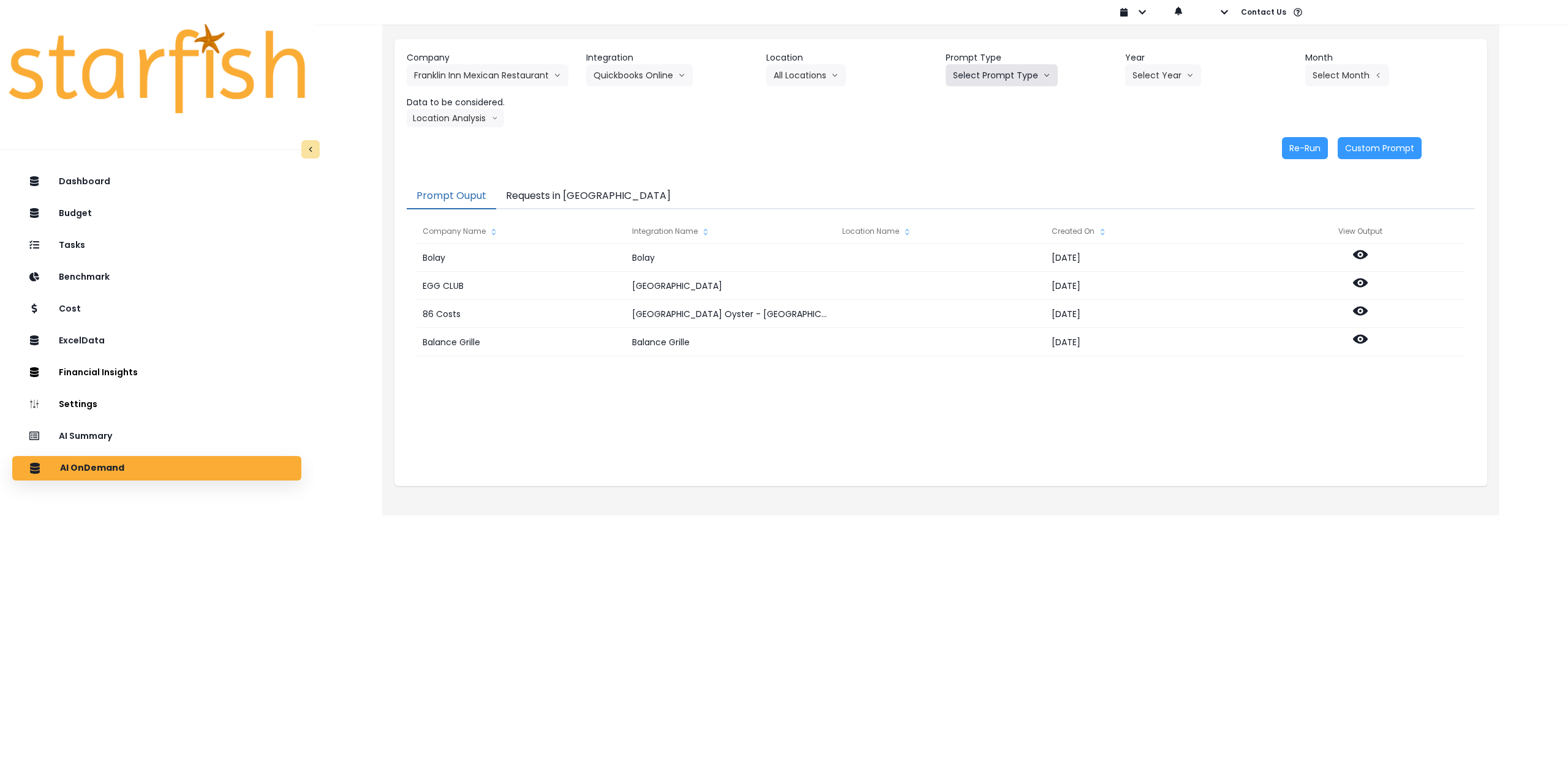
click at [962, 77] on button "Select Prompt Type" at bounding box center [1001, 75] width 112 height 22
click at [967, 174] on li "Monthly Summary" at bounding box center [987, 167] width 83 height 22
click at [1161, 78] on button "Select Year" at bounding box center [1163, 75] width 76 height 22
click at [1142, 149] on span "2025" at bounding box center [1142, 145] width 19 height 12
click at [1359, 80] on button "Select Month" at bounding box center [1347, 75] width 83 height 22
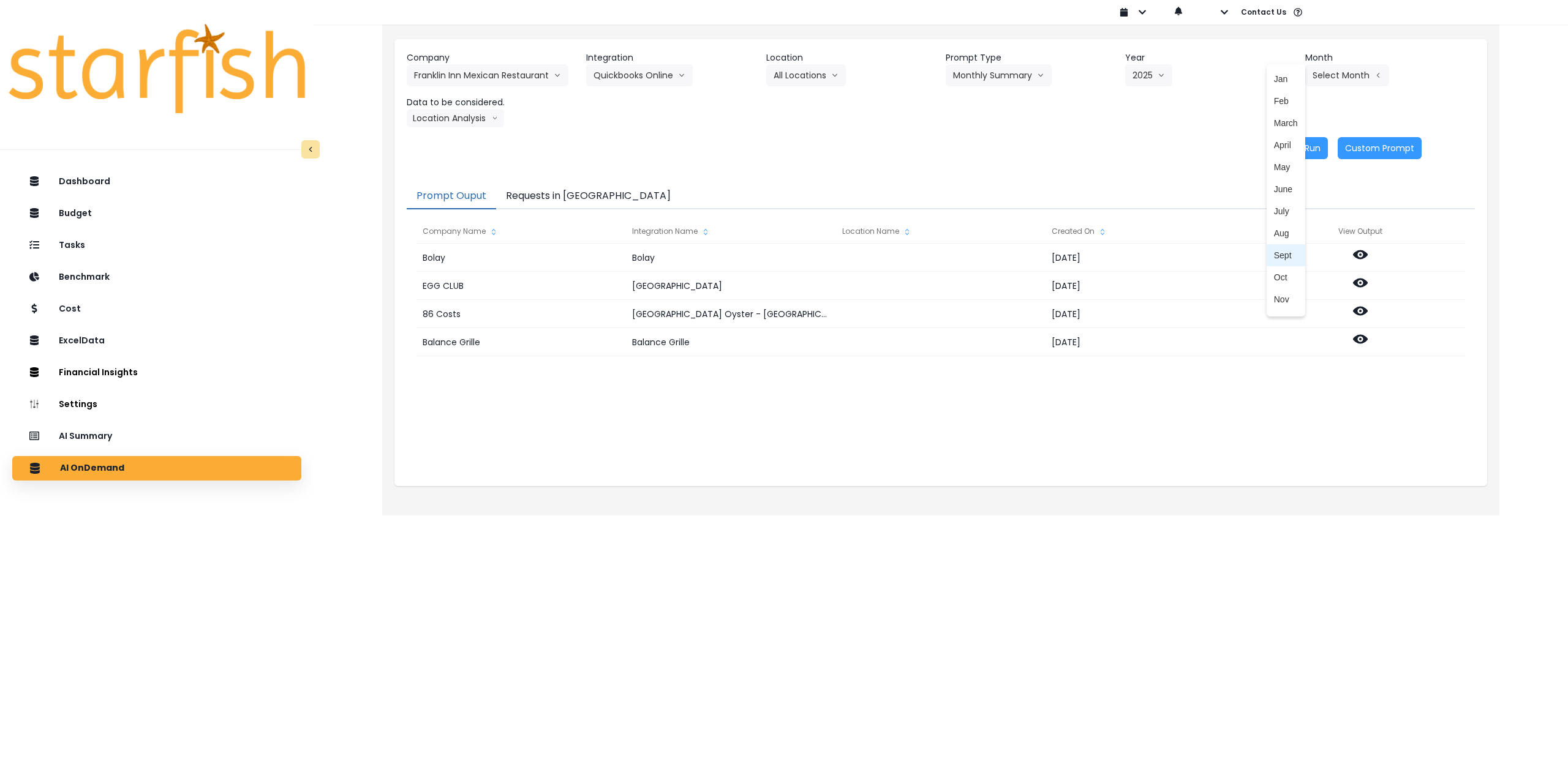
click at [1276, 255] on span "Sept" at bounding box center [1285, 256] width 24 height 12
click at [433, 123] on button "Location Analysis" at bounding box center [455, 118] width 98 height 18
drag, startPoint x: 445, startPoint y: 140, endPoint x: 678, endPoint y: 135, distance: 233.1
click at [445, 140] on span "Comparison overtime" at bounding box center [454, 142] width 82 height 12
click at [1300, 149] on button "Re-Run" at bounding box center [1304, 148] width 46 height 22
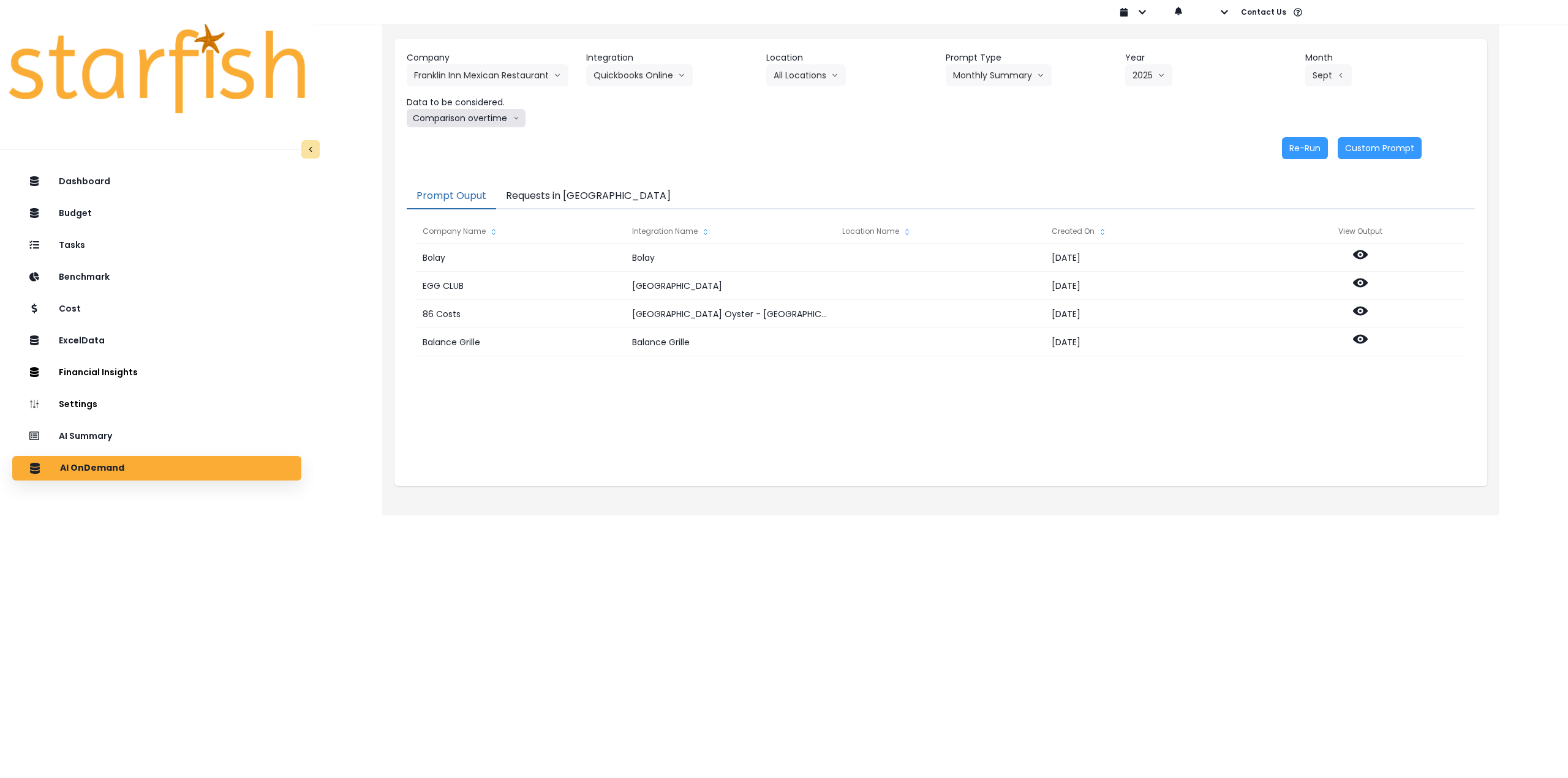
click at [477, 119] on button "Comparison overtime" at bounding box center [466, 118] width 119 height 18
click at [460, 166] on span "Location Analysis" at bounding box center [454, 164] width 82 height 12
click at [1295, 149] on button "Re-Run" at bounding box center [1304, 148] width 46 height 22
click at [477, 73] on button "Franklin Inn Mexican Restaurant" at bounding box center [488, 75] width 162 height 22
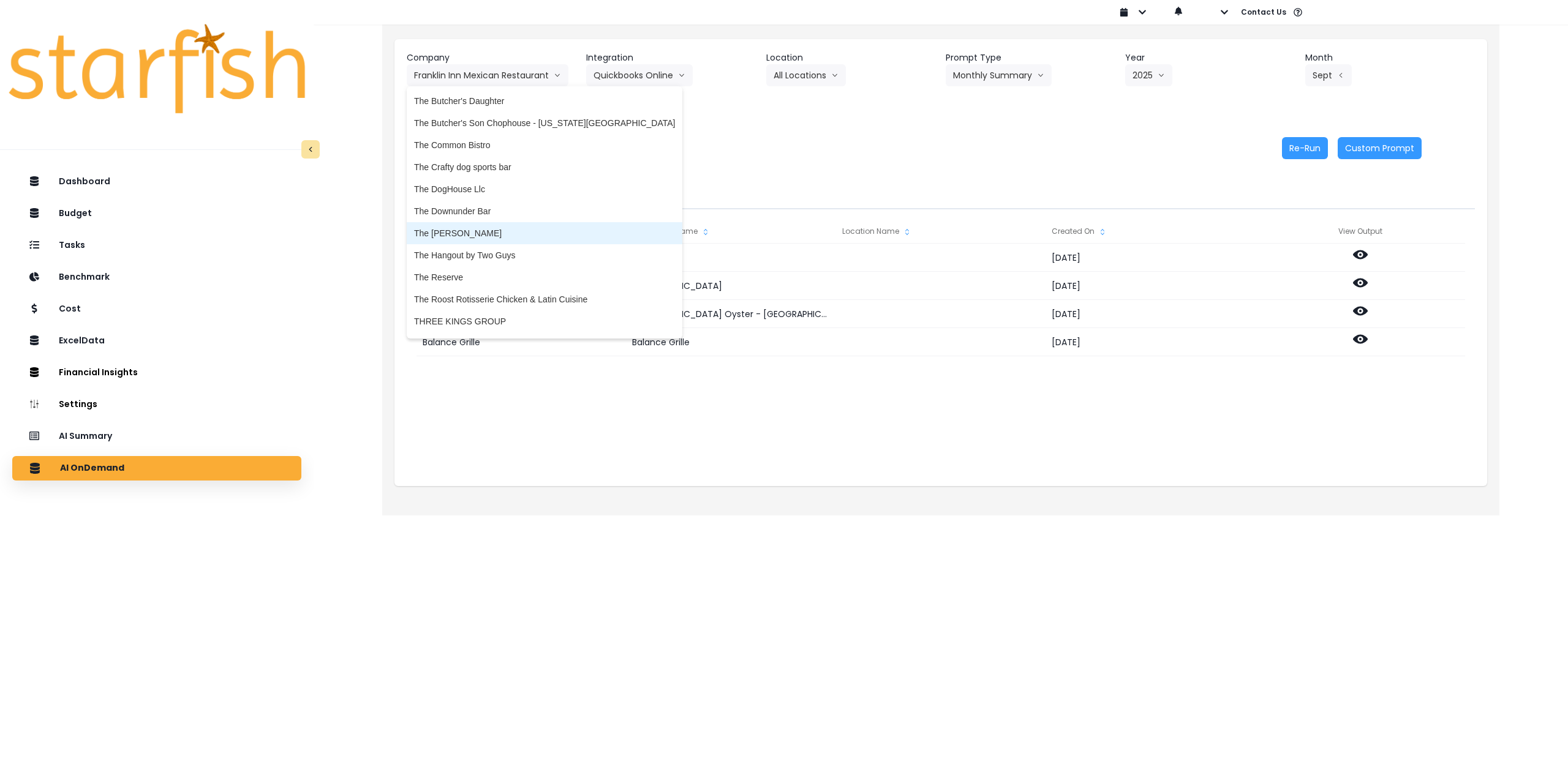
scroll to position [2959, 0]
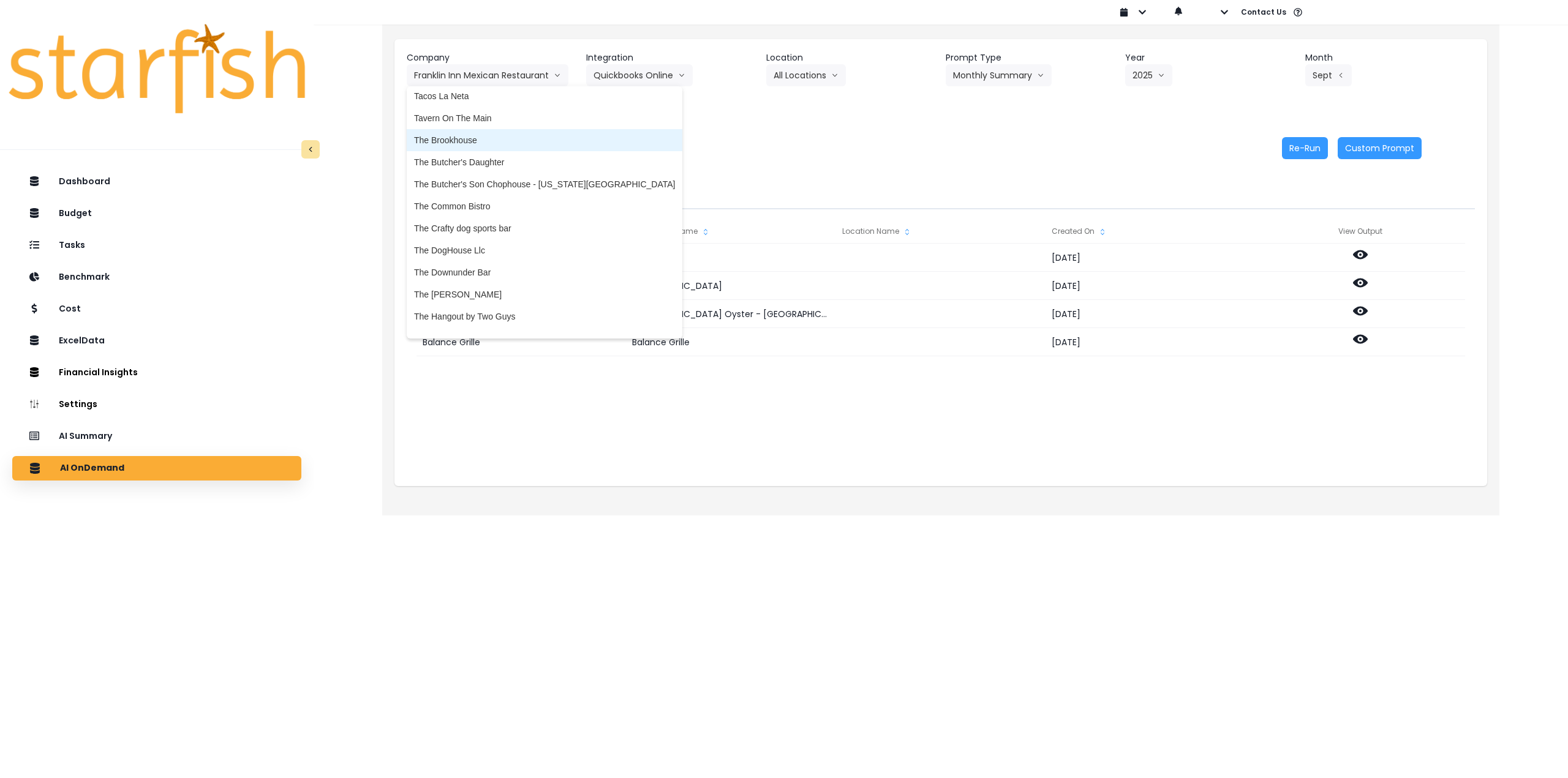
click at [472, 137] on span "The Brookhouse" at bounding box center [544, 141] width 261 height 12
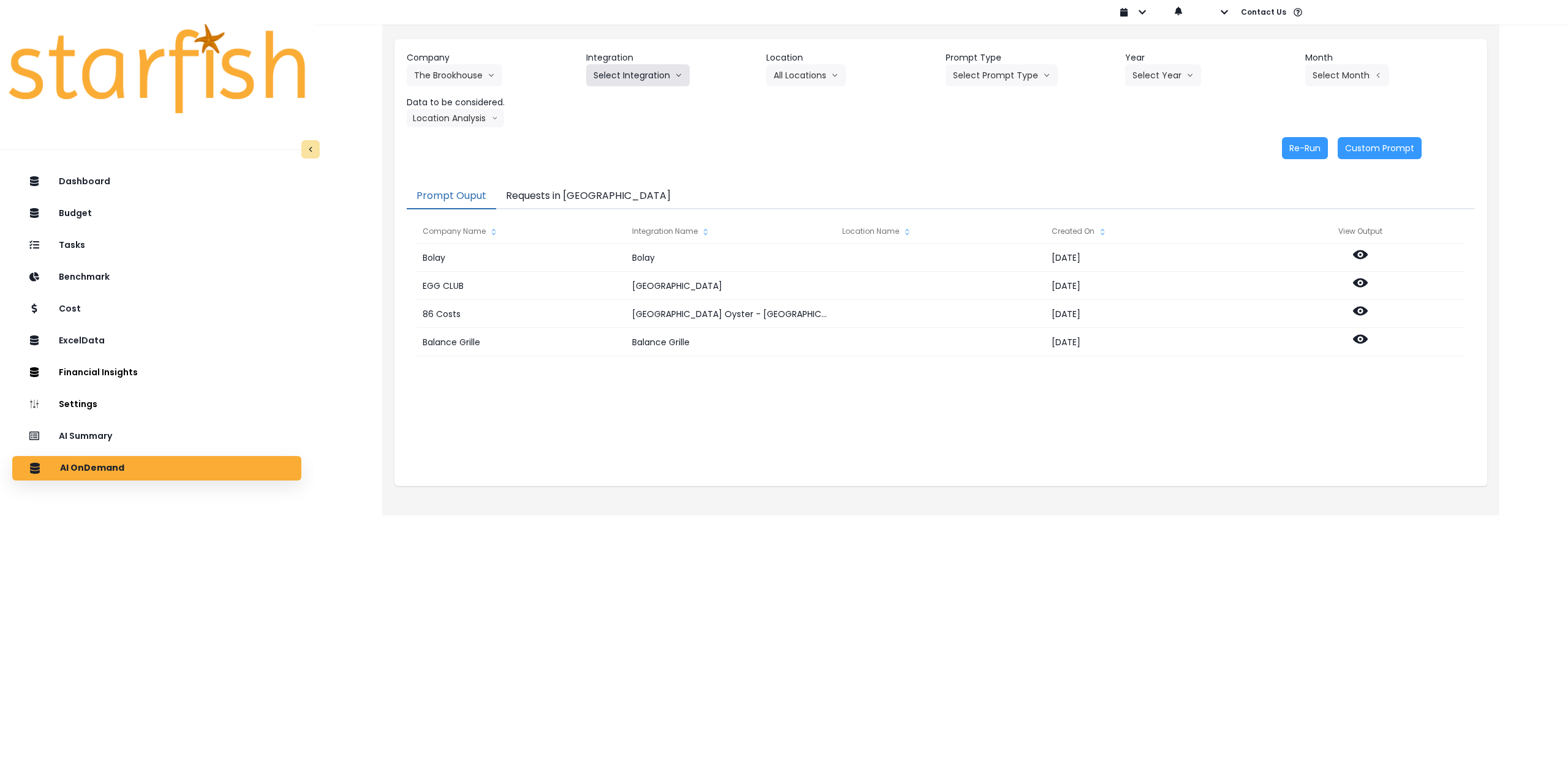
click at [653, 77] on button "Select Integration" at bounding box center [638, 75] width 104 height 22
click at [643, 97] on li "The Brookhouse" at bounding box center [625, 100] width 77 height 22
drag, startPoint x: 809, startPoint y: 69, endPoint x: 809, endPoint y: 91, distance: 22.0
click at [809, 71] on button "Select Location" at bounding box center [813, 75] width 93 height 22
click at [809, 92] on li "All Locations" at bounding box center [798, 100] width 63 height 22
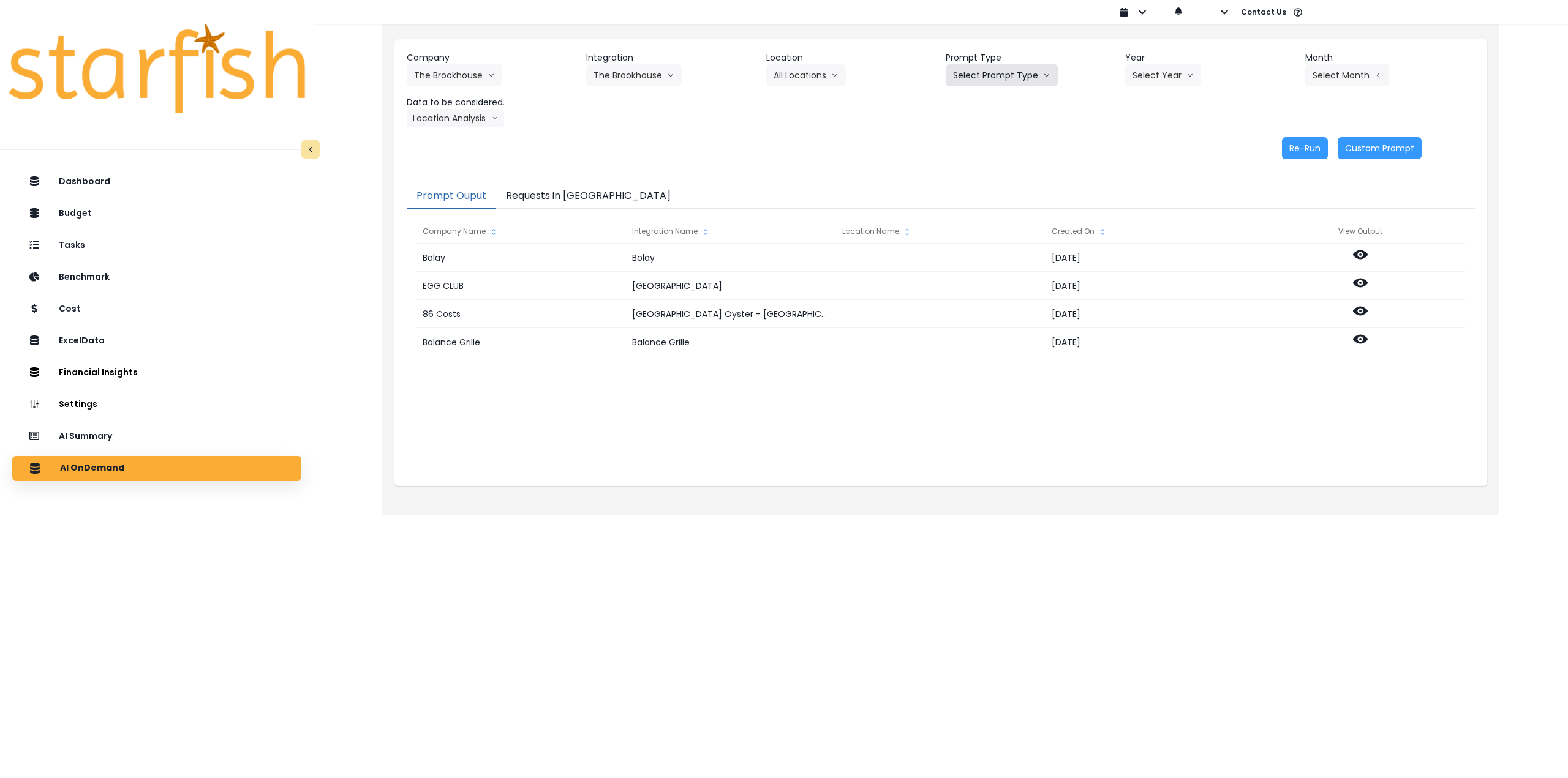
click at [993, 69] on button "Select Prompt Type" at bounding box center [1001, 75] width 112 height 22
click at [991, 165] on span "Monthly Summary" at bounding box center [987, 167] width 69 height 12
click at [1158, 78] on button "Select Year" at bounding box center [1163, 75] width 76 height 22
click at [1148, 142] on span "2025" at bounding box center [1142, 145] width 19 height 12
click at [1357, 72] on button "Select Month" at bounding box center [1347, 75] width 83 height 22
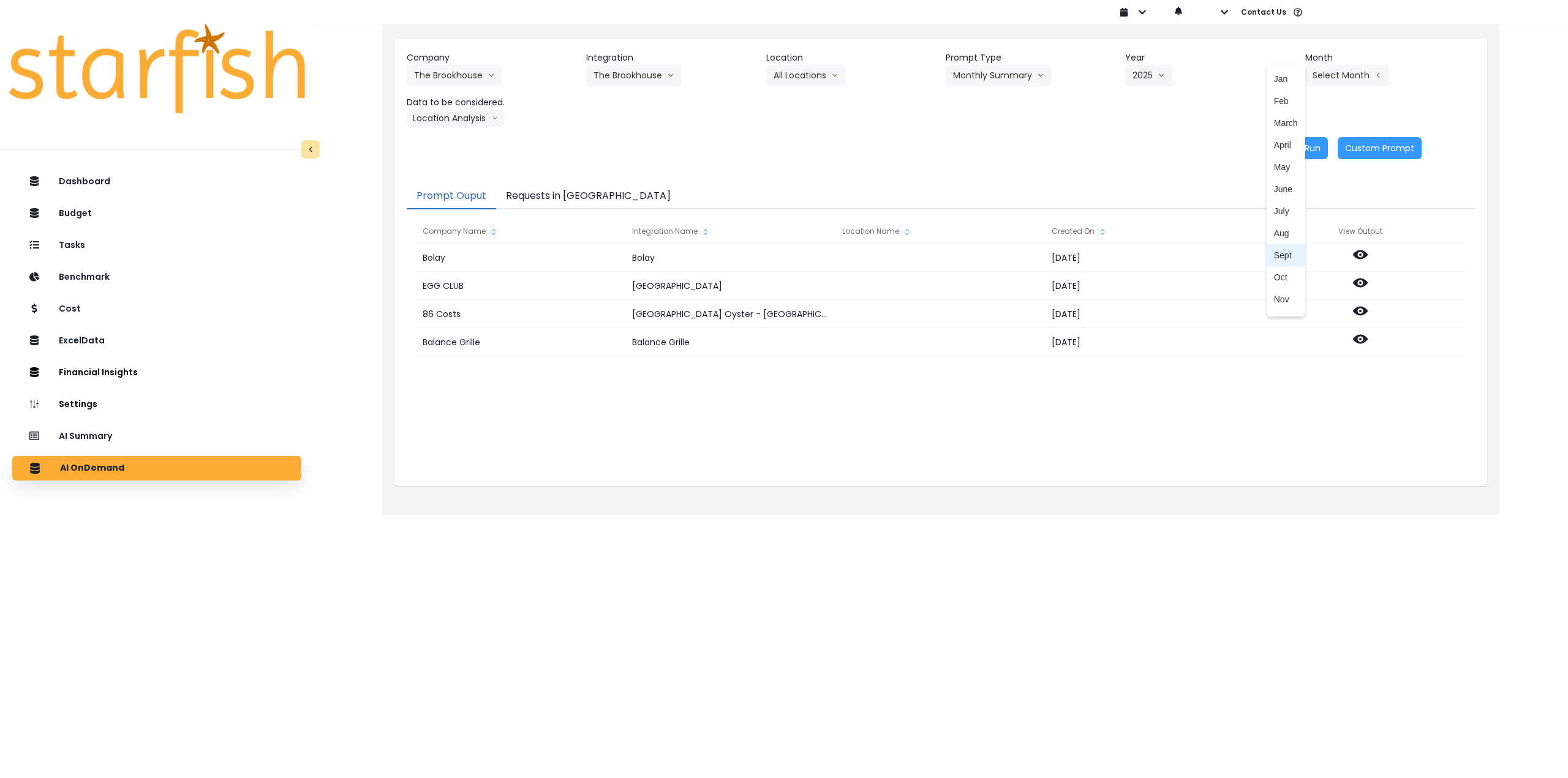
click at [1274, 254] on span "Sept" at bounding box center [1285, 256] width 24 height 12
click at [465, 123] on button "Location Analysis" at bounding box center [455, 118] width 98 height 18
click at [460, 142] on span "Comparison overtime" at bounding box center [454, 142] width 82 height 12
click at [1296, 148] on button "Re-Run" at bounding box center [1304, 148] width 46 height 22
click at [468, 120] on button "Comparison overtime" at bounding box center [466, 118] width 119 height 18
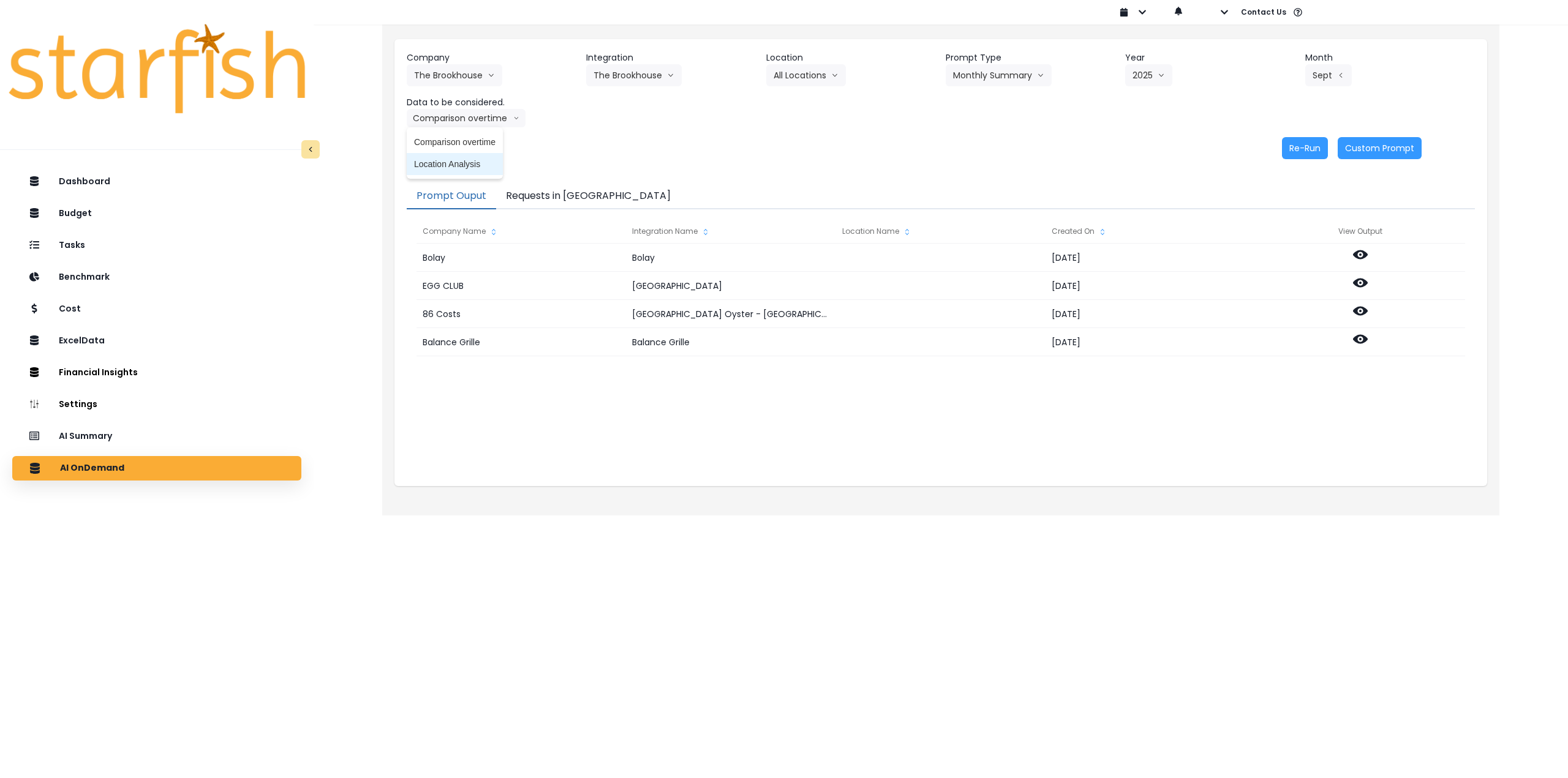
click at [447, 162] on span "Location Analysis" at bounding box center [454, 164] width 82 height 12
click at [1297, 149] on button "Re-Run" at bounding box center [1304, 148] width 46 height 22
click at [515, 195] on button "Requests in [GEOGRAPHIC_DATA]" at bounding box center [588, 196] width 185 height 25
